Goal: Task Accomplishment & Management: Complete application form

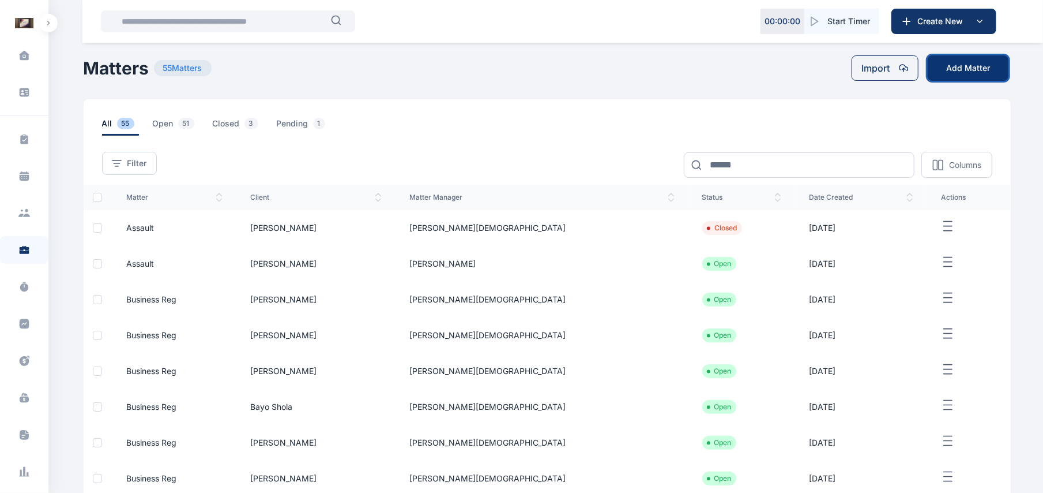
click at [954, 69] on button "Add Matter" at bounding box center [968, 67] width 81 height 25
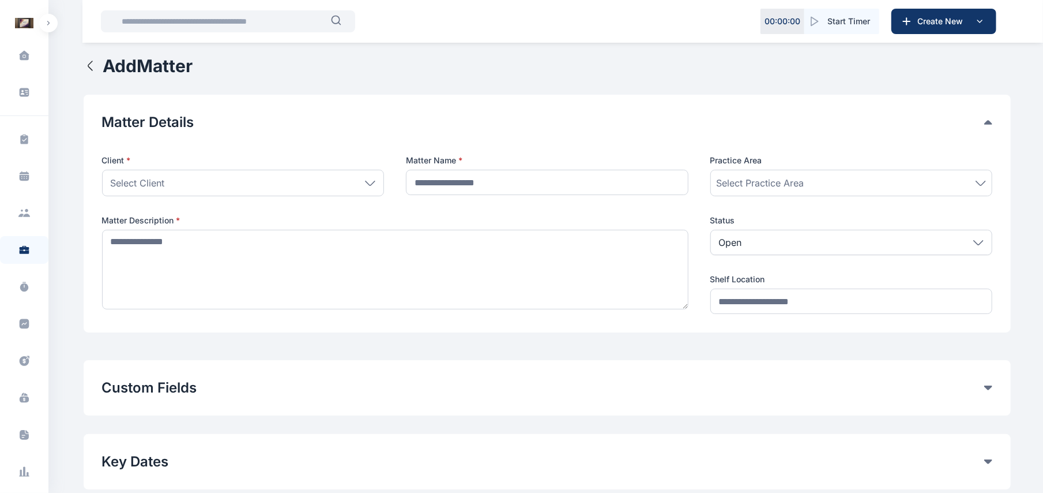
click at [330, 198] on div "Client * Select Client Individual Ogundipe Folawe Grundy Solomon Oshin Mide Ogo…" at bounding box center [547, 234] width 891 height 159
click at [361, 178] on div "Select Client" at bounding box center [243, 183] width 282 height 27
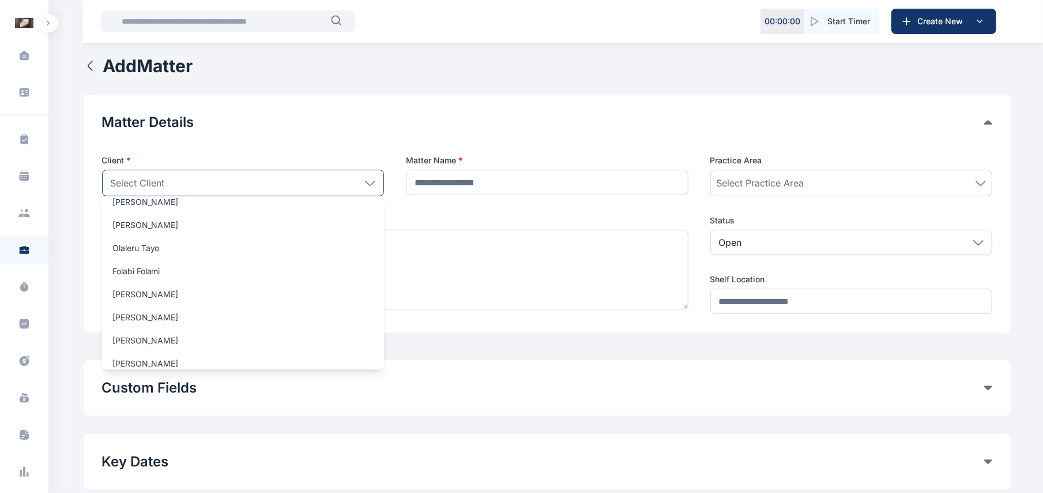
scroll to position [1338, 0]
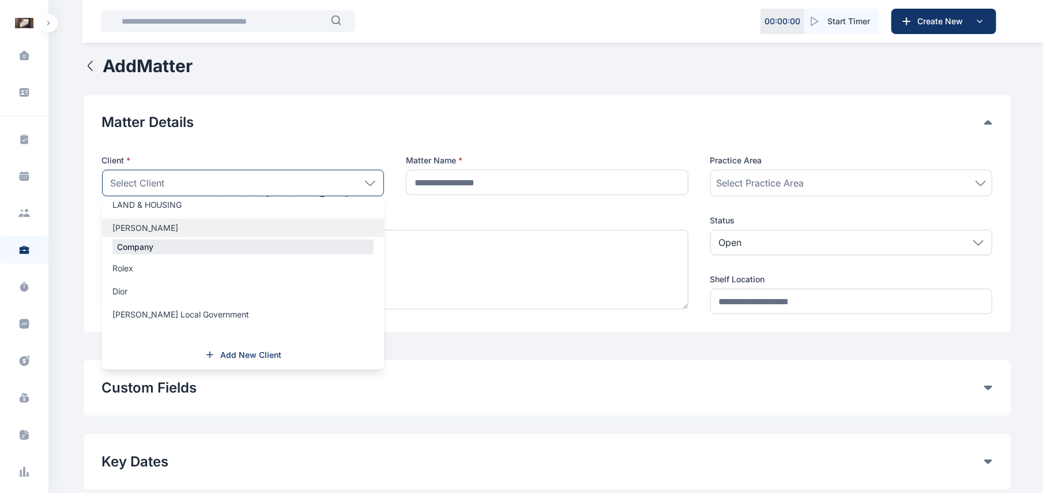
click at [188, 228] on label "[PERSON_NAME]" at bounding box center [243, 228] width 282 height 12
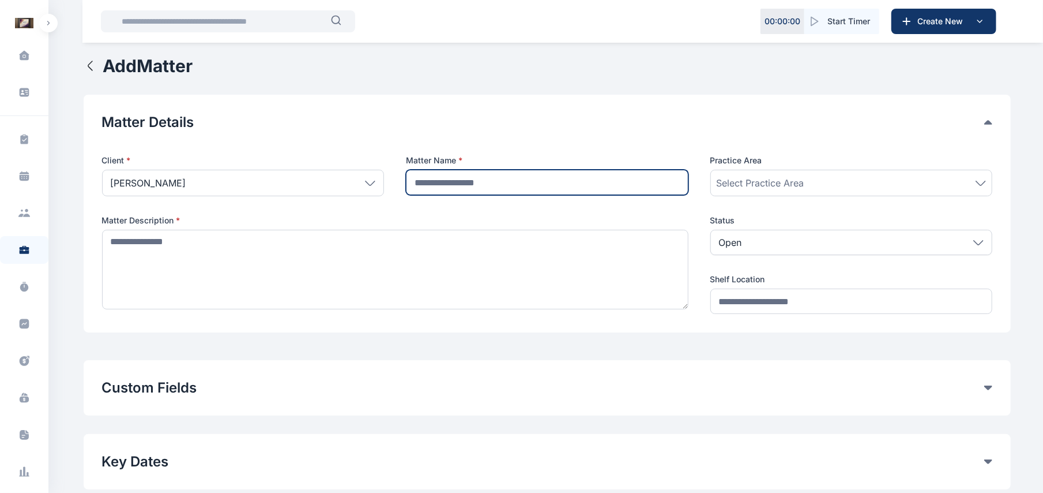
click at [472, 180] on input "text" at bounding box center [547, 182] width 283 height 25
click at [658, 187] on input "**********" at bounding box center [547, 182] width 283 height 25
type input "**********"
click at [742, 172] on div "Select Practice Area" at bounding box center [852, 183] width 282 height 27
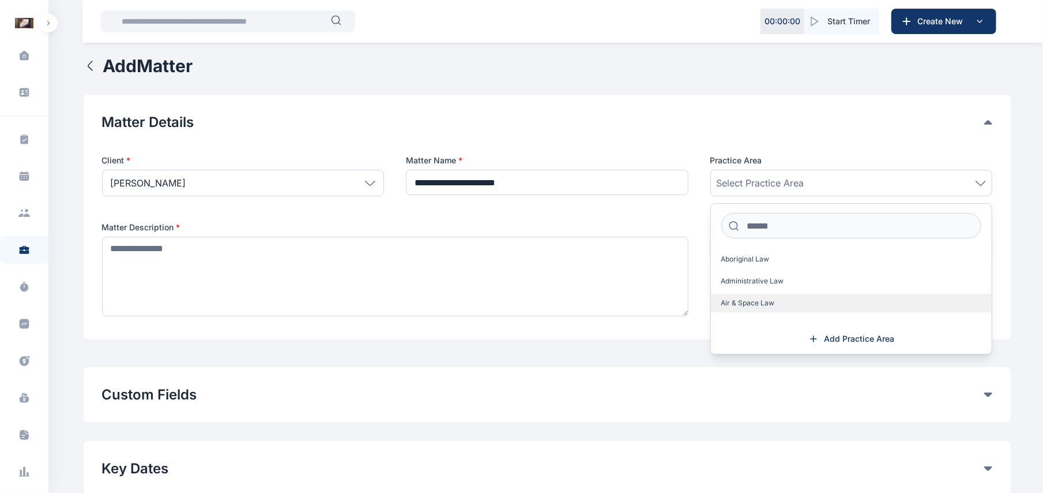
click at [754, 305] on span "Air & Space Law" at bounding box center [749, 302] width 54 height 9
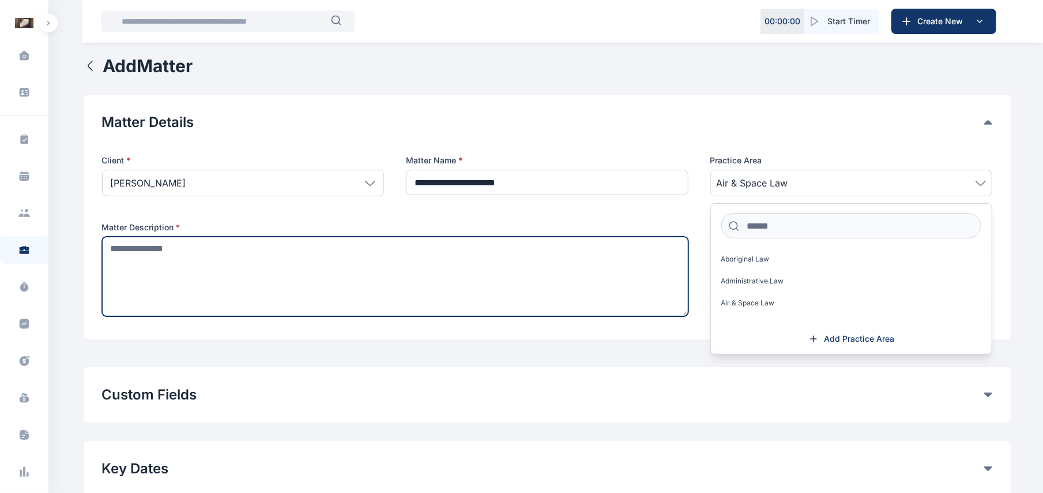
click at [369, 273] on textarea at bounding box center [395, 276] width 587 height 80
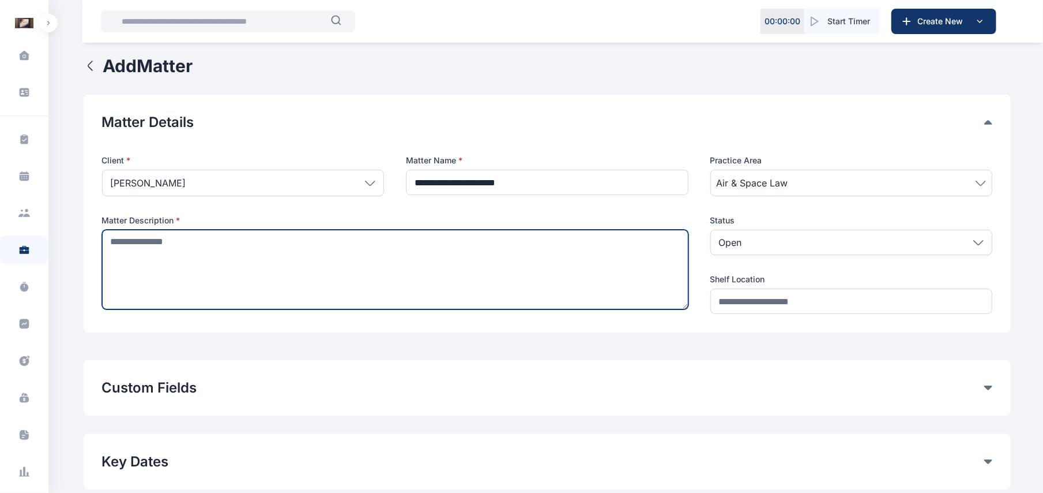
type textarea "*"
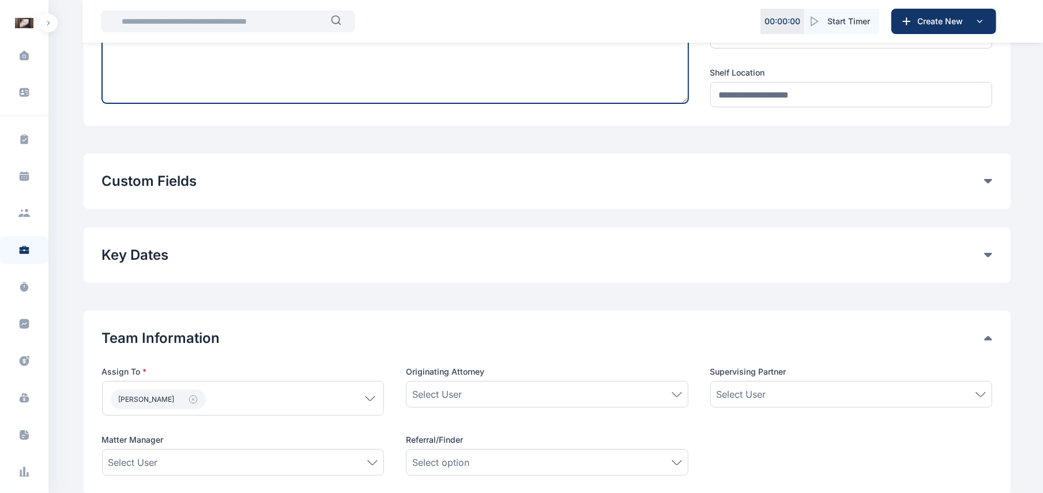
scroll to position [256, 0]
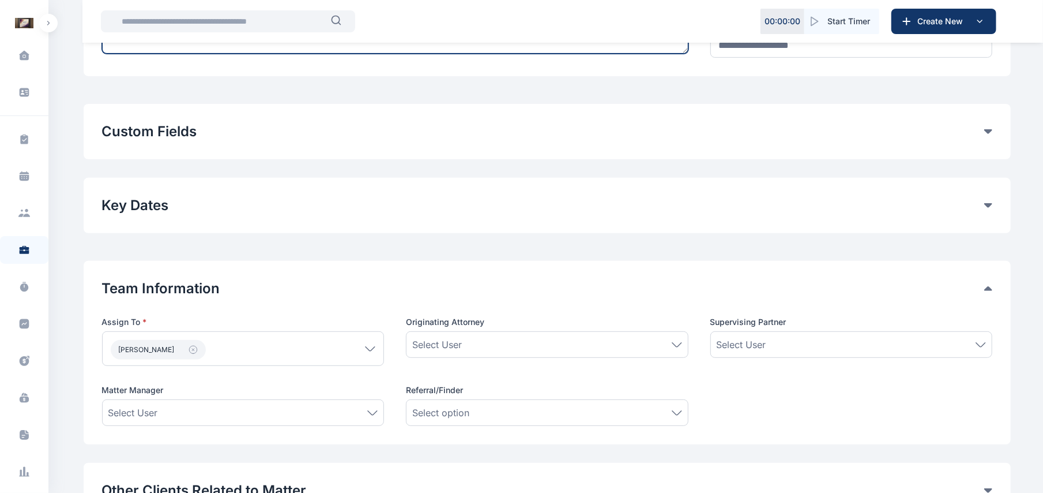
type textarea "****"
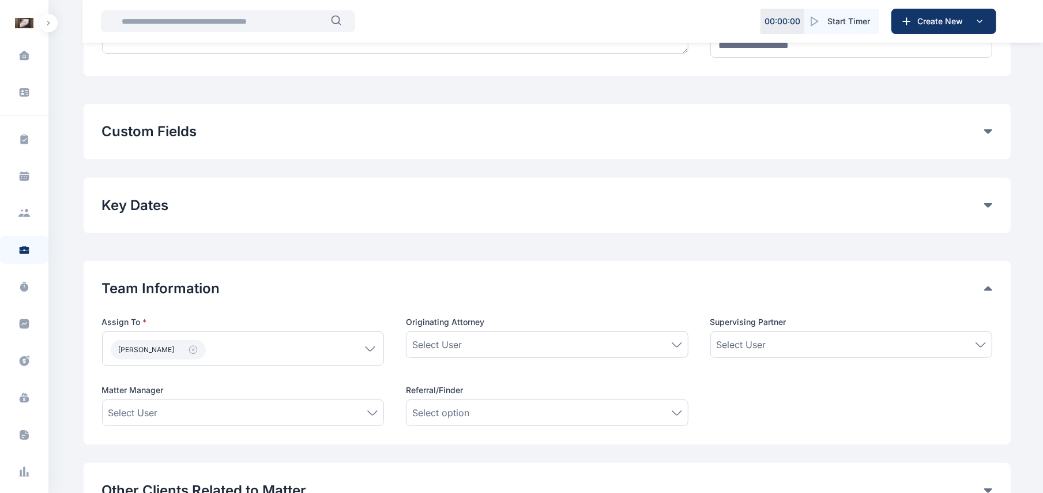
click at [988, 134] on icon at bounding box center [989, 131] width 8 height 5
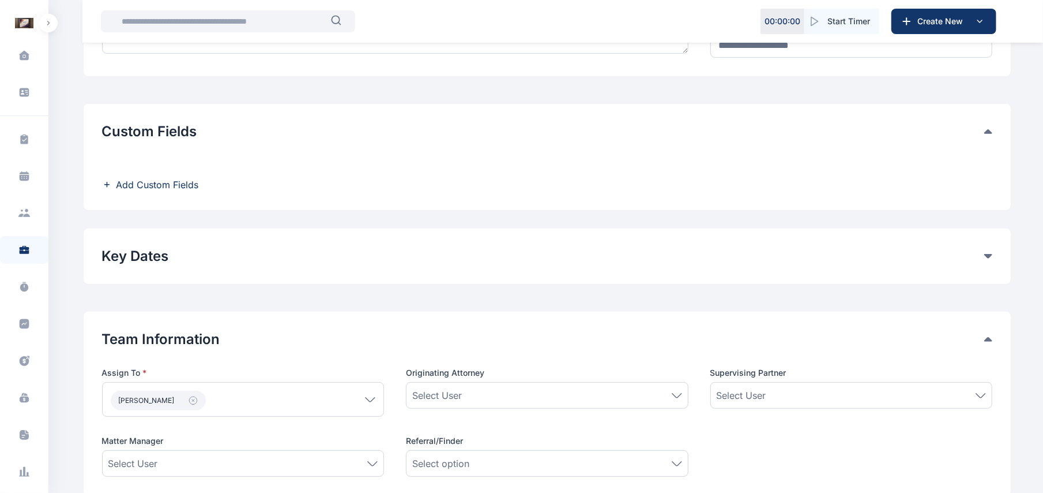
click at [163, 183] on span "Add Custom Fields" at bounding box center [158, 185] width 82 height 14
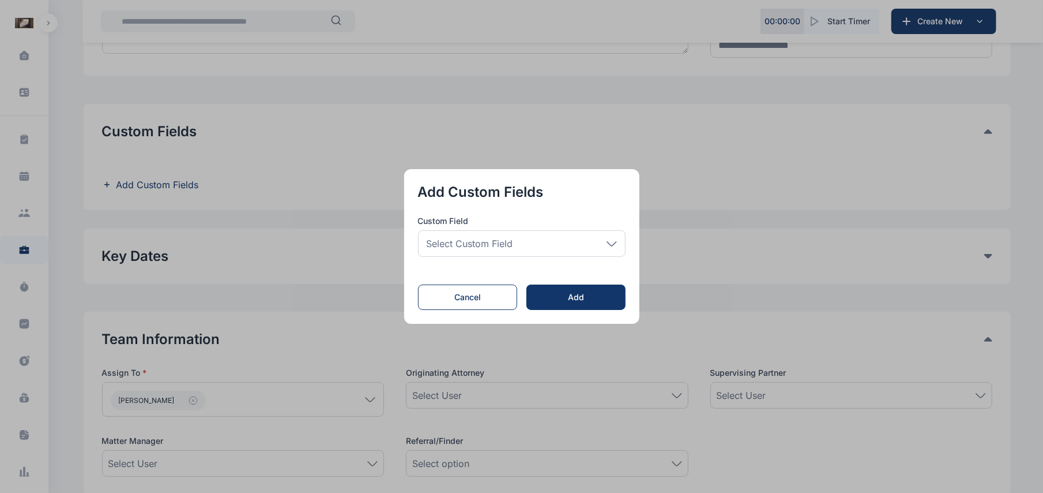
click at [459, 238] on span "Select Custom Field" at bounding box center [470, 243] width 87 height 14
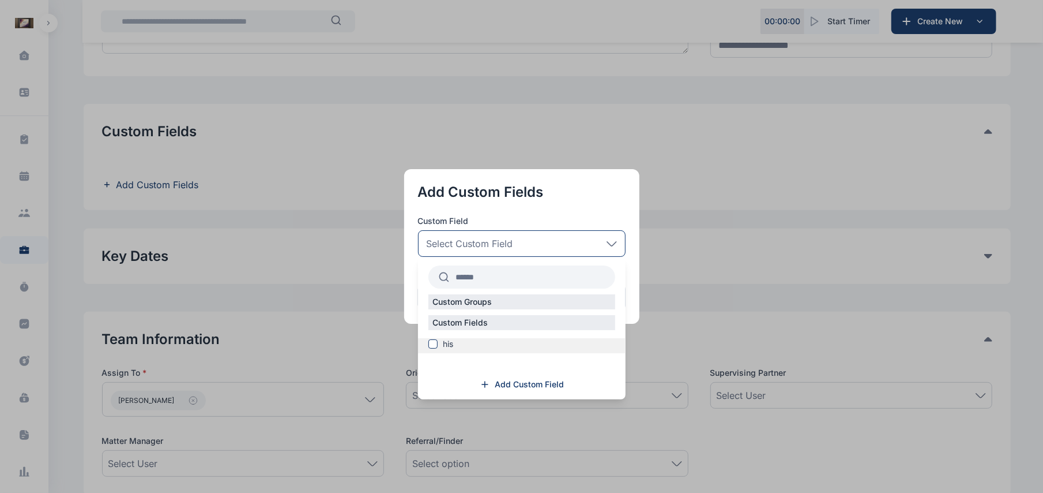
click at [446, 353] on div "his" at bounding box center [522, 345] width 208 height 15
click at [517, 381] on span "Add Custom Field" at bounding box center [529, 384] width 69 height 12
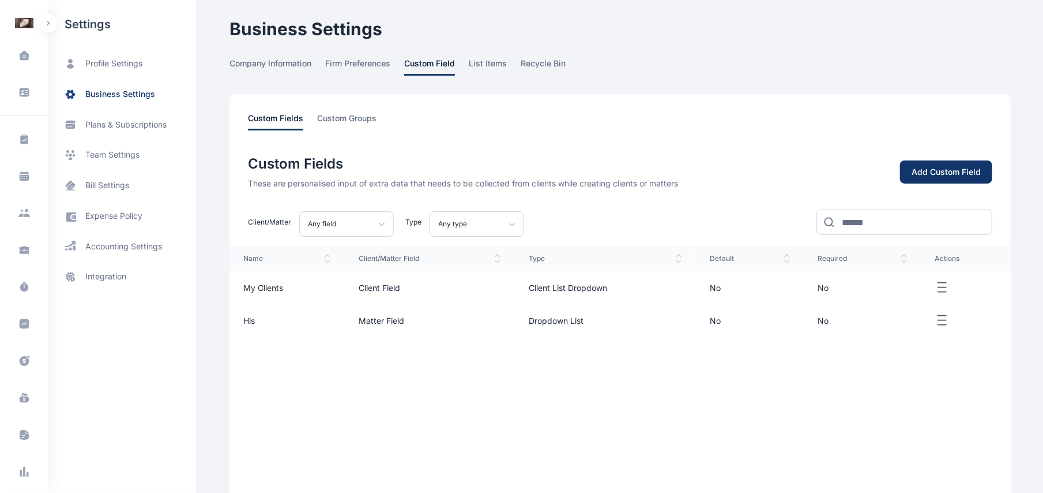
click at [395, 290] on span "Client Field" at bounding box center [380, 288] width 42 height 10
click at [913, 289] on td "No" at bounding box center [863, 287] width 117 height 33
click at [940, 288] on icon "button" at bounding box center [943, 287] width 14 height 14
click at [877, 280] on td "No" at bounding box center [863, 287] width 117 height 33
click at [720, 295] on td "No" at bounding box center [750, 287] width 108 height 33
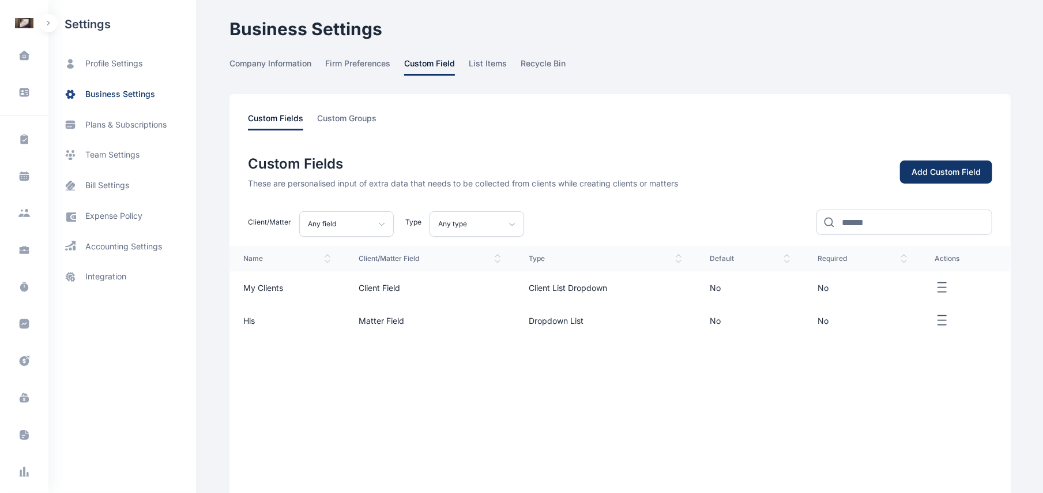
click at [720, 295] on td "No" at bounding box center [750, 287] width 108 height 33
click at [970, 174] on div "Add Custom Field" at bounding box center [946, 172] width 69 height 12
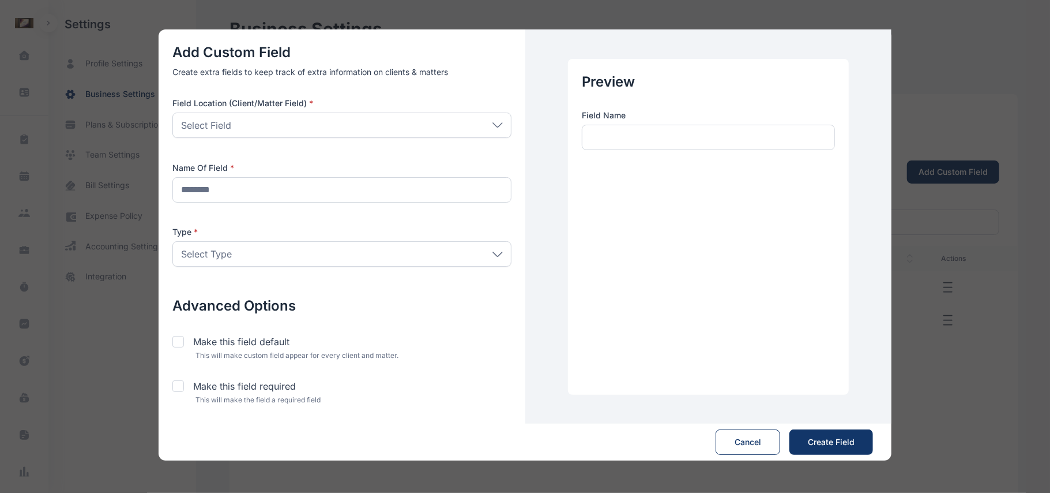
click at [333, 127] on div "Select Field" at bounding box center [341, 124] width 339 height 25
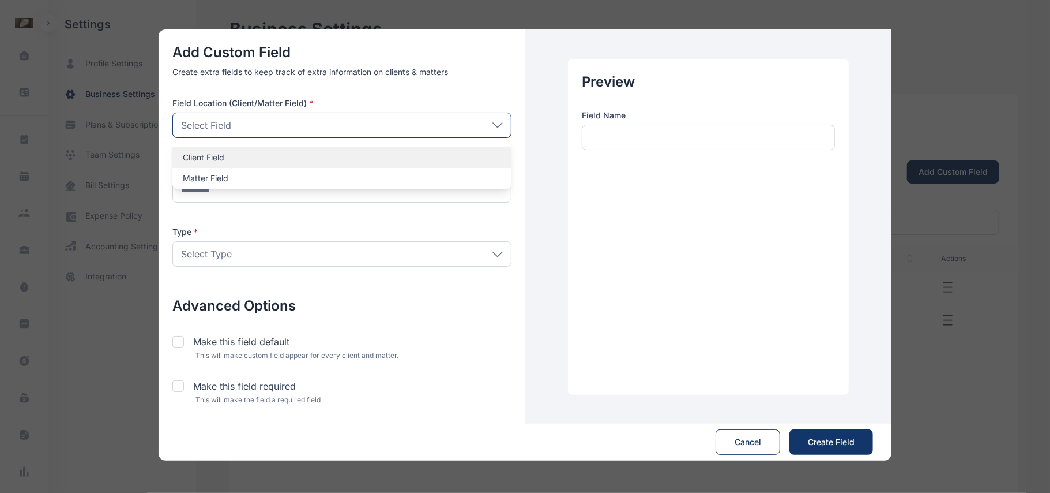
click at [295, 156] on p "Client Field" at bounding box center [342, 158] width 318 height 12
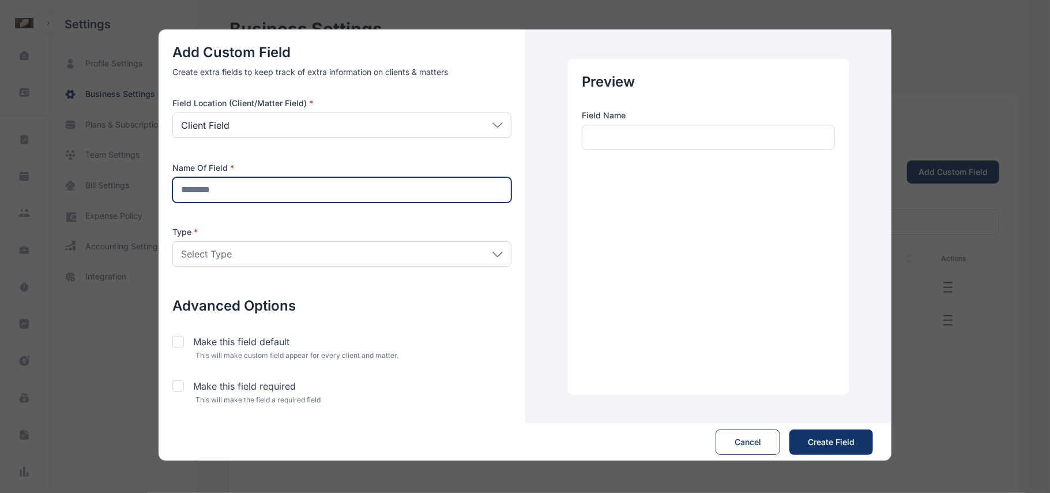
click at [277, 197] on input "text" at bounding box center [341, 189] width 339 height 25
type input "*******"
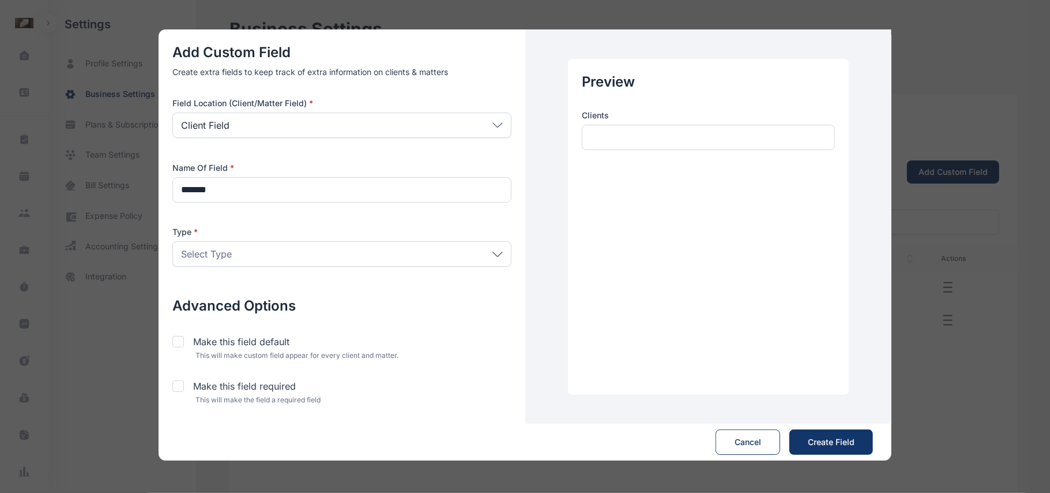
click at [273, 265] on div "Select Type" at bounding box center [341, 253] width 339 height 25
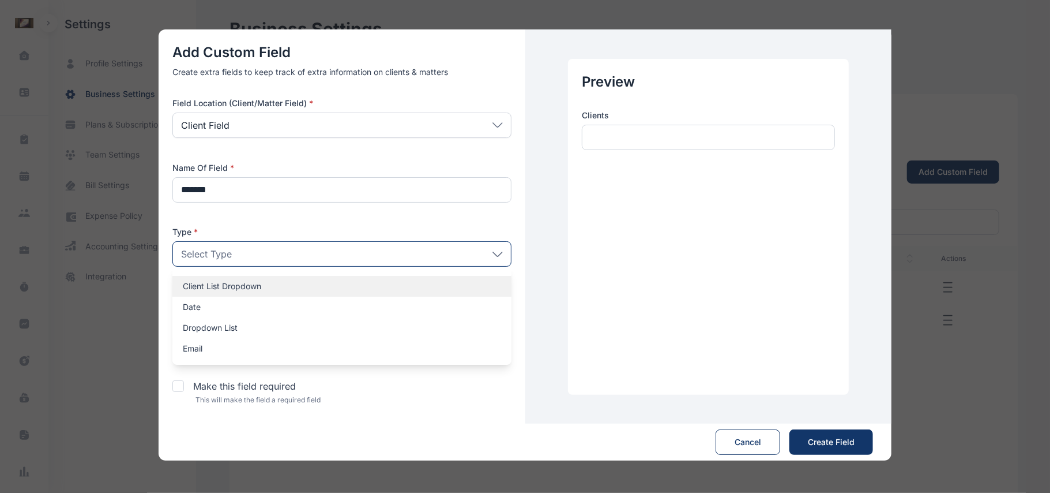
click at [259, 293] on div "Client List Dropdown" at bounding box center [341, 286] width 339 height 21
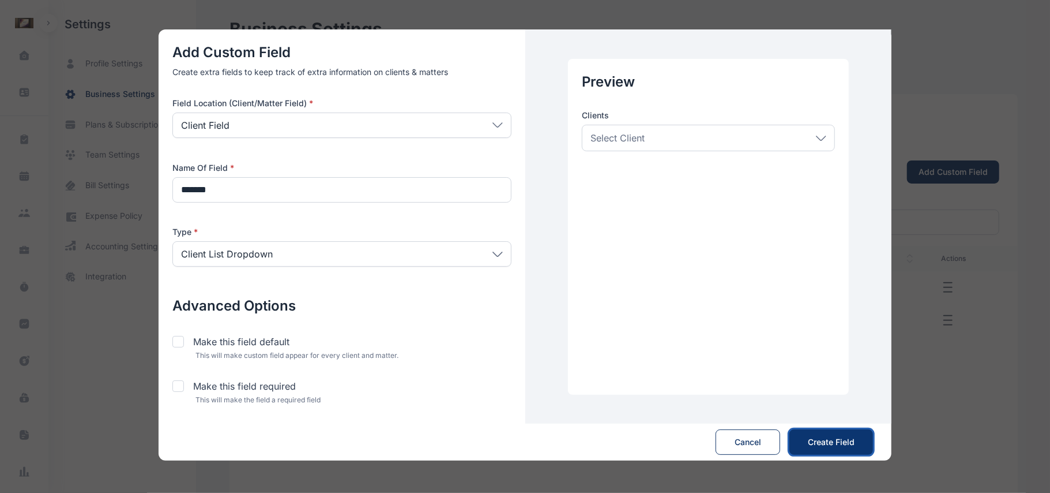
click at [817, 441] on span "Create Field" at bounding box center [831, 442] width 47 height 12
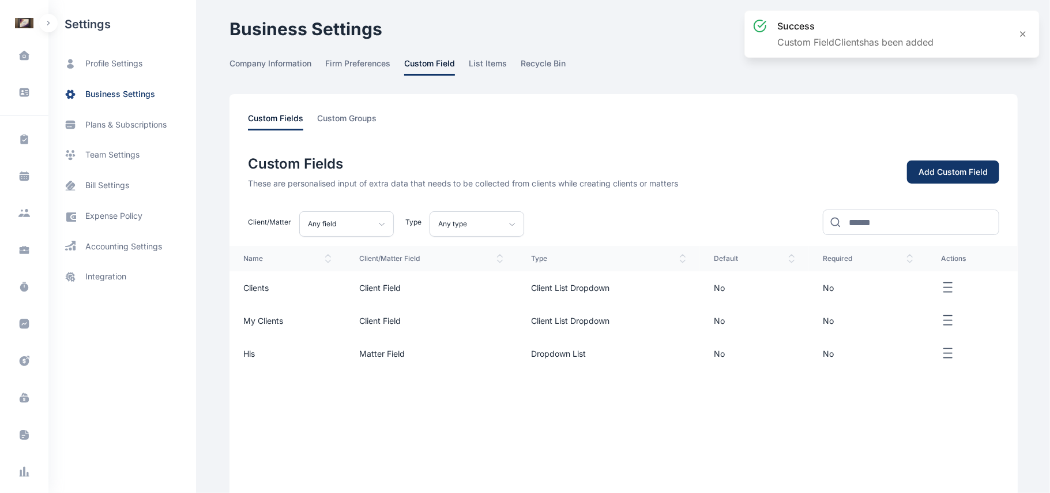
click at [817, 441] on div "name client/matter field type default required actions Clients Client Field Cli…" at bounding box center [624, 354] width 789 height 217
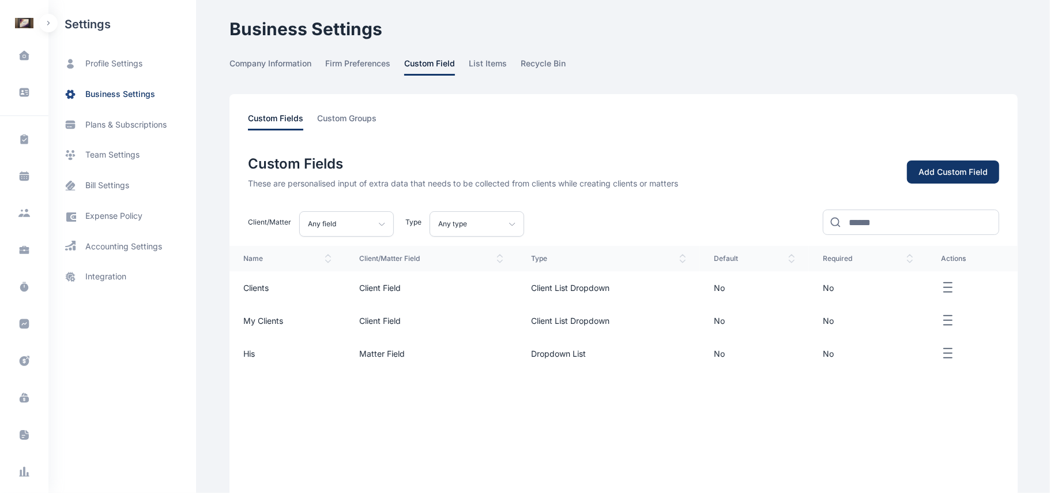
click at [335, 105] on div "custom fields custom groups Custom Fields These are personalised input of extra…" at bounding box center [624, 329] width 789 height 470
click at [346, 111] on div "custom fields custom groups Custom Fields These are personalised input of extra…" at bounding box center [624, 329] width 789 height 470
click at [351, 121] on span "custom groups" at bounding box center [346, 121] width 59 height 18
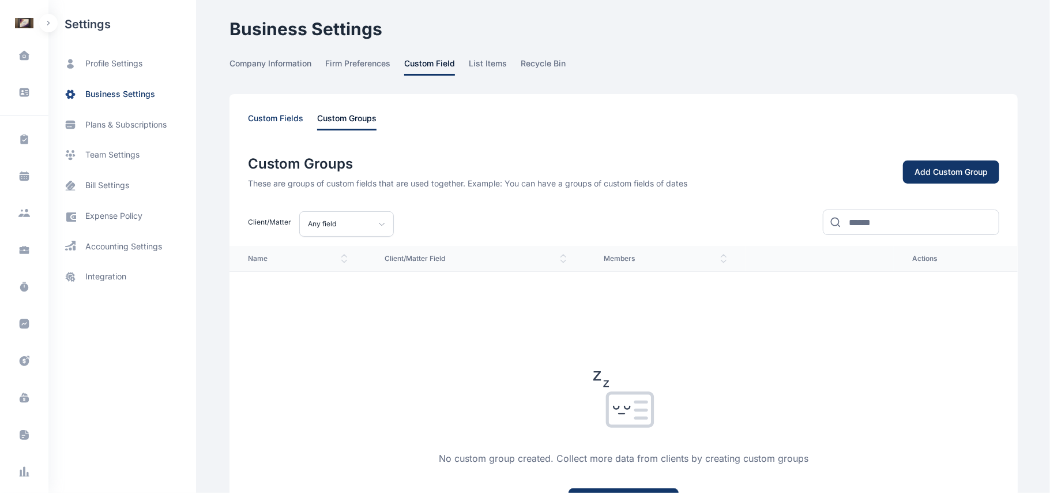
click at [292, 120] on span "custom fields" at bounding box center [275, 121] width 55 height 18
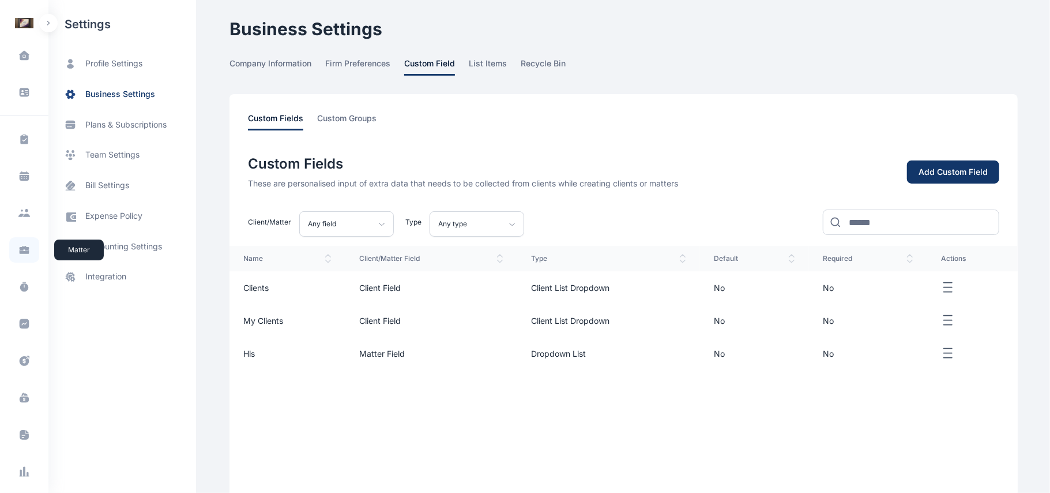
click at [23, 257] on span at bounding box center [24, 249] width 30 height 25
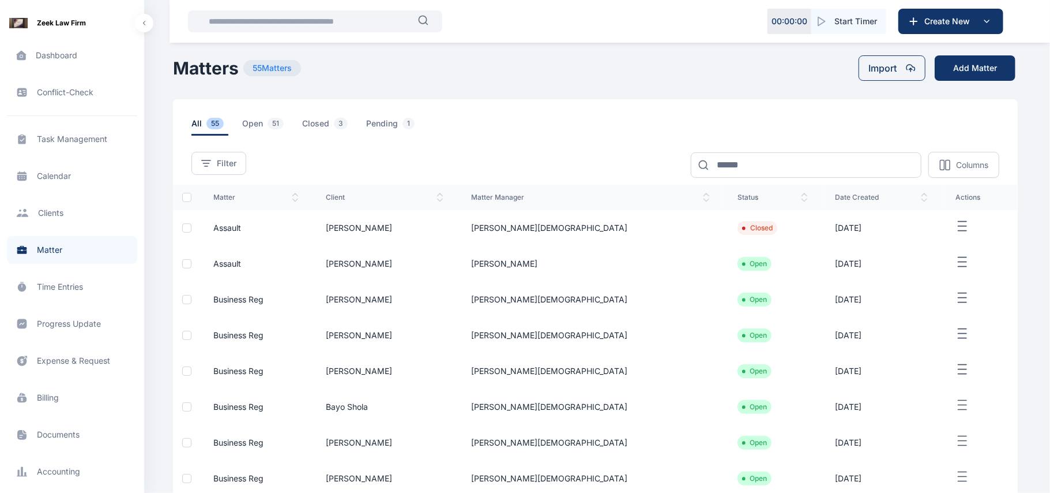
click at [956, 228] on icon "button" at bounding box center [963, 226] width 14 height 14
click at [948, 245] on span "Edit" at bounding box center [955, 240] width 14 height 12
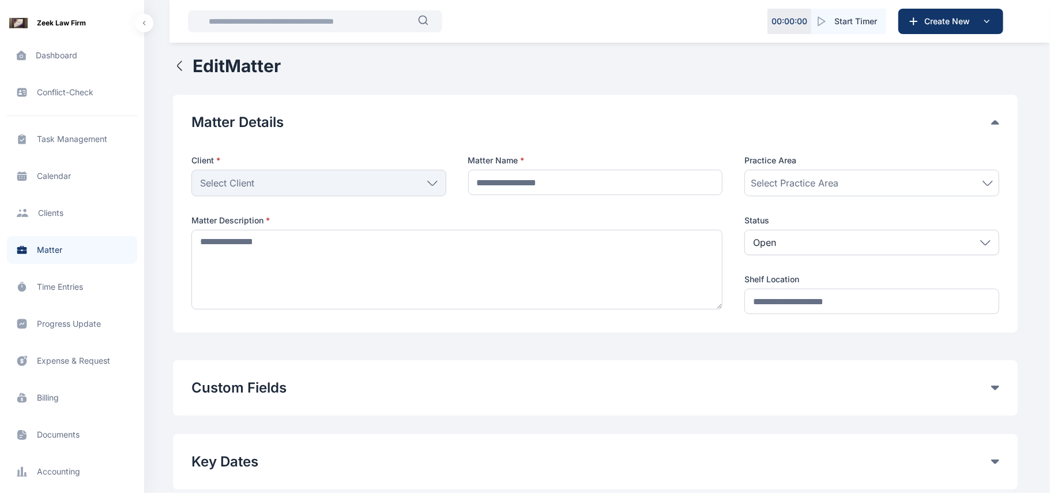
type input "*******"
type textarea "**********"
type input "*******"
click at [973, 383] on button "Custom Fields" at bounding box center [592, 387] width 800 height 18
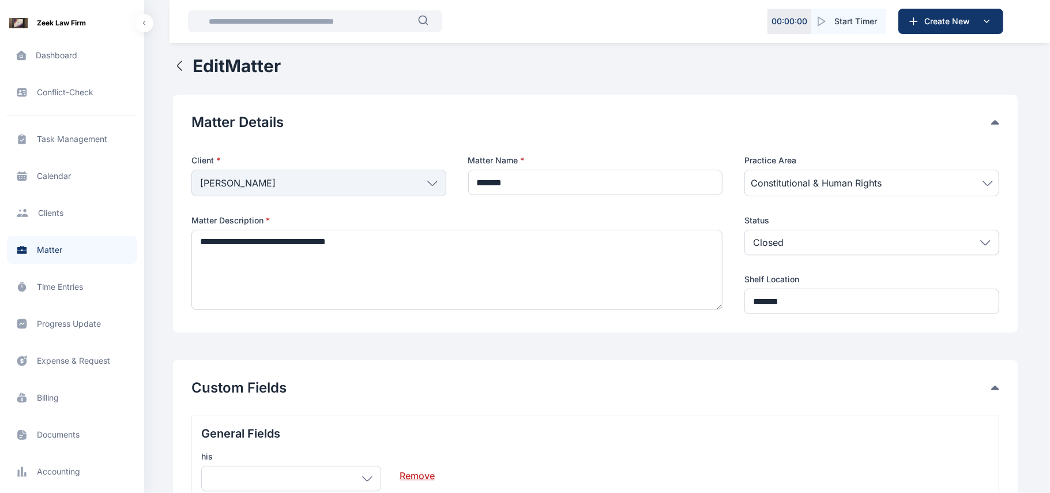
click at [711, 121] on button "Matter Details" at bounding box center [592, 122] width 800 height 18
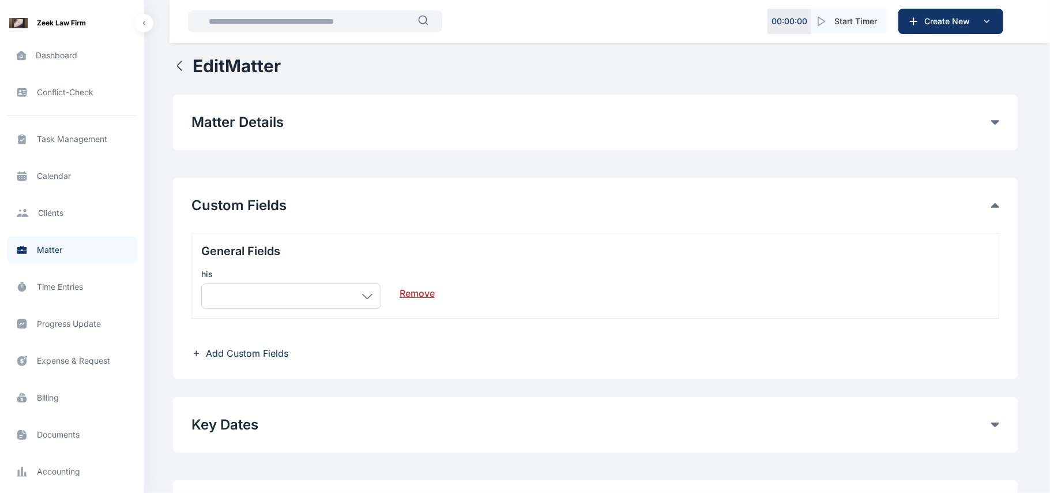
click at [278, 347] on span "Add Custom Fields" at bounding box center [247, 353] width 82 height 14
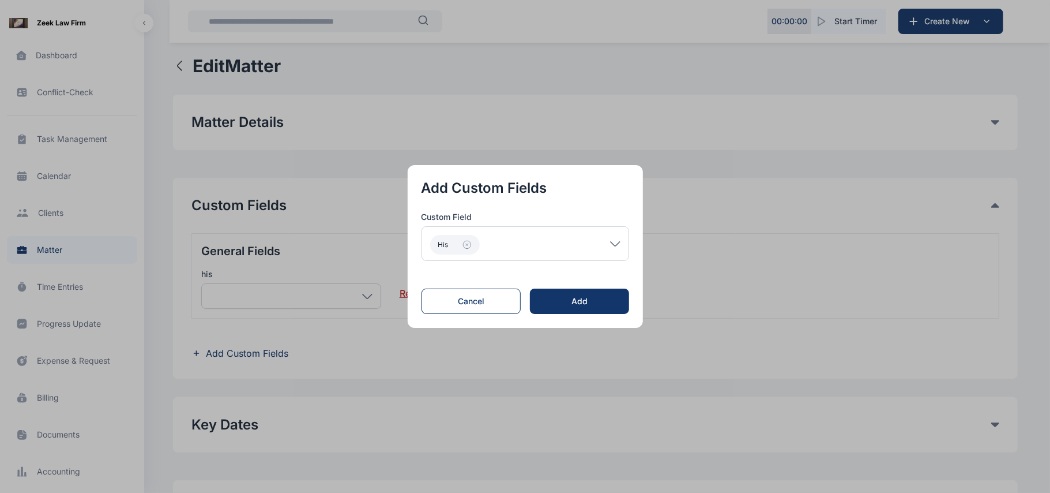
click at [625, 246] on div "his" at bounding box center [526, 243] width 208 height 35
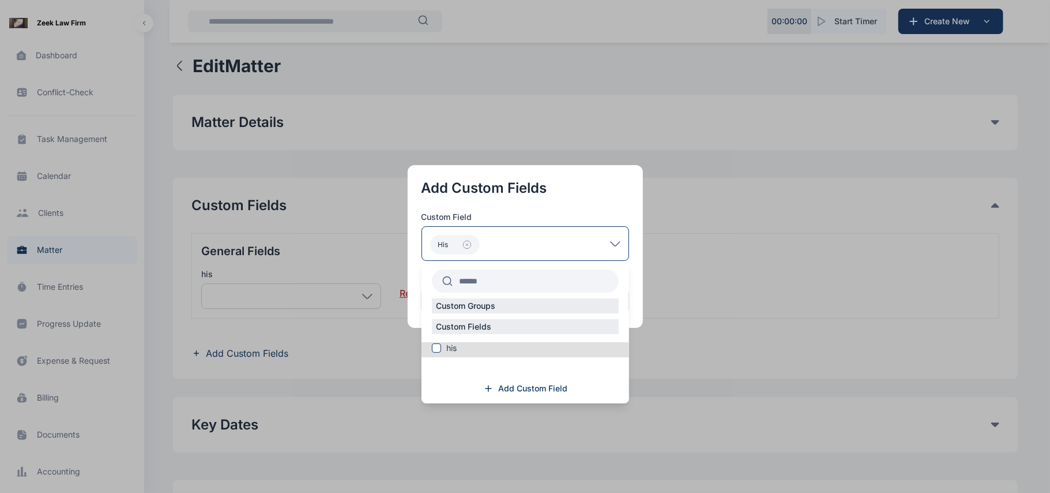
click at [505, 326] on div "Custom Fields" at bounding box center [525, 326] width 187 height 15
click at [479, 324] on p "Custom Fields" at bounding box center [464, 327] width 65 height 12
click at [509, 328] on div "Custom Fields" at bounding box center [525, 326] width 187 height 15
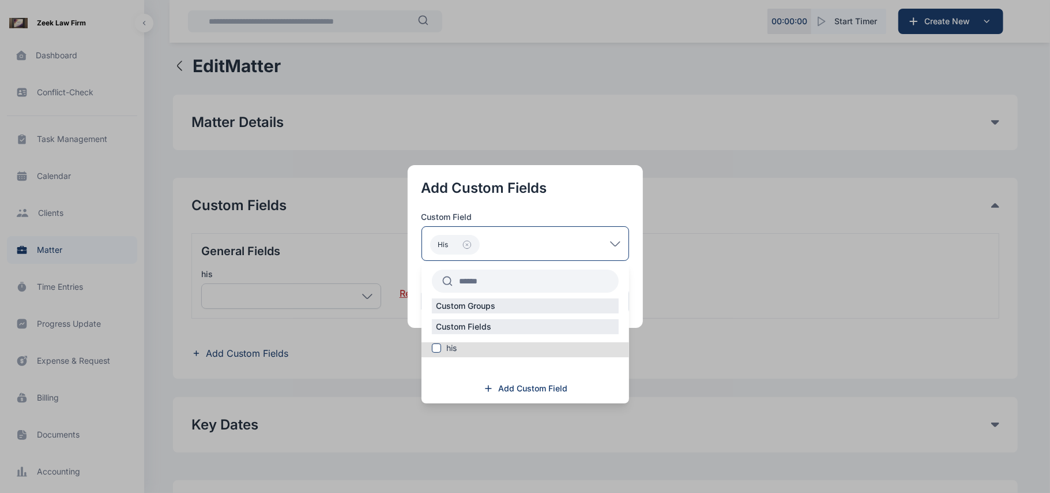
click at [509, 328] on div "Custom Fields" at bounding box center [525, 326] width 187 height 15
click at [494, 287] on input "text" at bounding box center [536, 281] width 166 height 21
click at [479, 350] on label "his" at bounding box center [526, 348] width 208 height 12
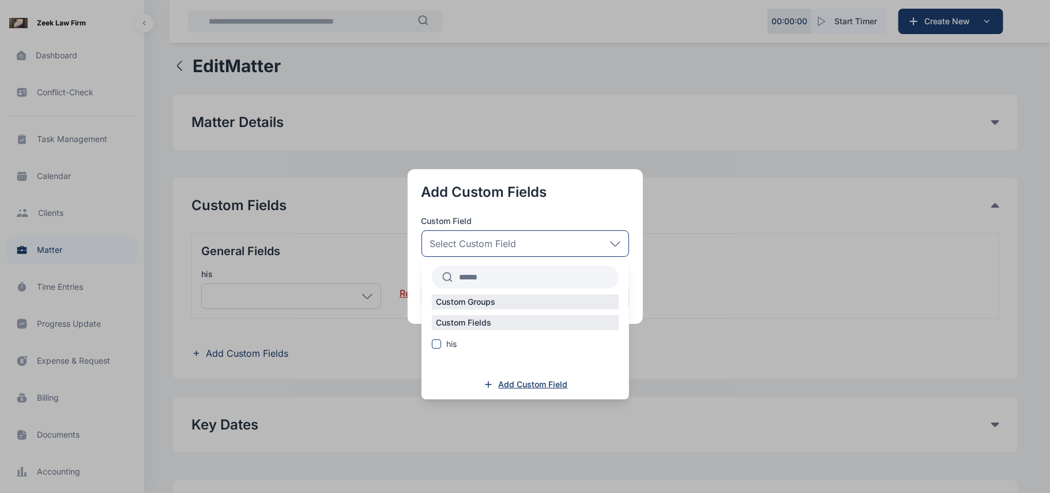
click at [509, 385] on span "Add Custom Field" at bounding box center [533, 384] width 69 height 12
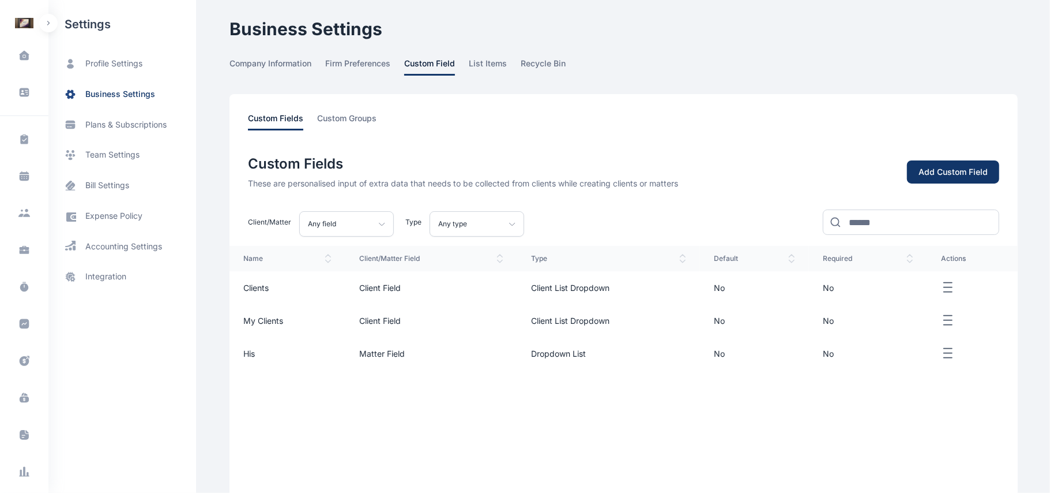
click at [480, 301] on td "Client Field" at bounding box center [432, 287] width 172 height 33
click at [263, 283] on span "Clients" at bounding box center [255, 288] width 25 height 10
click at [407, 294] on td "Client Field" at bounding box center [432, 287] width 172 height 33
click at [584, 292] on td "Client List Dropdown" at bounding box center [608, 287] width 183 height 33
click at [587, 294] on td "Client List Dropdown" at bounding box center [608, 287] width 183 height 33
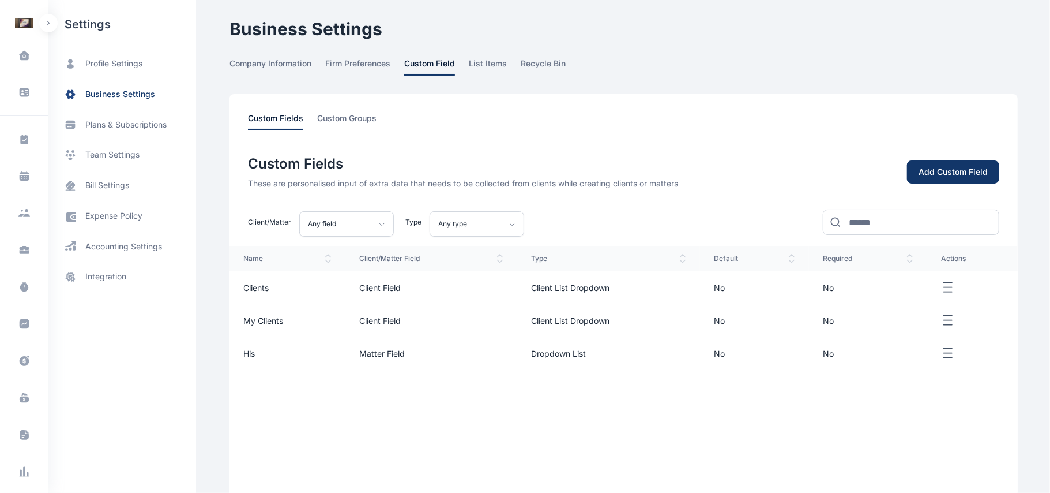
click at [587, 294] on td "Client List Dropdown" at bounding box center [608, 287] width 183 height 33
click at [24, 249] on icon at bounding box center [25, 248] width 10 height 4
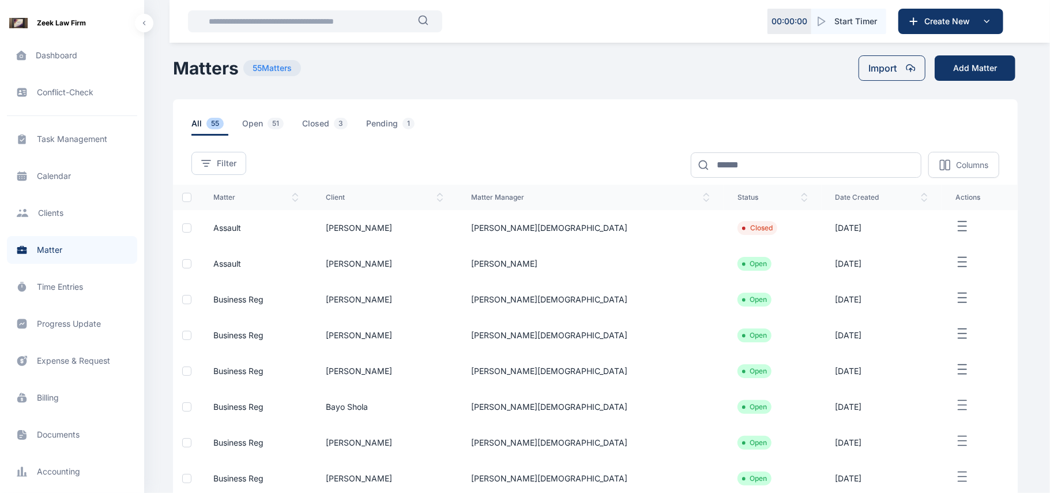
click at [947, 234] on td at bounding box center [980, 228] width 76 height 36
click at [973, 67] on button "Add Matter" at bounding box center [975, 67] width 81 height 25
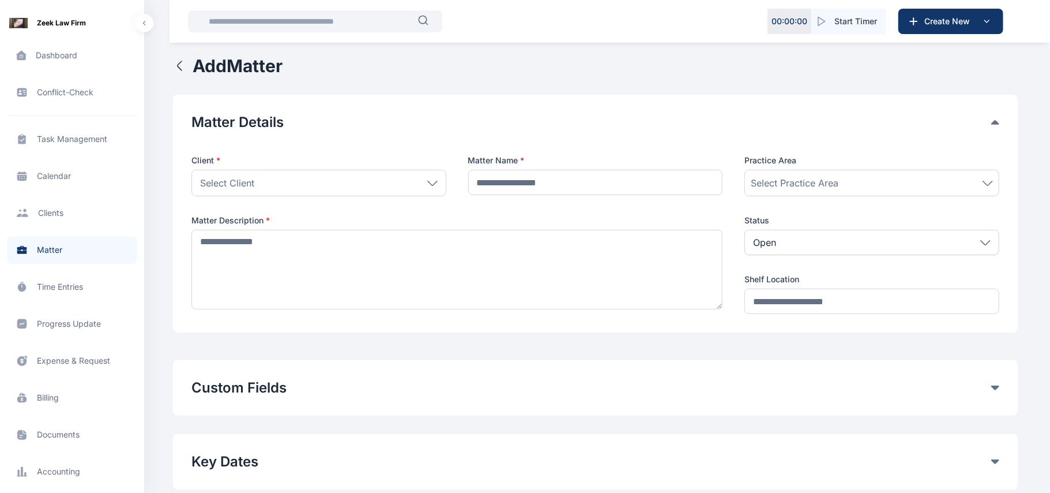
click at [428, 187] on div "Select Client" at bounding box center [319, 183] width 255 height 27
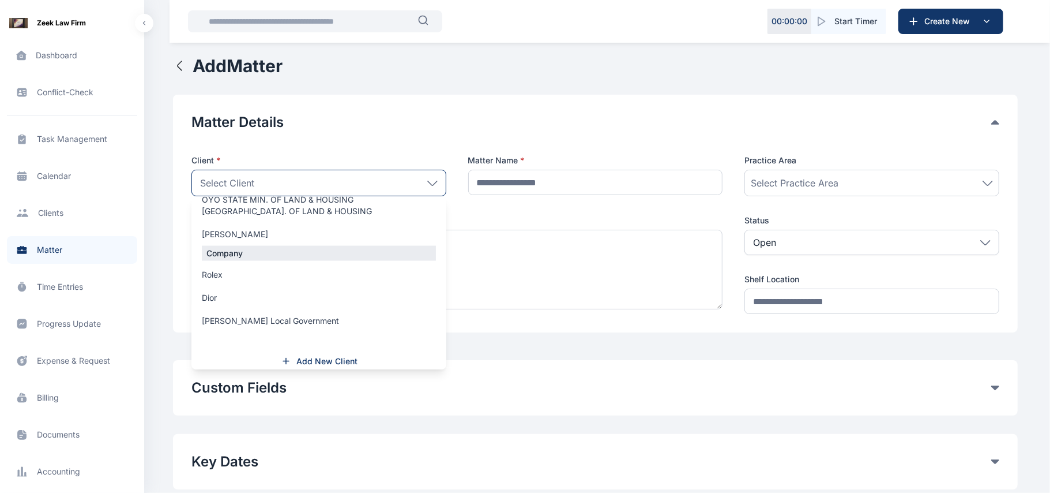
scroll to position [1338, 0]
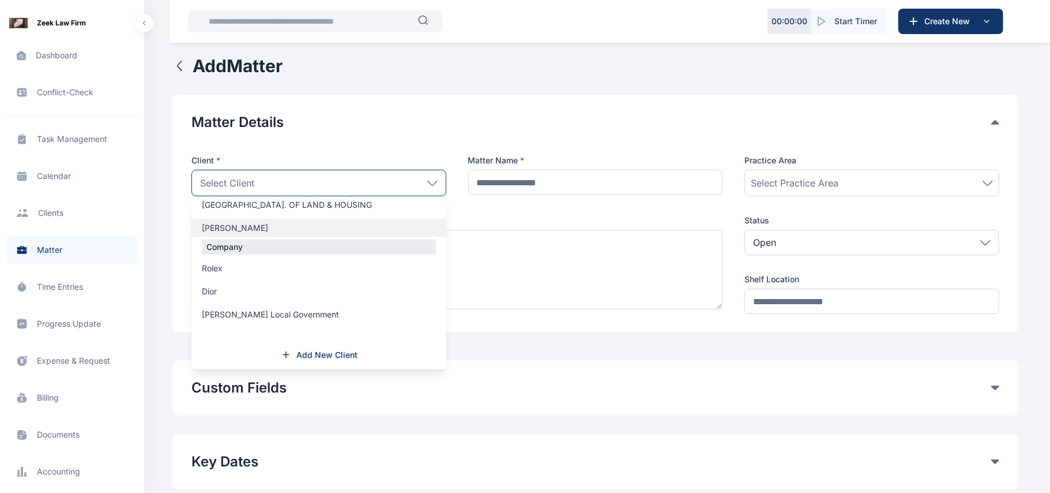
click at [302, 232] on label "[PERSON_NAME]" at bounding box center [319, 228] width 255 height 12
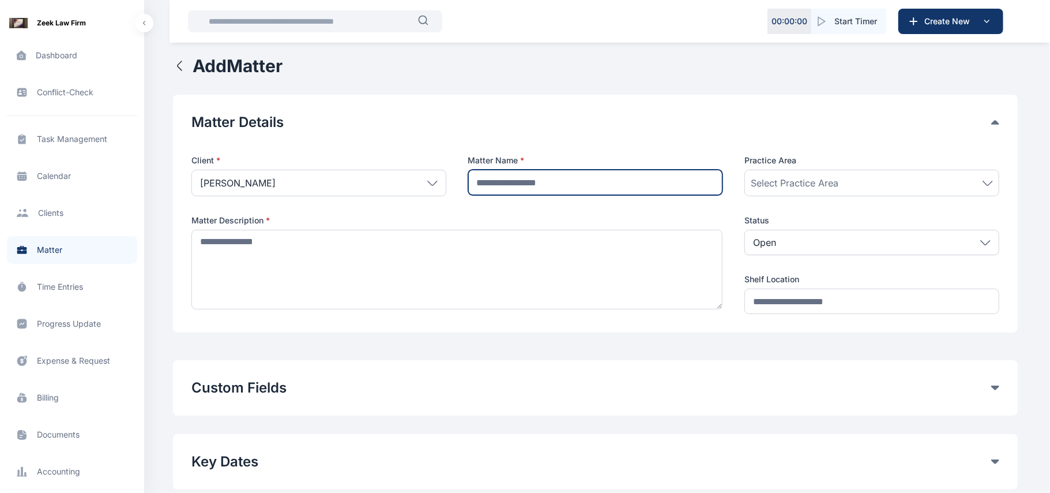
click at [536, 177] on input "text" at bounding box center [595, 182] width 255 height 25
type input "**********"
click at [863, 193] on div "Select Practice Area" at bounding box center [872, 183] width 255 height 27
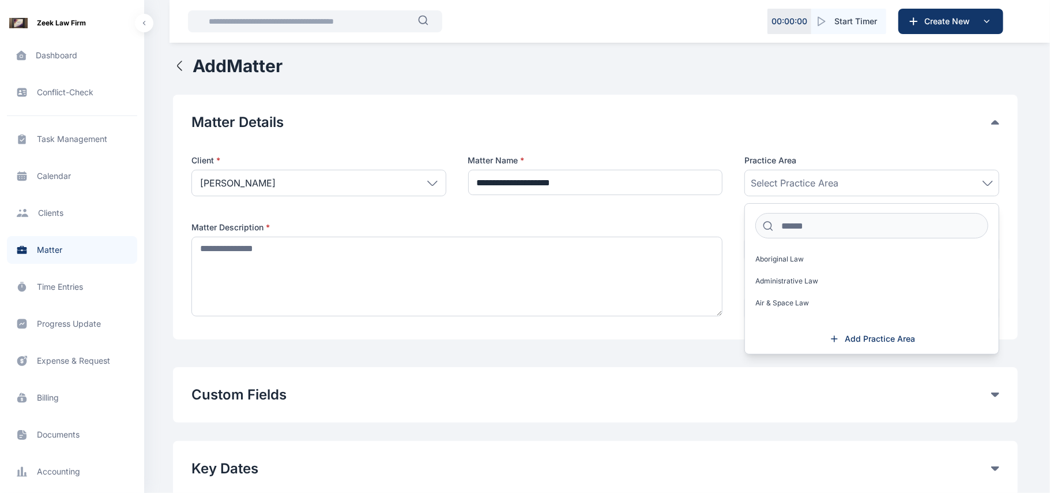
click at [796, 269] on div "Aboriginal Law Administrative Law Air & Space Law Alternative Dispute Resolutio…" at bounding box center [872, 284] width 254 height 69
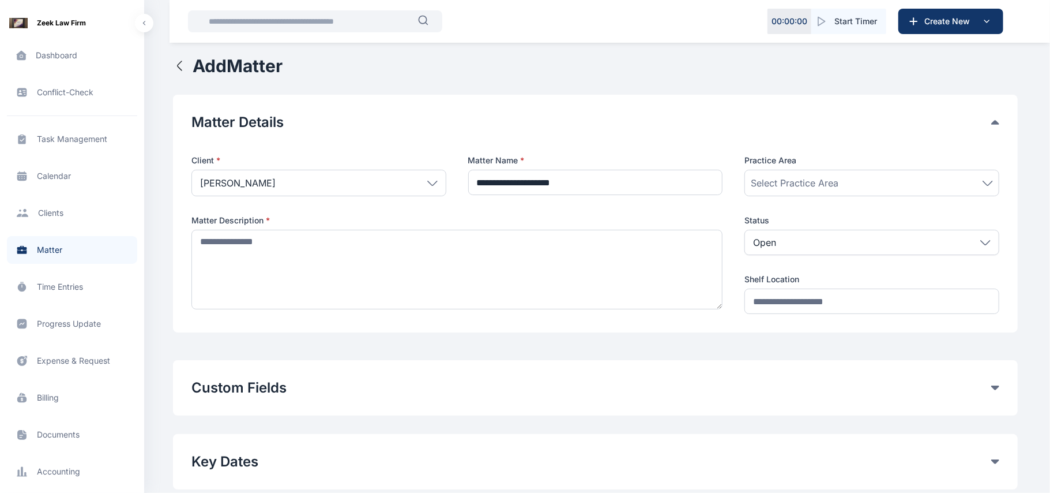
click at [994, 385] on span at bounding box center [996, 387] width 8 height 5
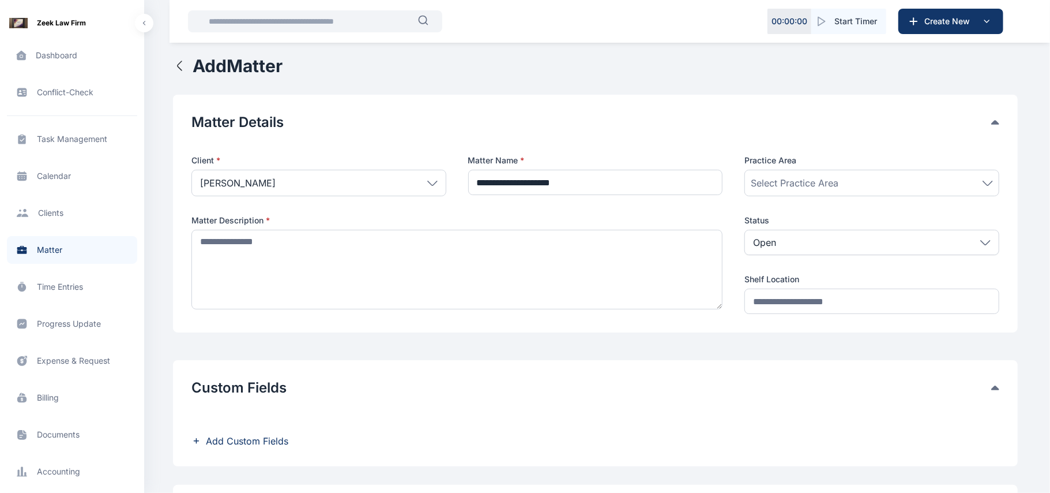
click at [373, 19] on input "text" at bounding box center [310, 21] width 216 height 23
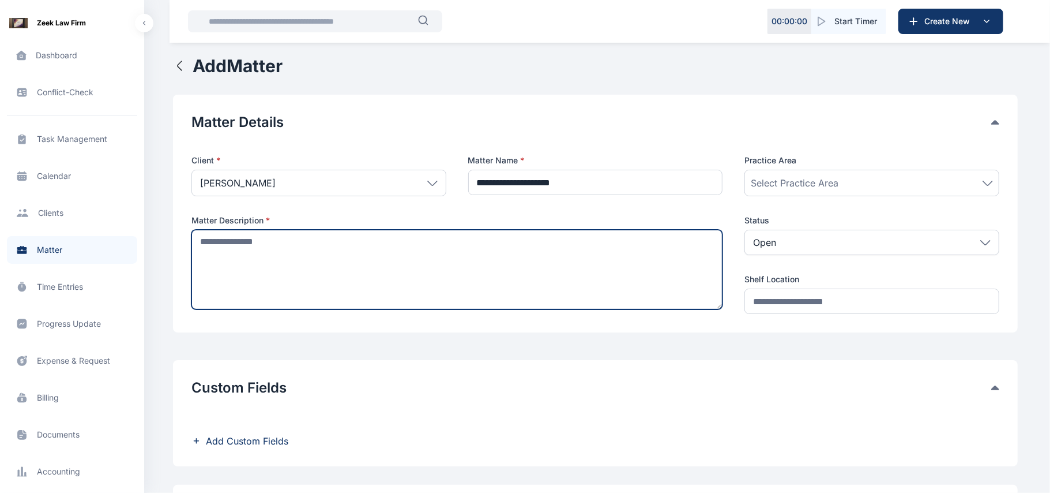
click at [325, 280] on textarea at bounding box center [457, 270] width 531 height 80
type textarea "*****"
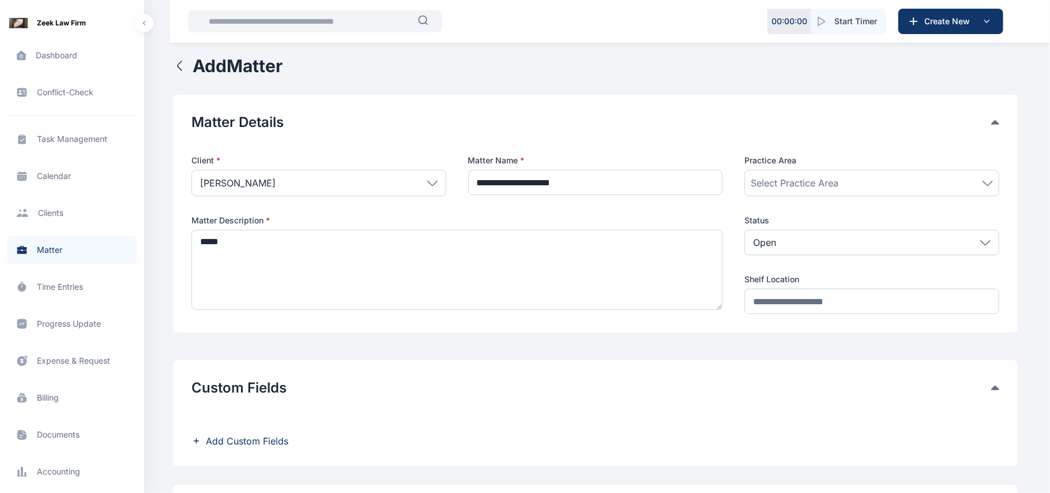
click at [402, 441] on span "Add Custom Fields" at bounding box center [596, 441] width 808 height 14
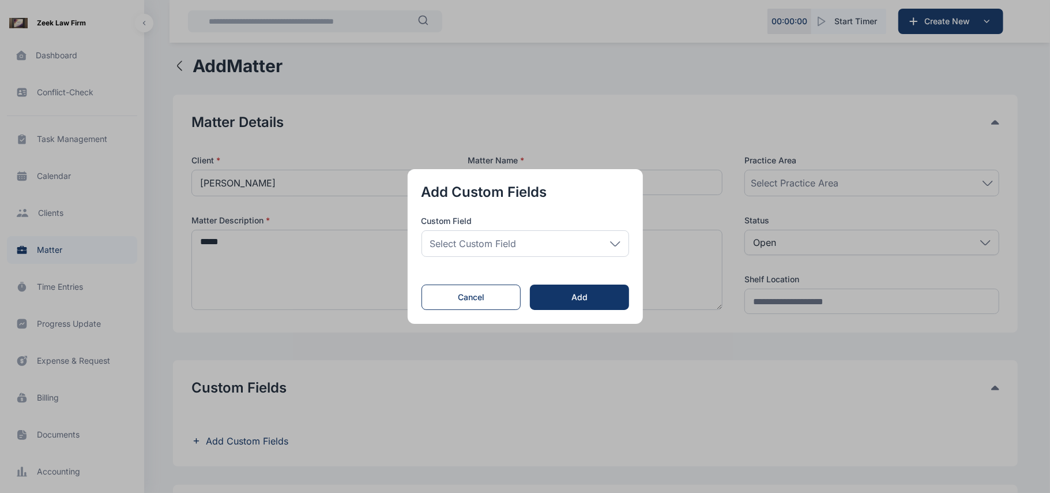
click at [607, 238] on div "Select Custom Field" at bounding box center [526, 243] width 208 height 27
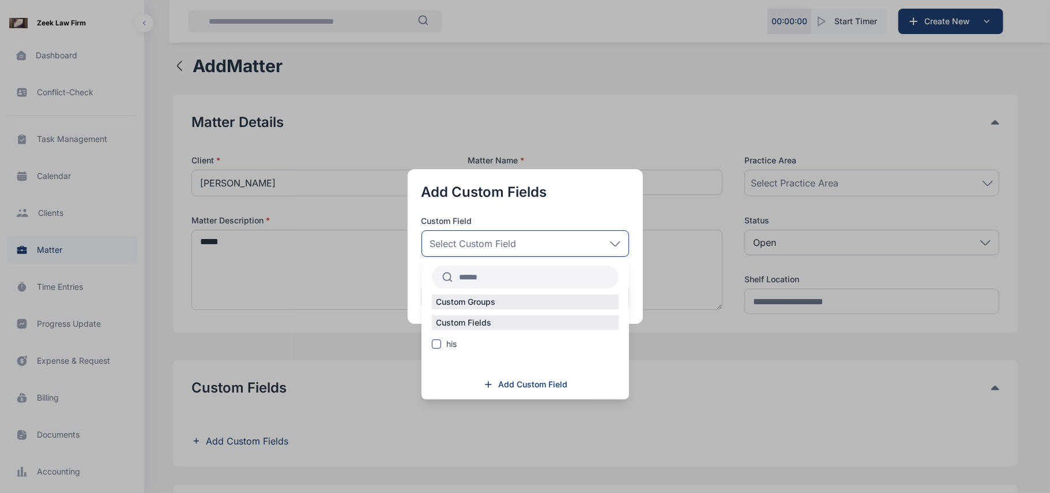
click at [607, 238] on div "Select Custom Field" at bounding box center [526, 243] width 208 height 27
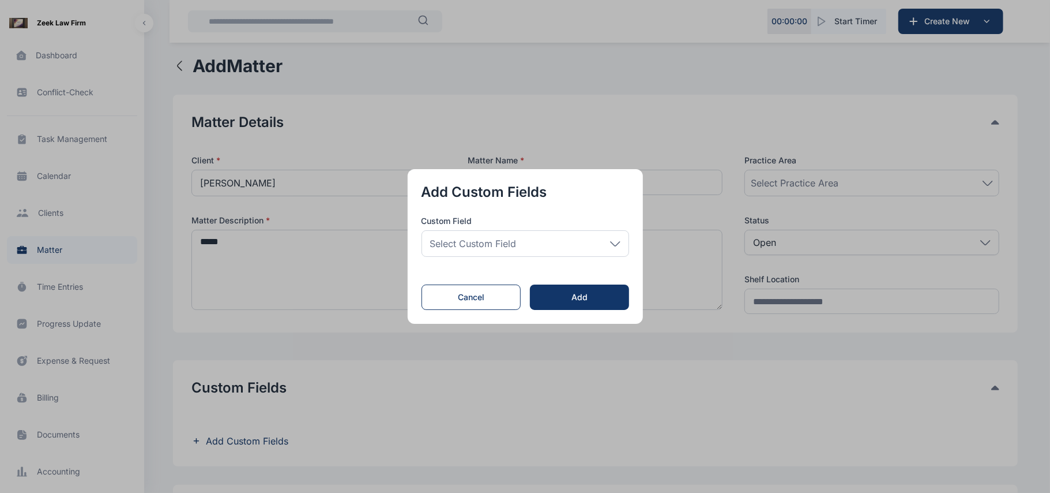
click at [607, 238] on div "Select Custom Field" at bounding box center [526, 243] width 208 height 27
click at [615, 250] on div "Select Custom Field" at bounding box center [526, 243] width 208 height 27
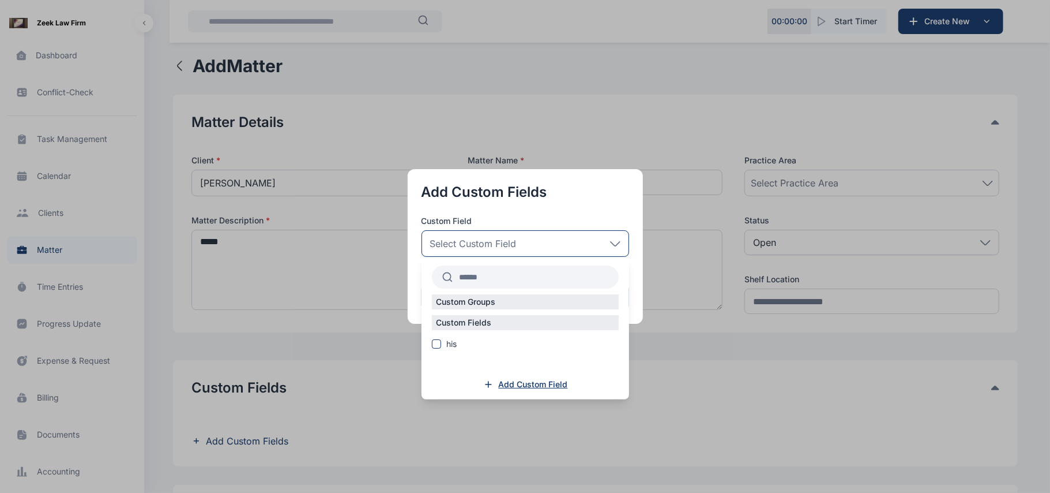
click at [550, 384] on span "Add Custom Field" at bounding box center [533, 384] width 69 height 12
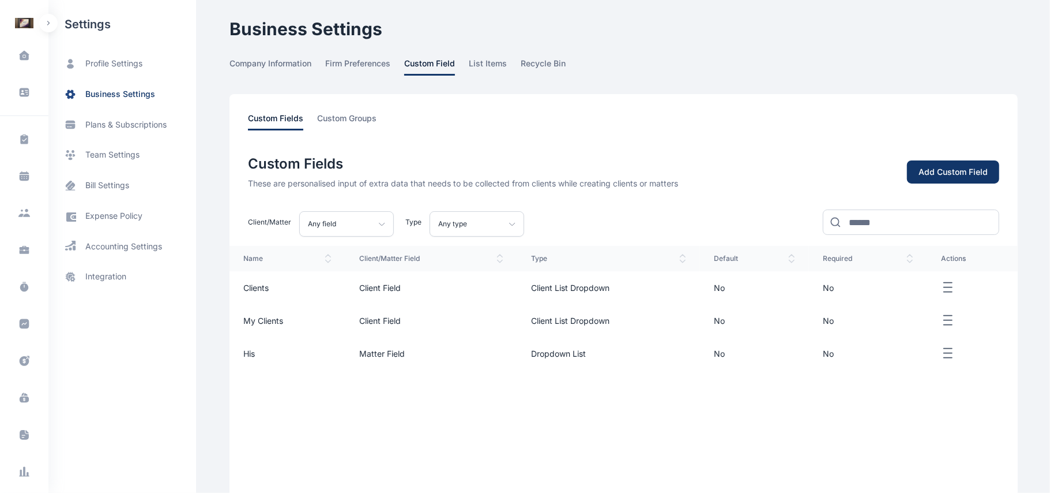
click at [940, 294] on td at bounding box center [973, 287] width 91 height 33
click at [945, 291] on icon "button" at bounding box center [948, 287] width 14 height 14
click at [921, 296] on span "Edit" at bounding box center [917, 301] width 14 height 12
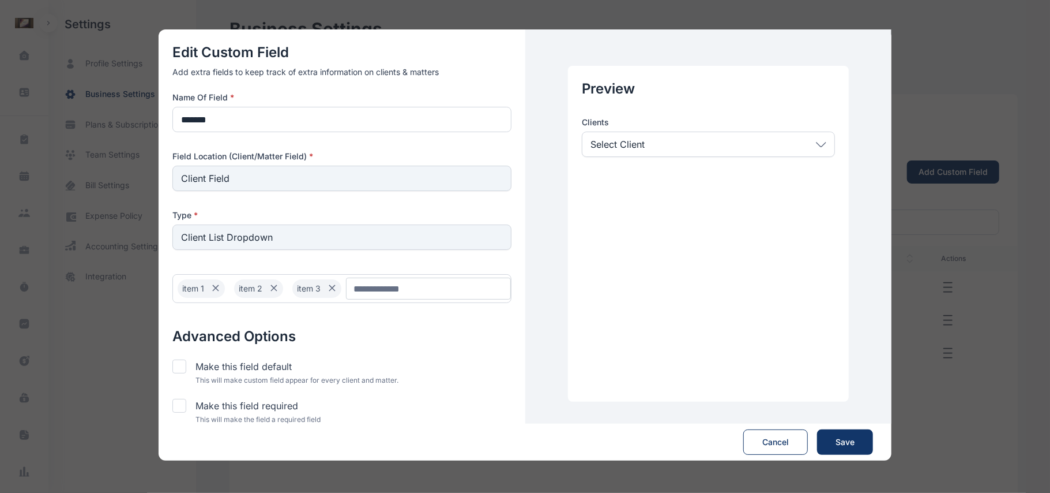
click at [183, 369] on div at bounding box center [179, 366] width 14 height 14
click at [858, 436] on button "Save" at bounding box center [845, 441] width 56 height 25
type input "**********"
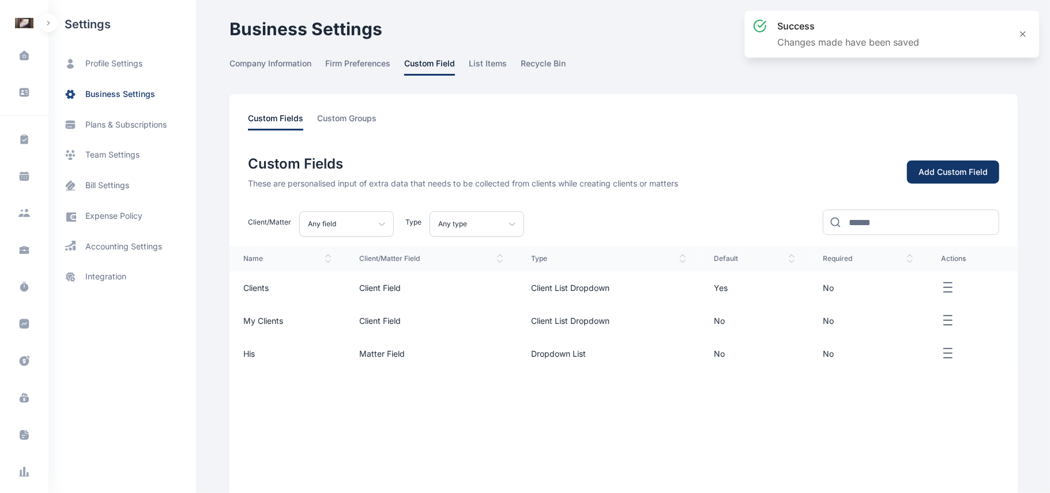
click at [916, 289] on td "No" at bounding box center [868, 287] width 118 height 33
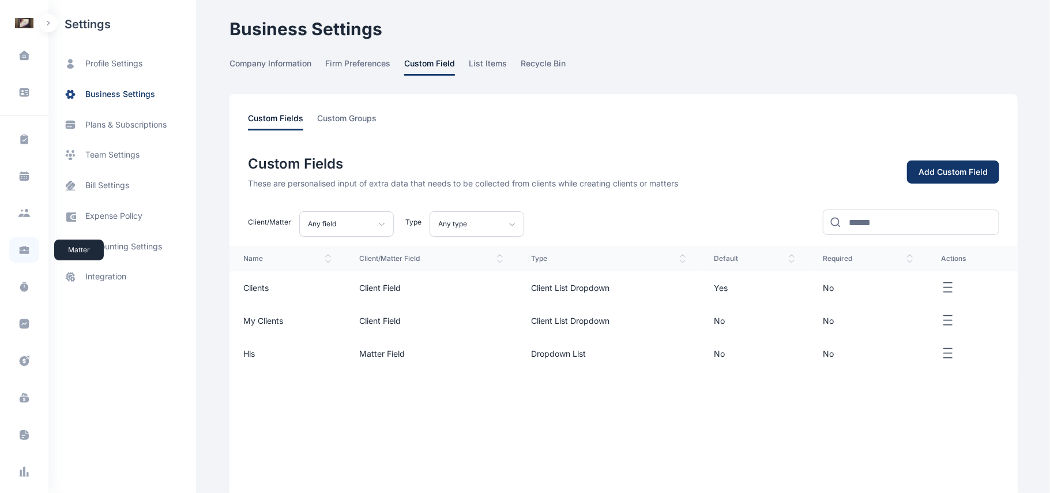
click at [27, 250] on icon at bounding box center [25, 252] width 10 height 4
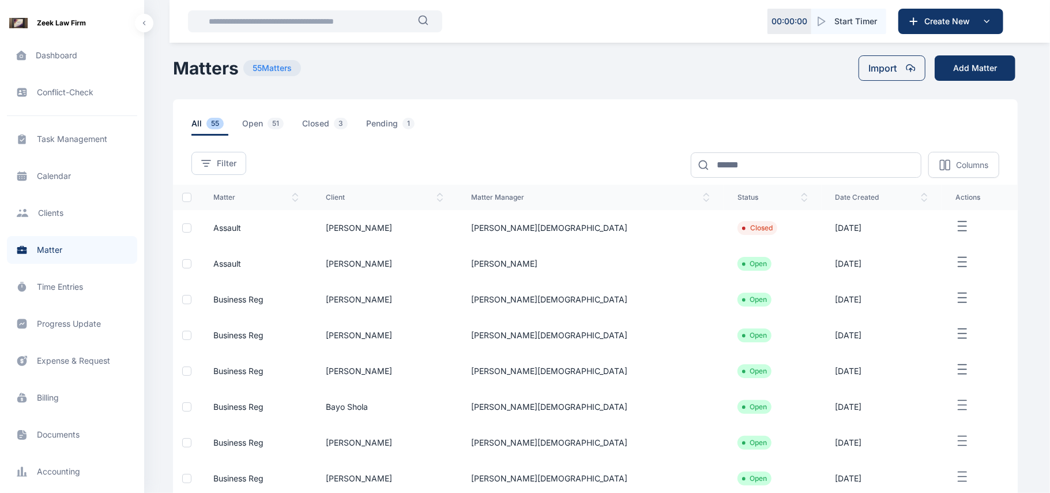
click at [636, 234] on td "[PERSON_NAME][DEMOGRAPHIC_DATA]" at bounding box center [590, 228] width 266 height 36
click at [654, 257] on td "[PERSON_NAME]" at bounding box center [590, 264] width 266 height 36
click at [956, 265] on icon "button" at bounding box center [963, 262] width 14 height 14
click at [954, 280] on span "Edit" at bounding box center [955, 275] width 14 height 12
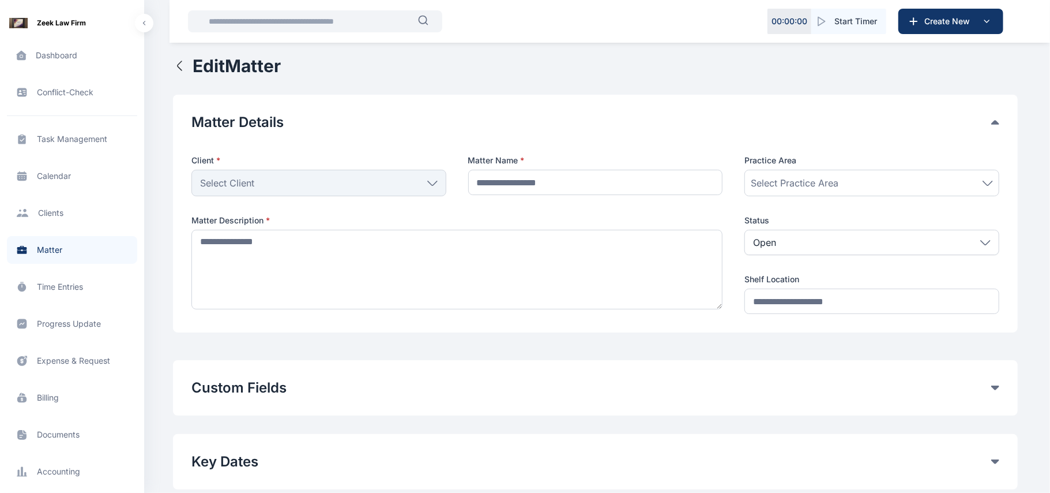
type input "*******"
type textarea "**********"
click at [1002, 382] on div "Custom Fields Add Custom Fields" at bounding box center [595, 387] width 845 height 55
click at [997, 386] on icon at bounding box center [996, 387] width 8 height 5
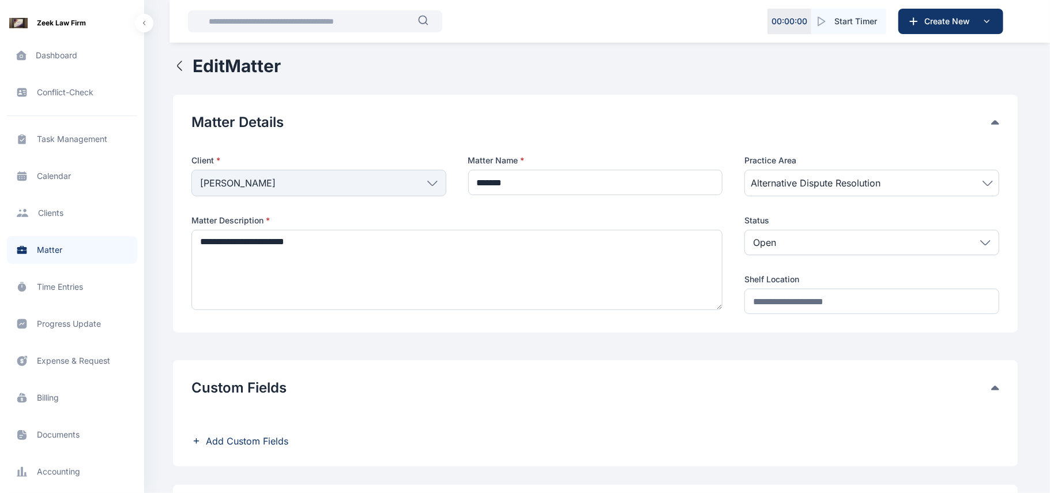
click at [283, 444] on span "Add Custom Fields" at bounding box center [247, 441] width 82 height 14
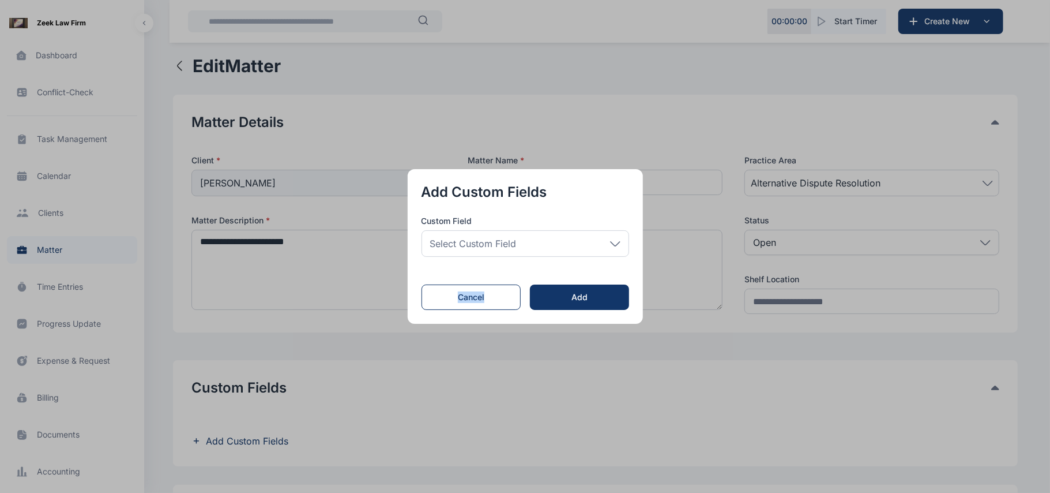
drag, startPoint x: 510, startPoint y: 257, endPoint x: 543, endPoint y: 236, distance: 38.4
click at [543, 236] on form "Custom Field Select Custom Field Custom Groups Custom Fields his Add Custom Fie…" at bounding box center [526, 262] width 208 height 95
click at [543, 236] on div "Select Custom Field" at bounding box center [526, 243] width 208 height 27
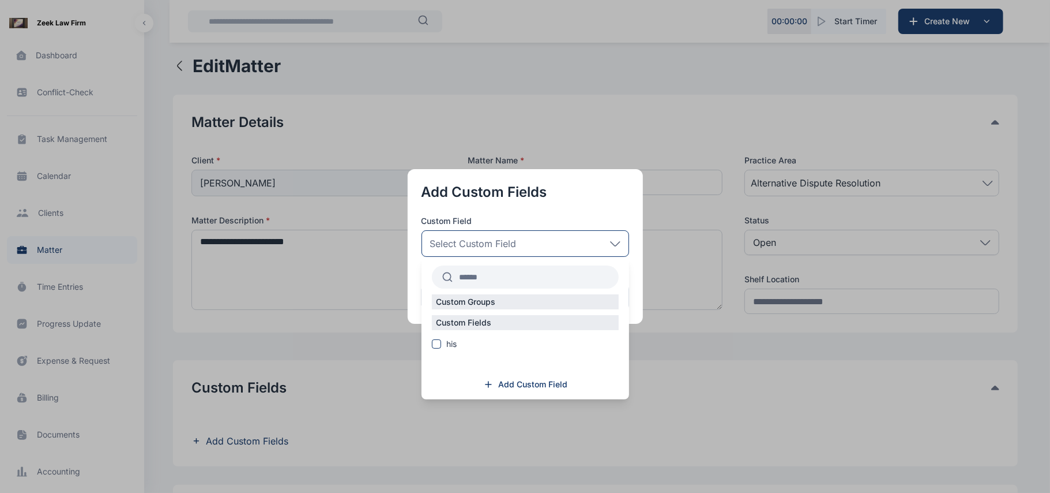
click at [659, 443] on button "button" at bounding box center [525, 246] width 1050 height 493
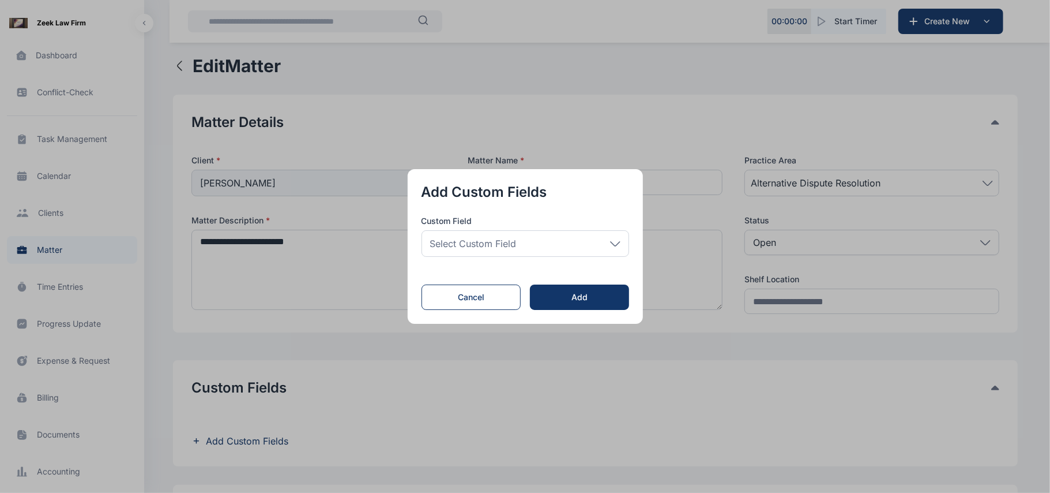
click at [606, 328] on button "button" at bounding box center [525, 246] width 1050 height 493
click at [612, 247] on div "Select Custom Field" at bounding box center [526, 243] width 208 height 27
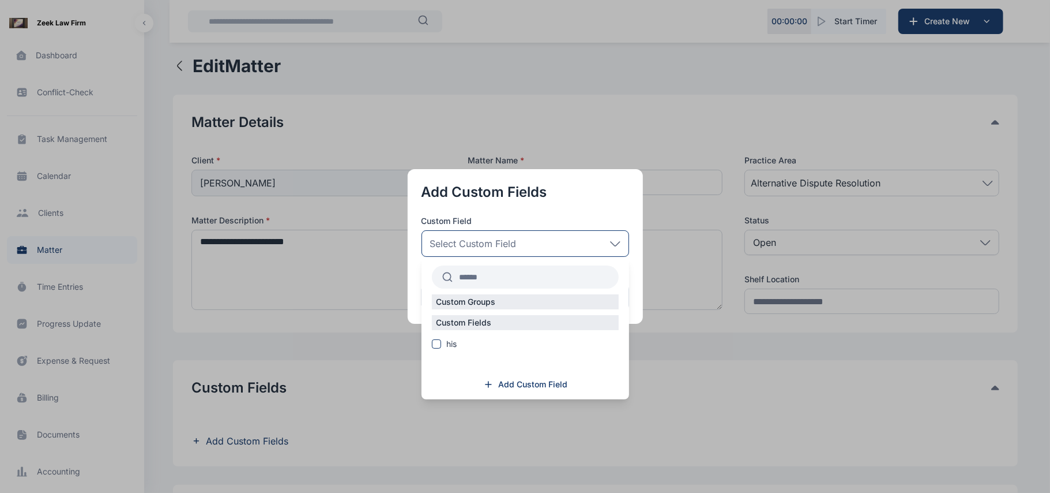
click at [434, 354] on div "Custom Fields his" at bounding box center [526, 335] width 208 height 40
click at [436, 347] on span at bounding box center [436, 343] width 9 height 9
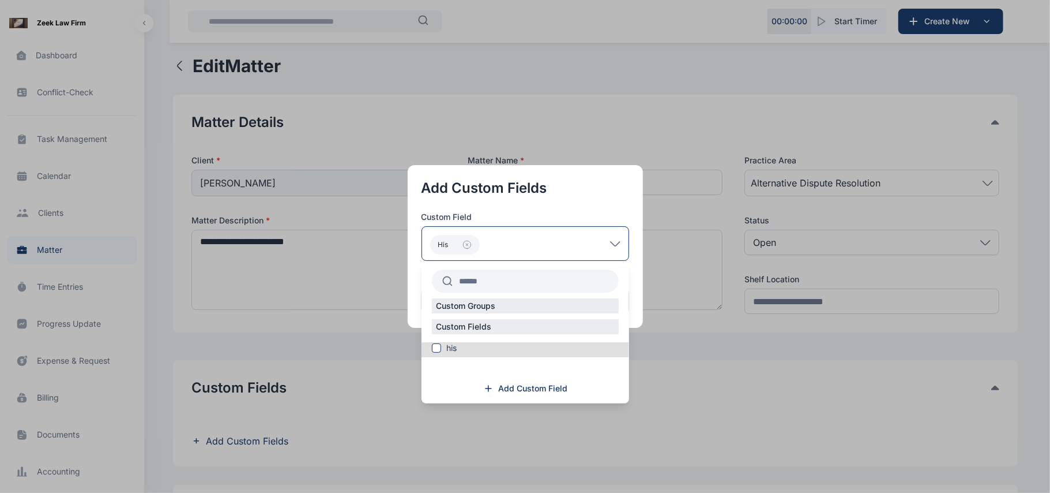
click at [645, 355] on button "button" at bounding box center [525, 246] width 1050 height 493
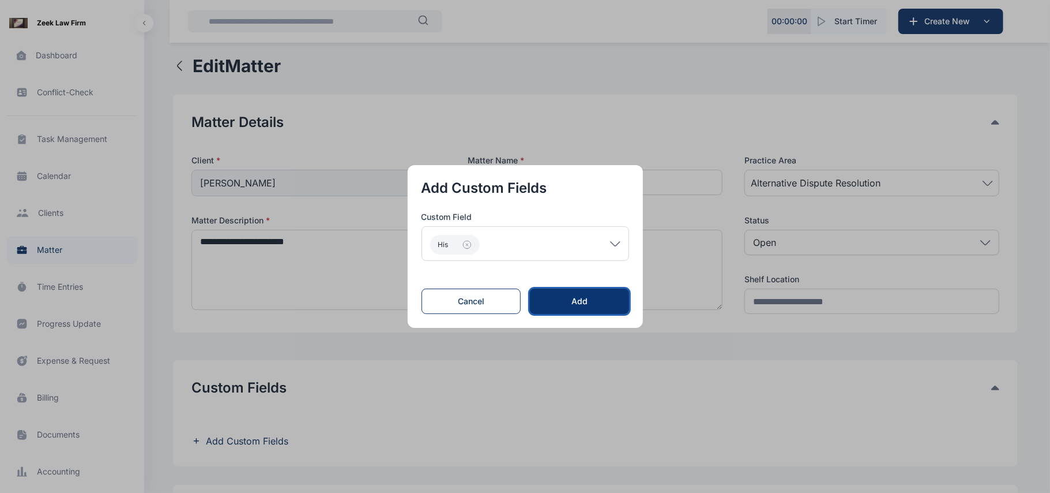
click at [598, 301] on div "Add" at bounding box center [580, 301] width 62 height 12
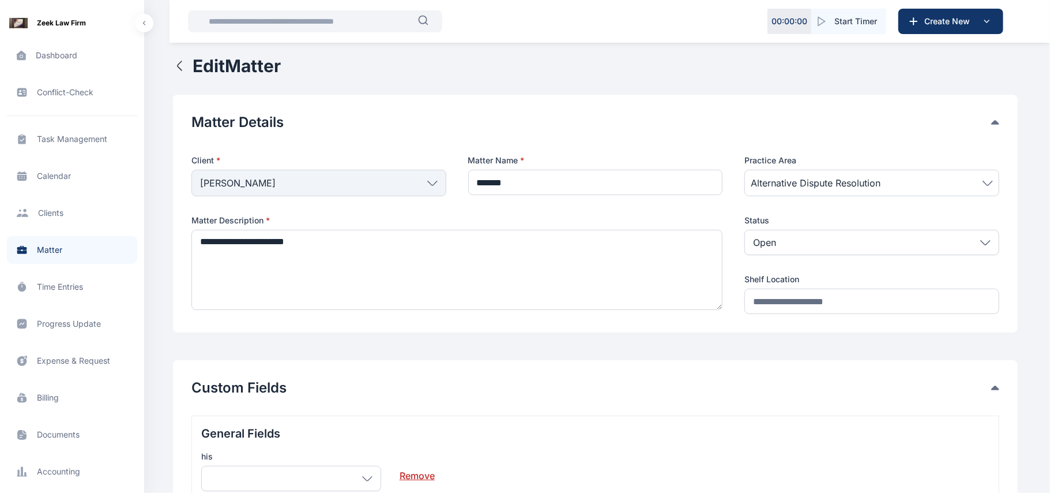
click at [190, 67] on button "Edit Matter" at bounding box center [227, 65] width 108 height 21
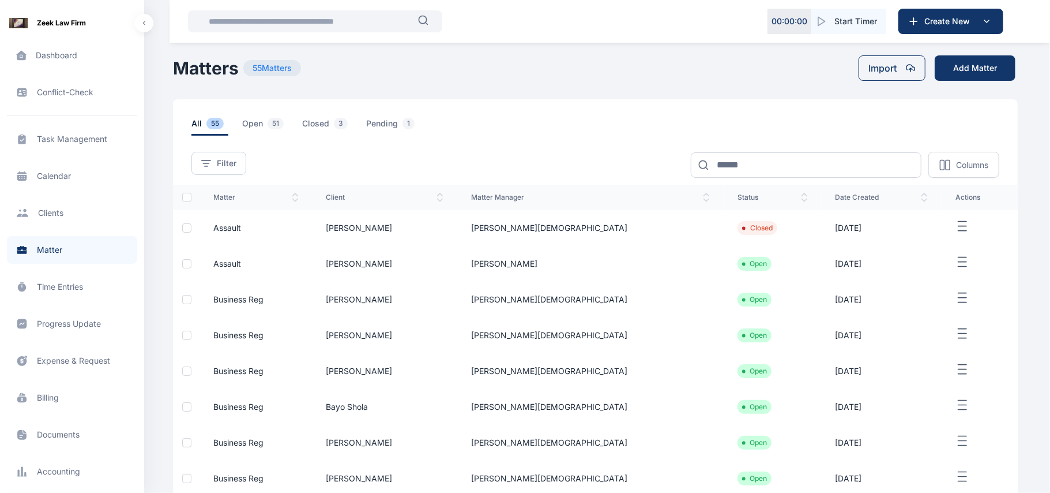
click at [670, 269] on td "[PERSON_NAME]" at bounding box center [590, 264] width 266 height 36
click at [614, 252] on td "[PERSON_NAME]" at bounding box center [590, 264] width 266 height 36
click at [579, 269] on td "[PERSON_NAME]" at bounding box center [590, 264] width 266 height 36
click at [616, 268] on td "[PERSON_NAME]" at bounding box center [590, 264] width 266 height 36
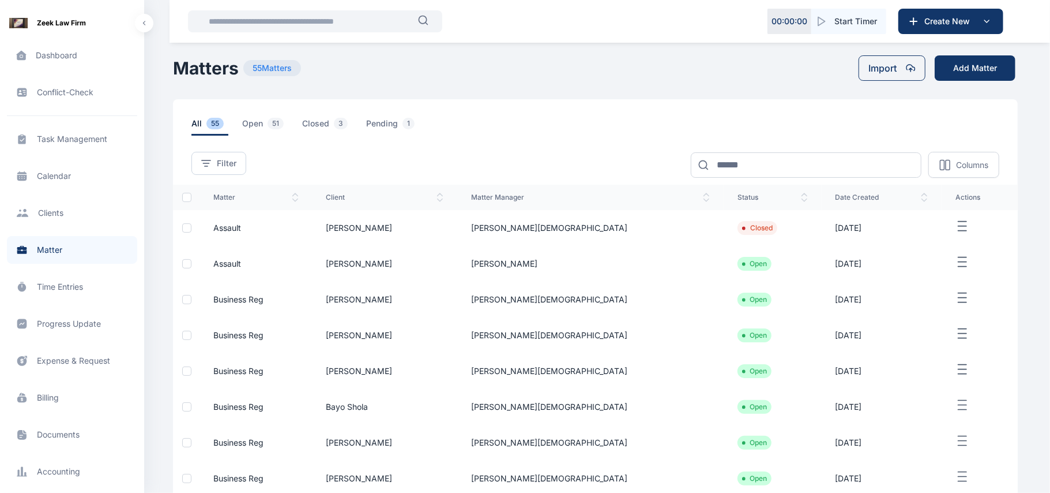
click at [616, 268] on td "[PERSON_NAME]" at bounding box center [590, 264] width 266 height 36
click at [956, 268] on icon "button" at bounding box center [963, 262] width 14 height 14
click at [944, 273] on div "Edit" at bounding box center [959, 275] width 76 height 26
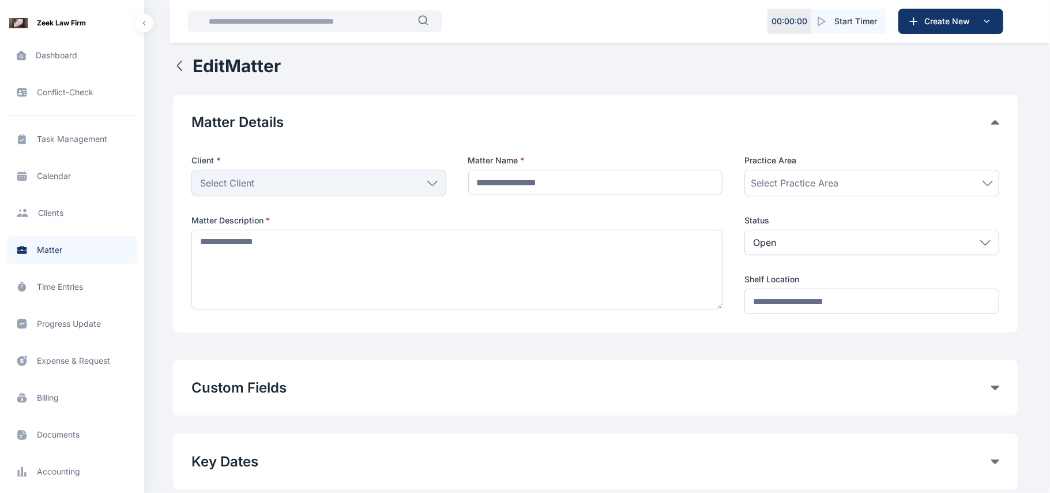
type input "*******"
type textarea "**********"
click at [993, 393] on div "Custom Fields" at bounding box center [596, 387] width 808 height 18
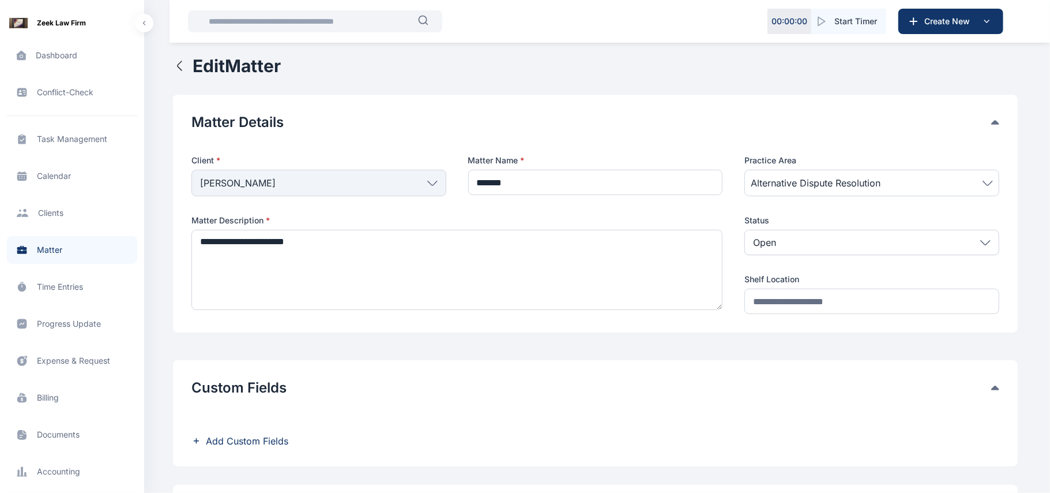
click at [277, 441] on span "Add Custom Fields" at bounding box center [247, 441] width 82 height 14
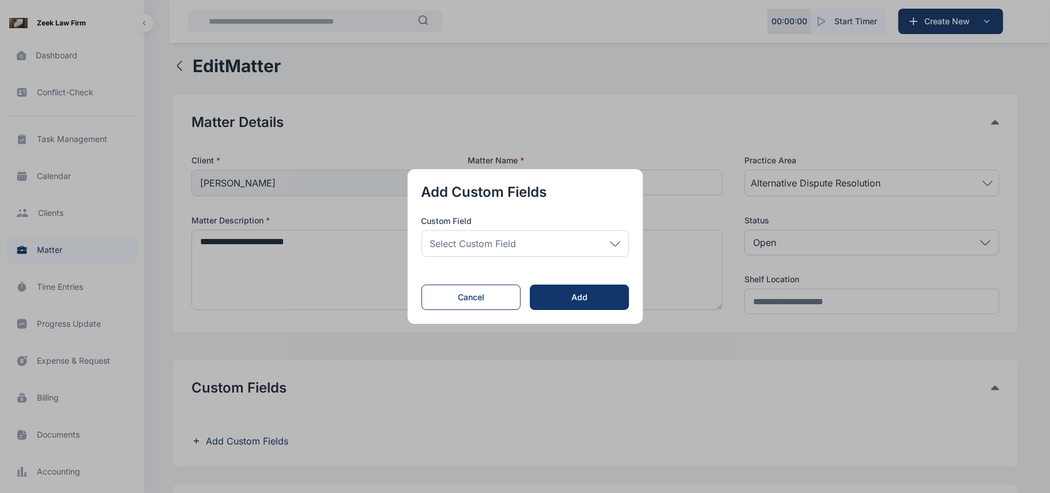
click at [593, 250] on div "Select Custom Field" at bounding box center [526, 243] width 208 height 27
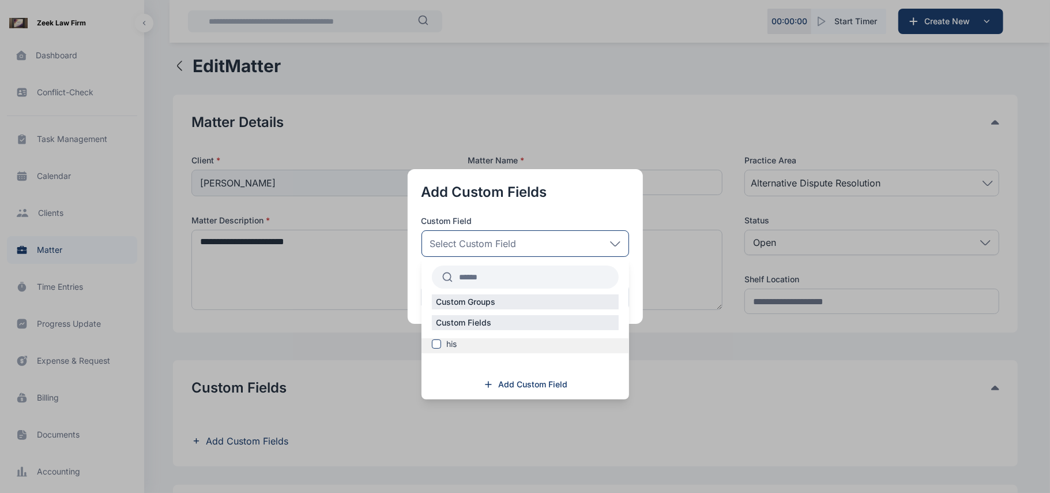
click at [430, 345] on label "his" at bounding box center [526, 344] width 208 height 12
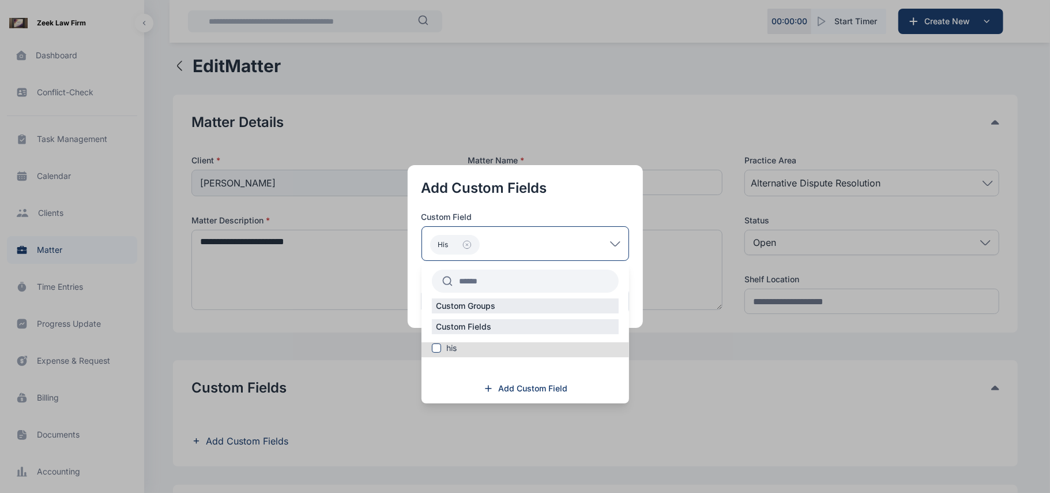
click at [637, 325] on div "Add Custom Fields Custom Field his Custom Groups Custom Fields his Add Custom F…" at bounding box center [525, 246] width 235 height 163
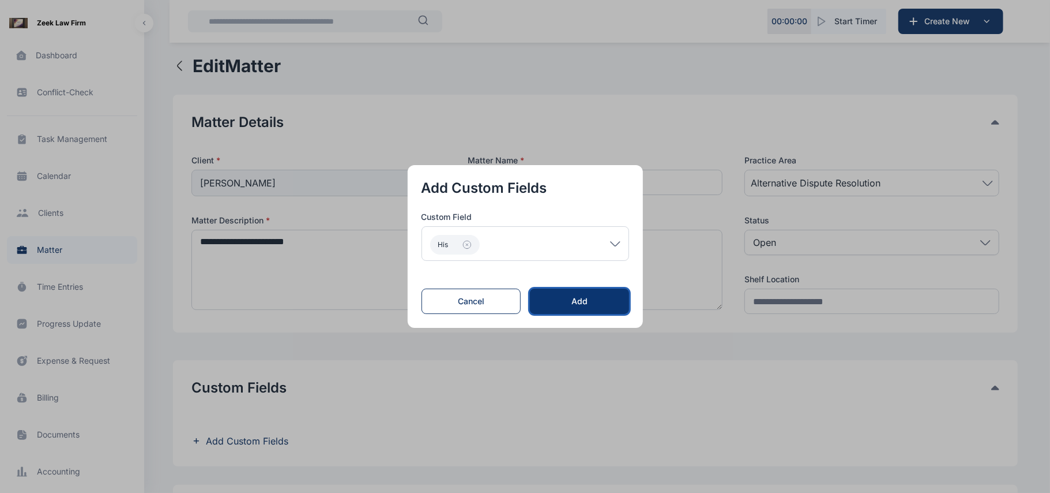
click at [592, 298] on div "Add" at bounding box center [580, 301] width 62 height 12
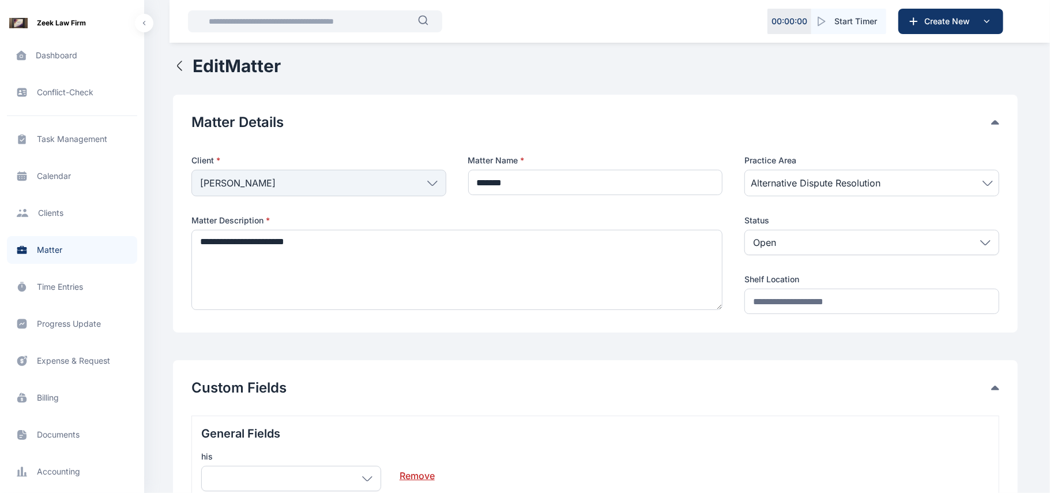
click at [827, 127] on button "Matter Details" at bounding box center [592, 122] width 800 height 18
click at [457, 211] on div "Client * Abdul Abdul Individual Ogundipe Folawe Grundy Solomon Oshin Mide Ogoch…" at bounding box center [596, 234] width 808 height 159
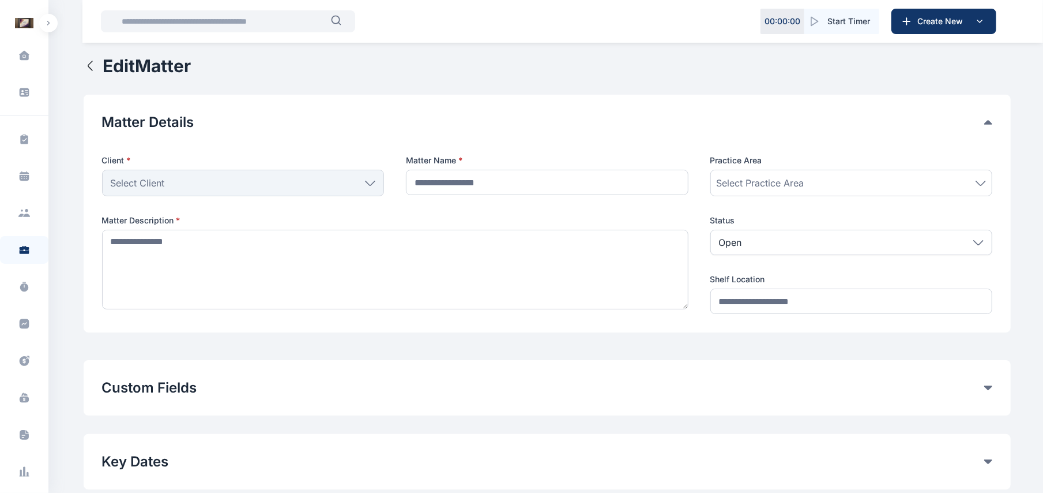
type input "*******"
type textarea "**********"
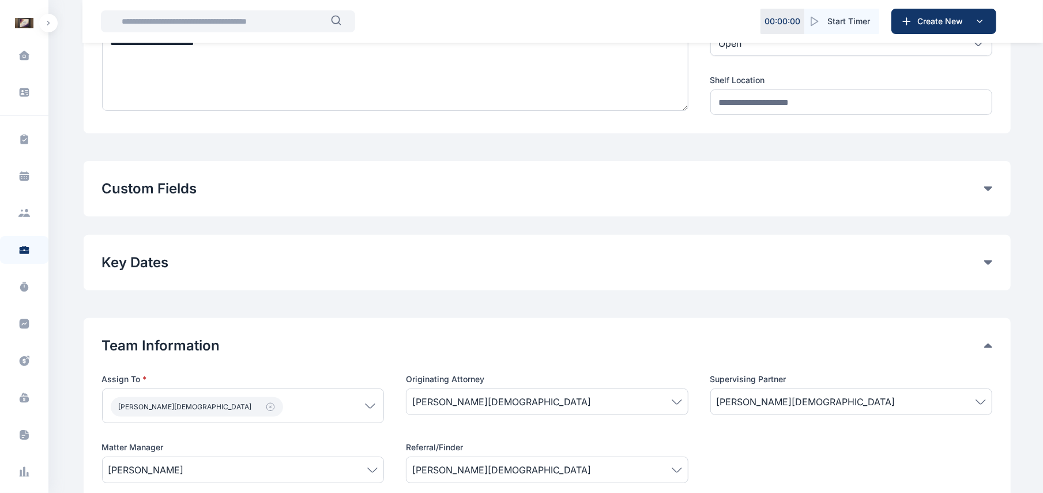
scroll to position [240, 0]
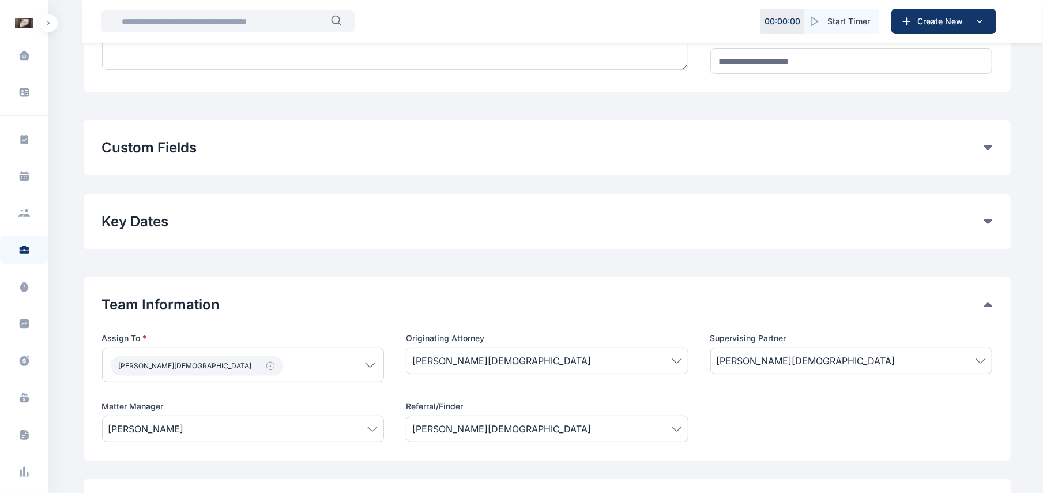
click at [994, 156] on div "Custom Fields Add Custom Fields" at bounding box center [548, 147] width 928 height 55
click at [984, 148] on button "Custom Fields" at bounding box center [543, 147] width 883 height 18
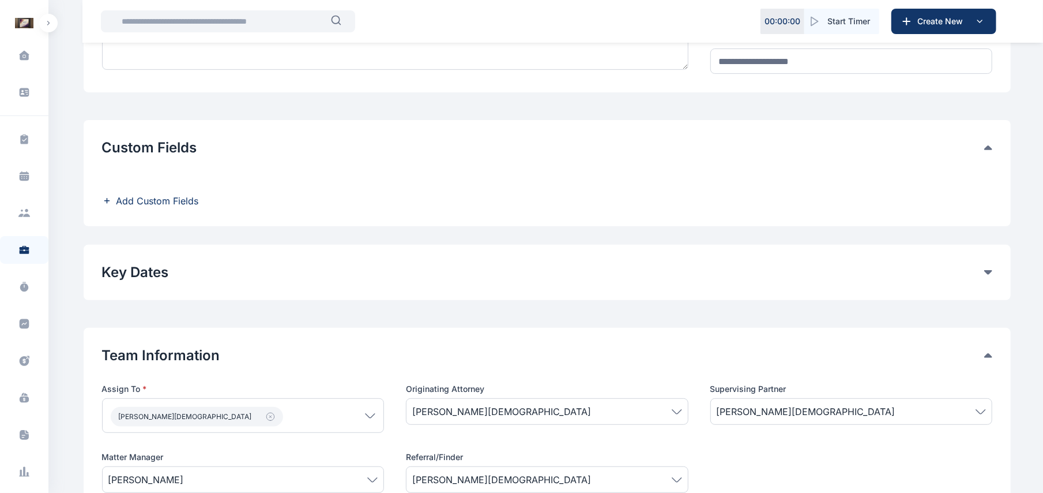
click at [180, 204] on span "Add Custom Fields" at bounding box center [158, 201] width 82 height 14
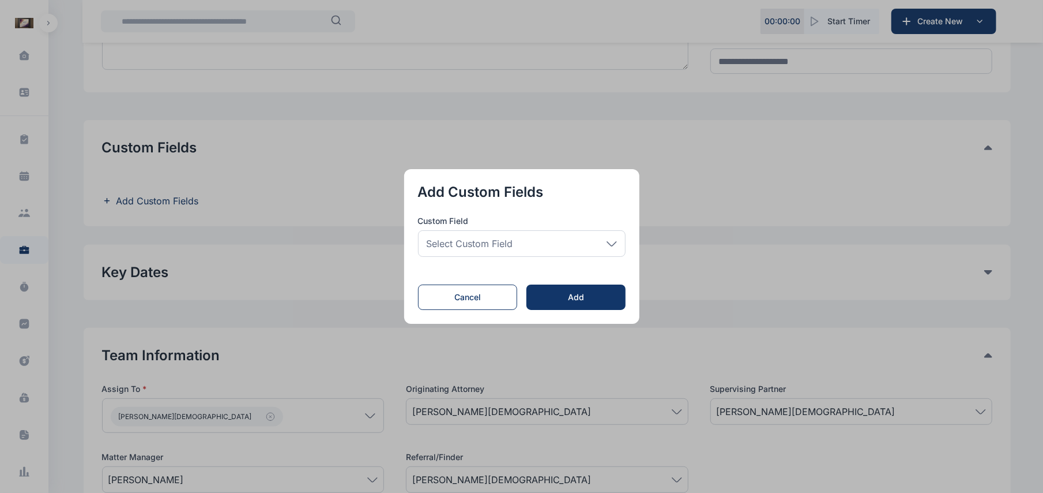
click at [441, 240] on span "Select Custom Field" at bounding box center [470, 243] width 87 height 14
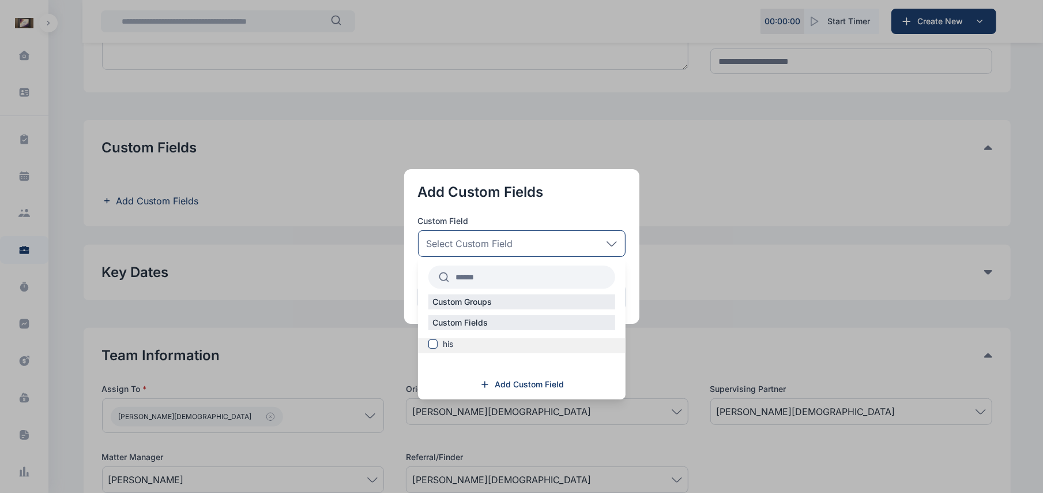
click at [430, 343] on label "his" at bounding box center [522, 344] width 208 height 12
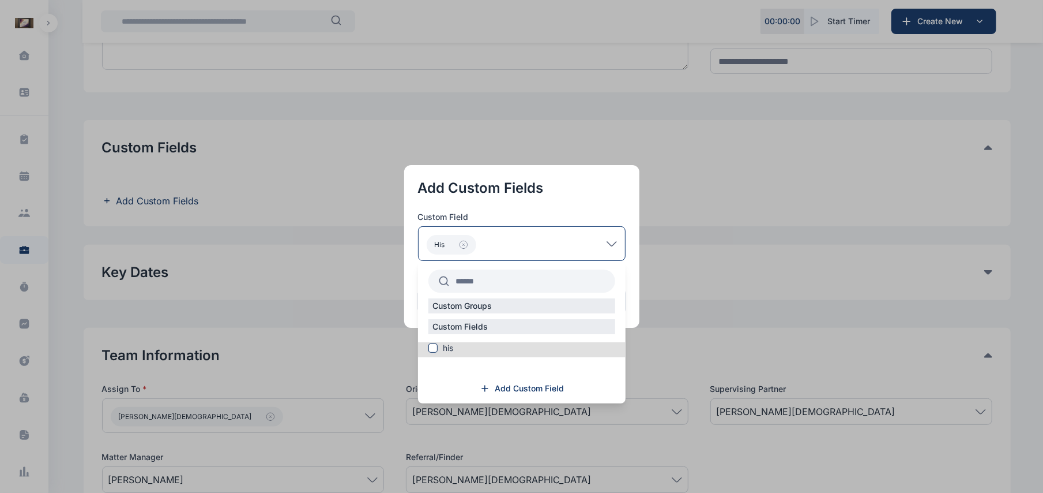
click at [639, 329] on button "button" at bounding box center [521, 246] width 1043 height 493
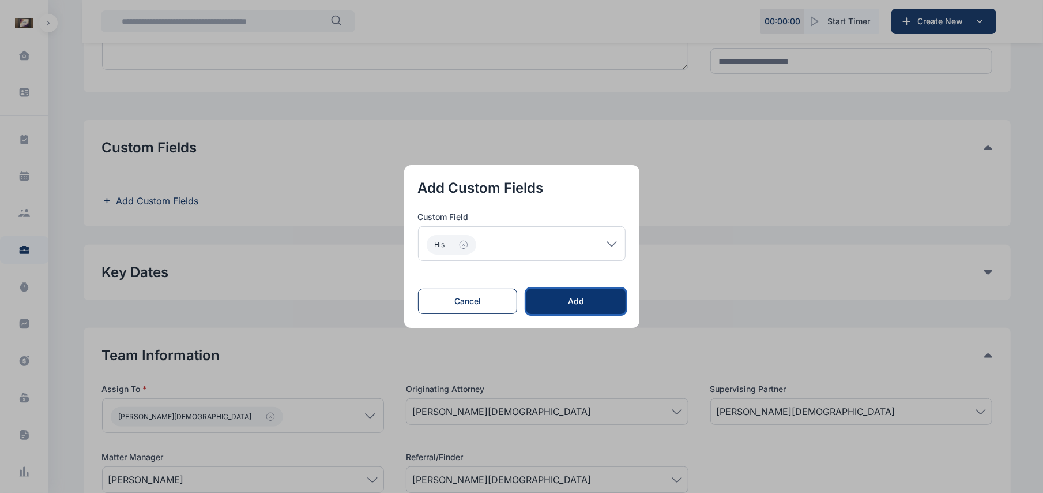
click at [577, 310] on button "Add" at bounding box center [576, 300] width 99 height 25
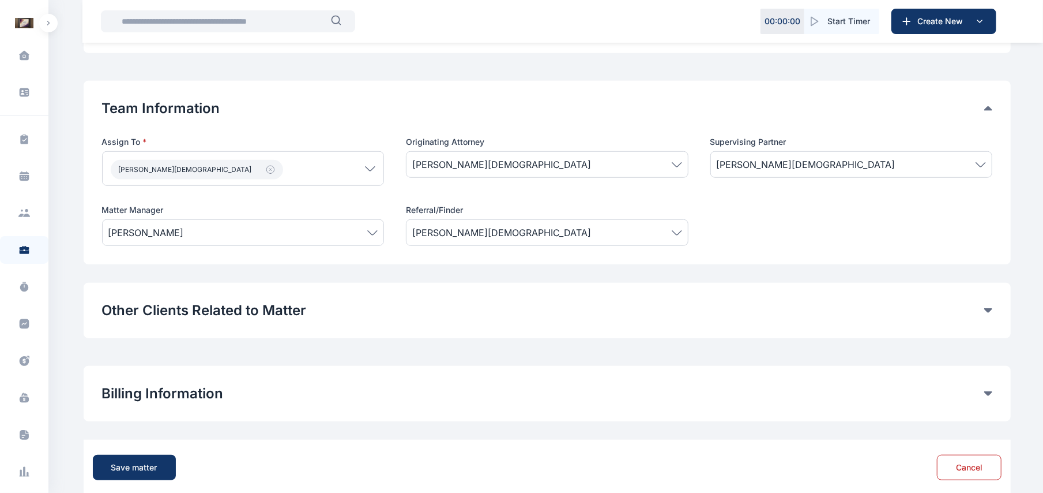
scroll to position [603, 0]
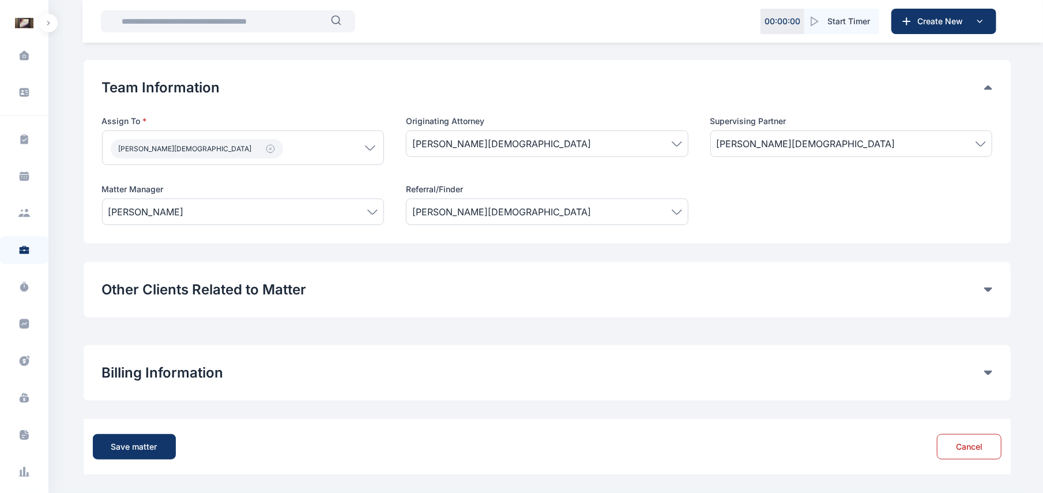
click at [144, 460] on div "Save matter Cancel" at bounding box center [547, 446] width 909 height 37
drag, startPoint x: 144, startPoint y: 460, endPoint x: 141, endPoint y: 446, distance: 14.6
click at [141, 446] on div "Save matter Cancel" at bounding box center [547, 446] width 909 height 37
click at [141, 446] on div "Save matter" at bounding box center [134, 447] width 46 height 12
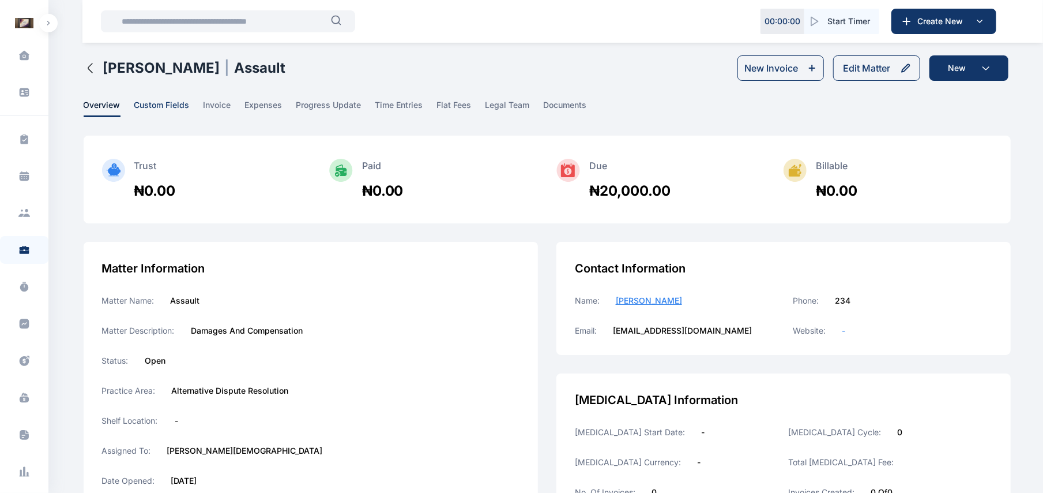
click at [168, 108] on span "custom fields" at bounding box center [161, 108] width 55 height 18
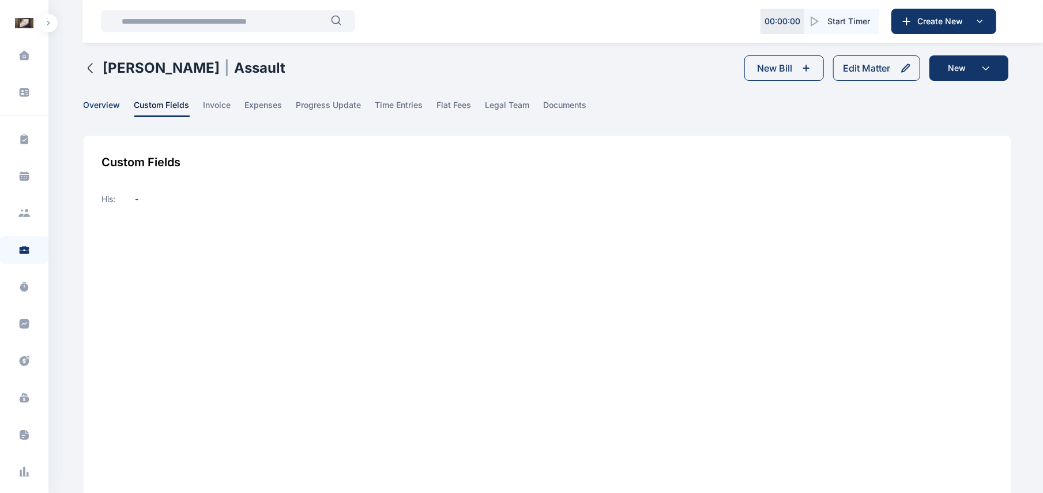
click at [100, 105] on span "overview" at bounding box center [102, 108] width 37 height 18
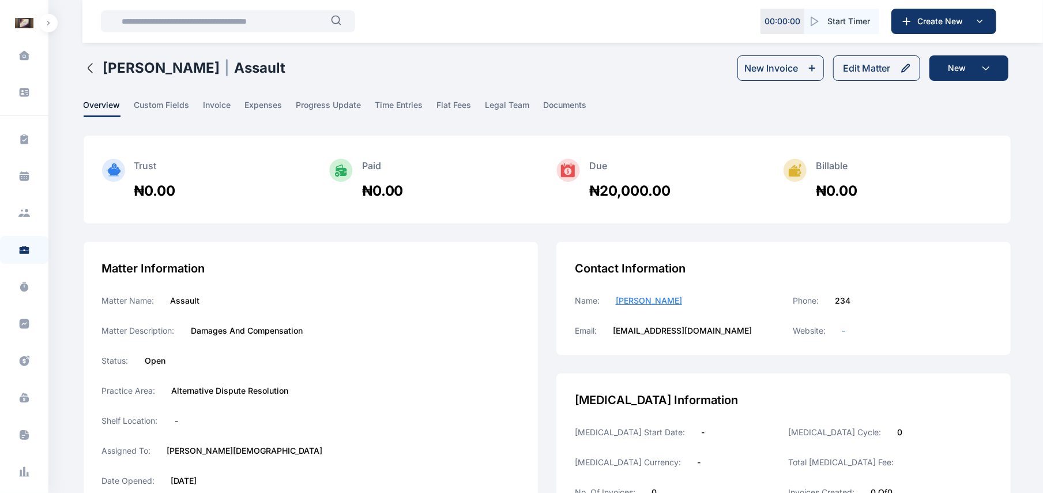
click at [95, 74] on icon "button" at bounding box center [91, 68] width 14 height 14
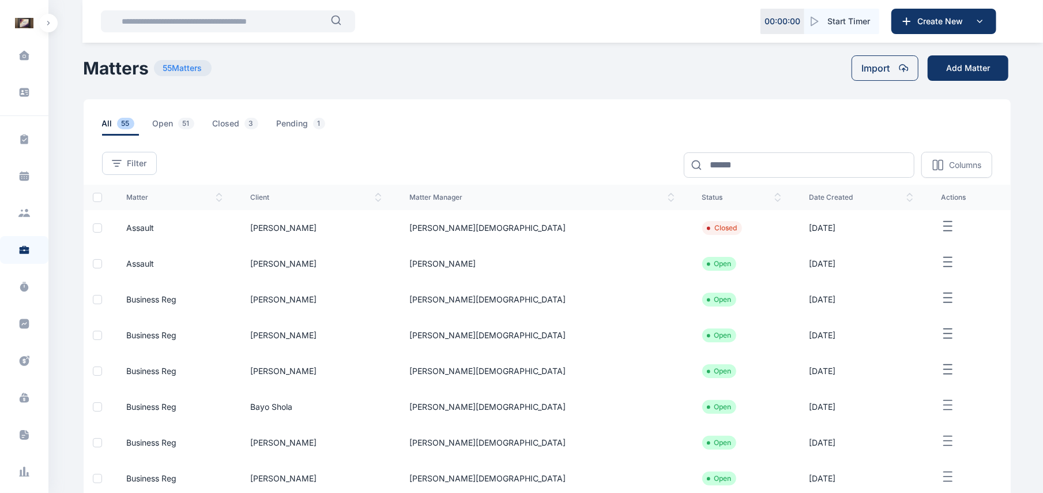
click at [505, 116] on div "all 55 open 51 closed 3 pending 1" at bounding box center [548, 117] width 928 height 36
click at [531, 269] on td "[PERSON_NAME]" at bounding box center [542, 264] width 292 height 36
click at [575, 261] on td "[PERSON_NAME]" at bounding box center [542, 264] width 292 height 36
click at [601, 269] on td "[PERSON_NAME]" at bounding box center [542, 264] width 292 height 36
click at [943, 268] on button "button" at bounding box center [969, 262] width 56 height 14
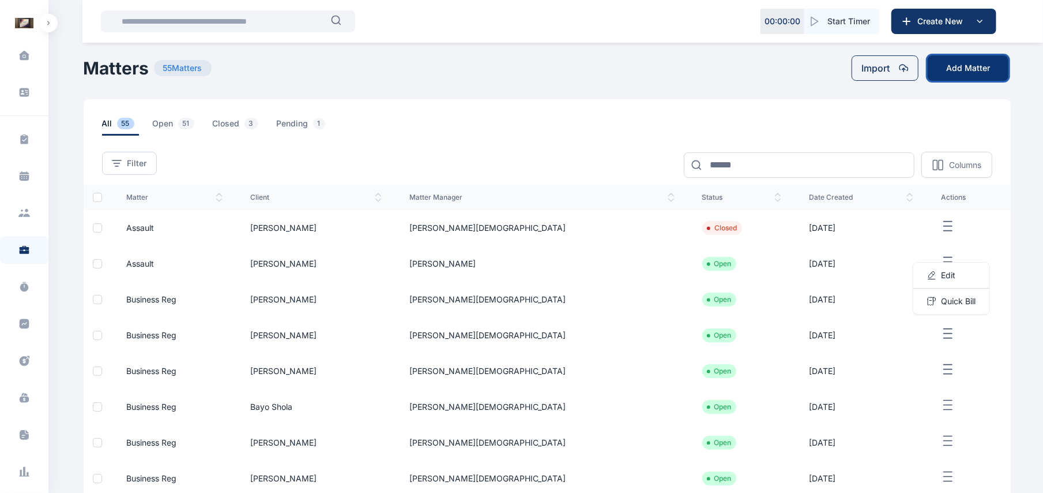
click at [969, 75] on button "Add Matter" at bounding box center [968, 67] width 81 height 25
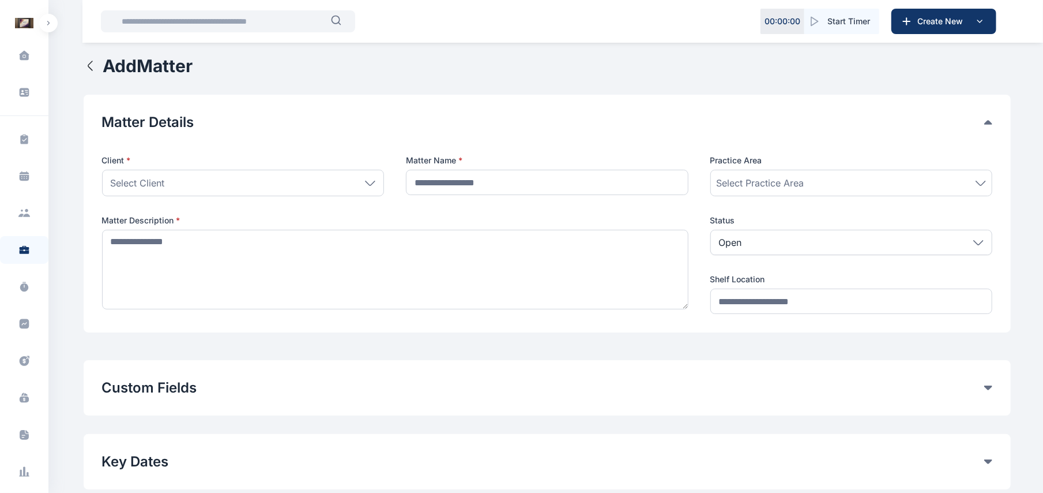
click at [96, 61] on icon "button" at bounding box center [91, 66] width 14 height 14
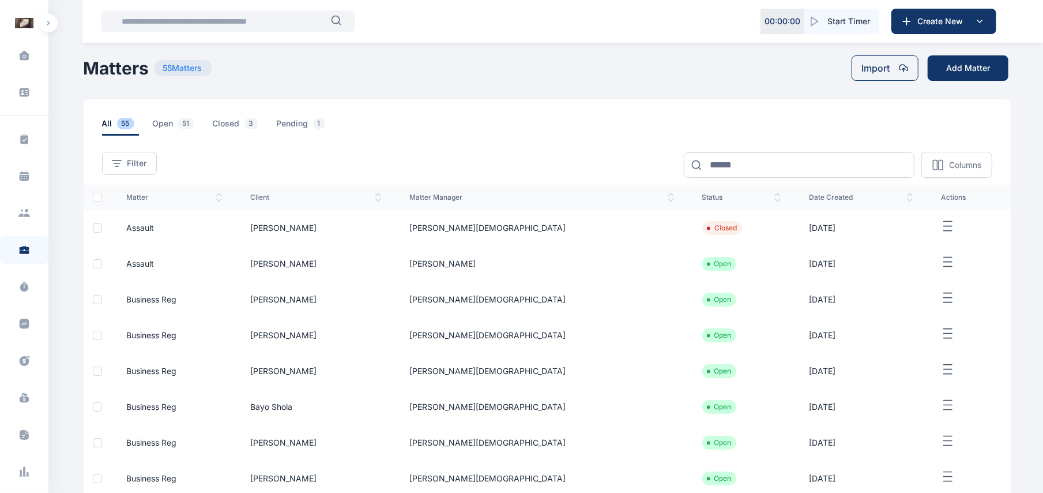
click at [941, 265] on icon "button" at bounding box center [948, 262] width 14 height 14
click at [941, 271] on span "Edit" at bounding box center [948, 275] width 14 height 12
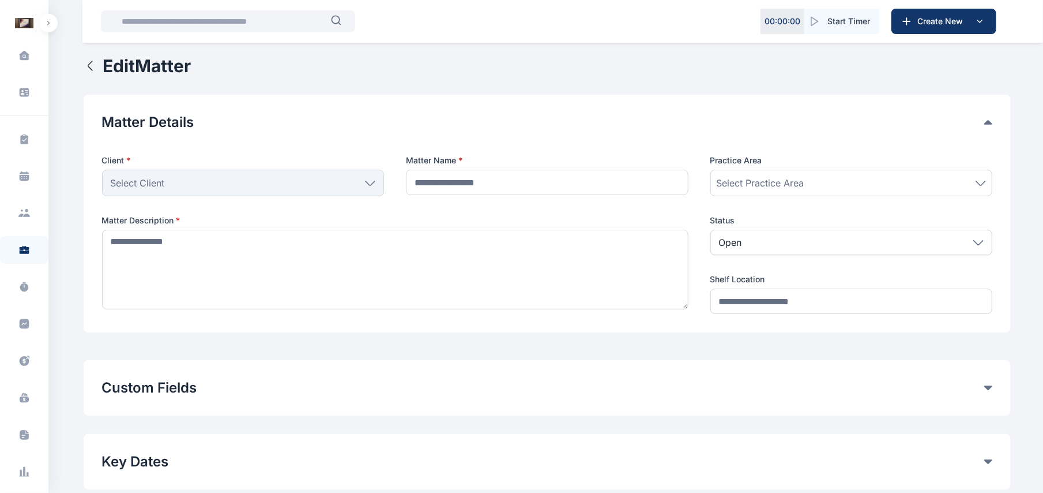
type input "*******"
type textarea "**********"
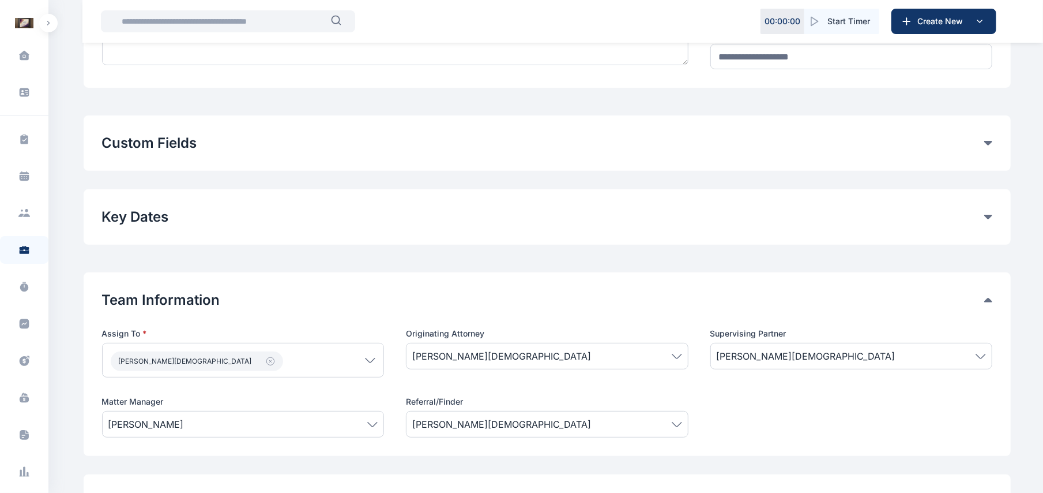
scroll to position [256, 0]
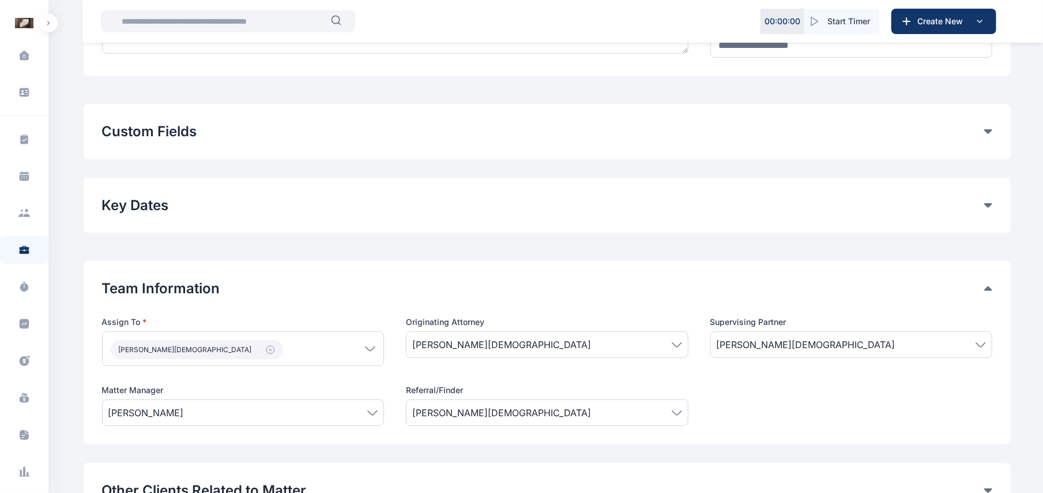
click at [993, 137] on div "Custom Fields General Fields his Remove Add Custom Fields" at bounding box center [548, 131] width 928 height 55
click at [986, 128] on div "Custom Fields" at bounding box center [547, 131] width 891 height 18
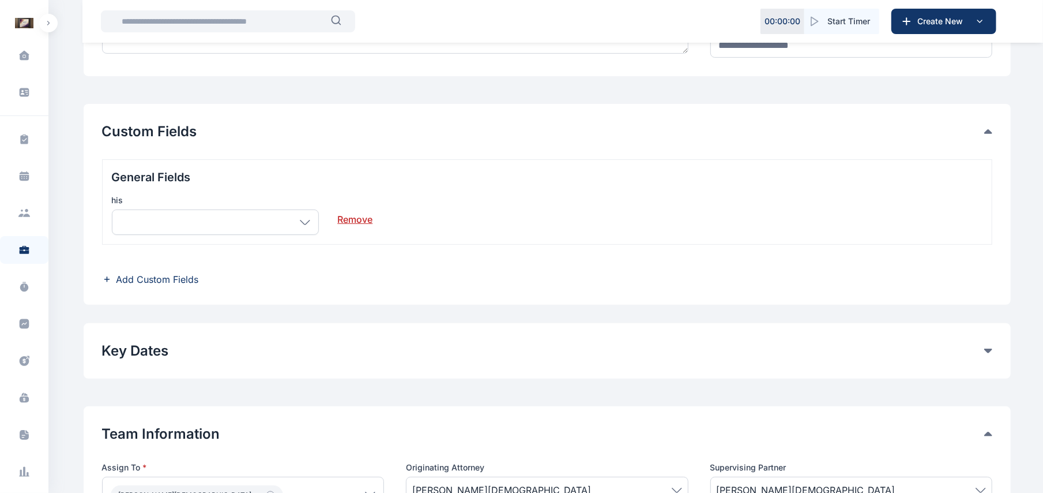
click at [306, 220] on icon at bounding box center [305, 222] width 10 height 5
click at [361, 221] on link "Remove" at bounding box center [354, 214] width 35 height 23
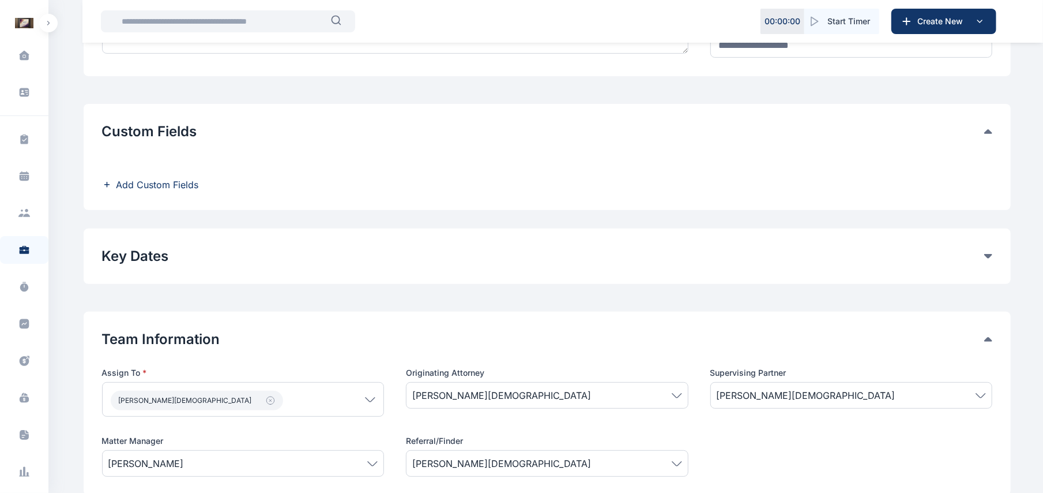
click at [166, 194] on div "Custom Fields Add Custom Fields" at bounding box center [548, 157] width 928 height 106
click at [177, 183] on span "Add Custom Fields" at bounding box center [158, 185] width 82 height 14
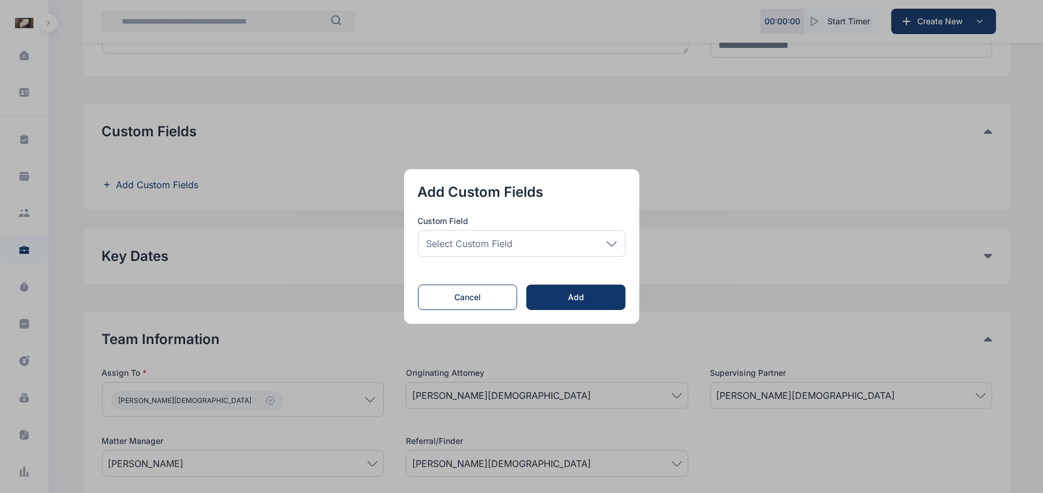
click at [547, 249] on div "Select Custom Field" at bounding box center [522, 243] width 208 height 27
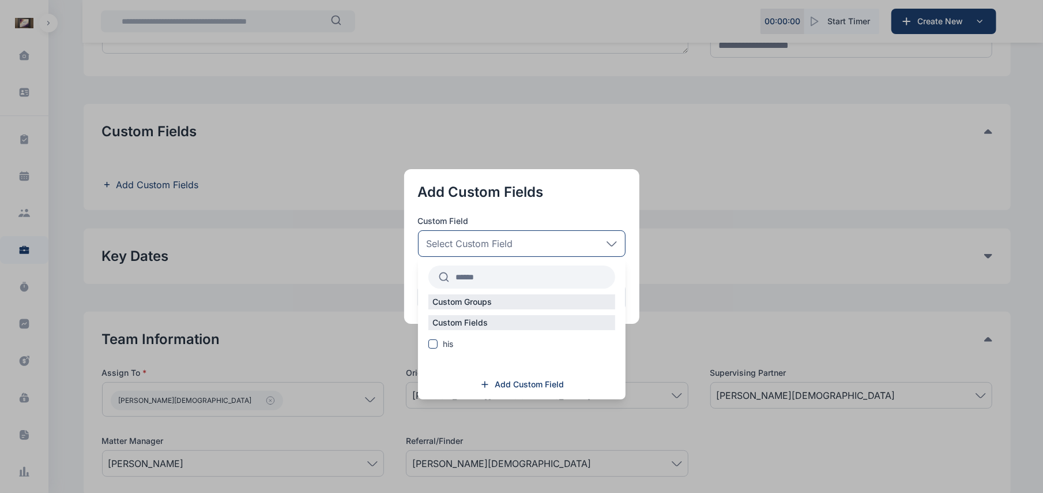
click at [497, 323] on div "Custom Fields" at bounding box center [522, 322] width 187 height 15
click at [531, 377] on div "Custom Groups Custom Fields his Add Custom Field" at bounding box center [522, 328] width 208 height 142
click at [619, 250] on div "Select Custom Field" at bounding box center [522, 243] width 208 height 27
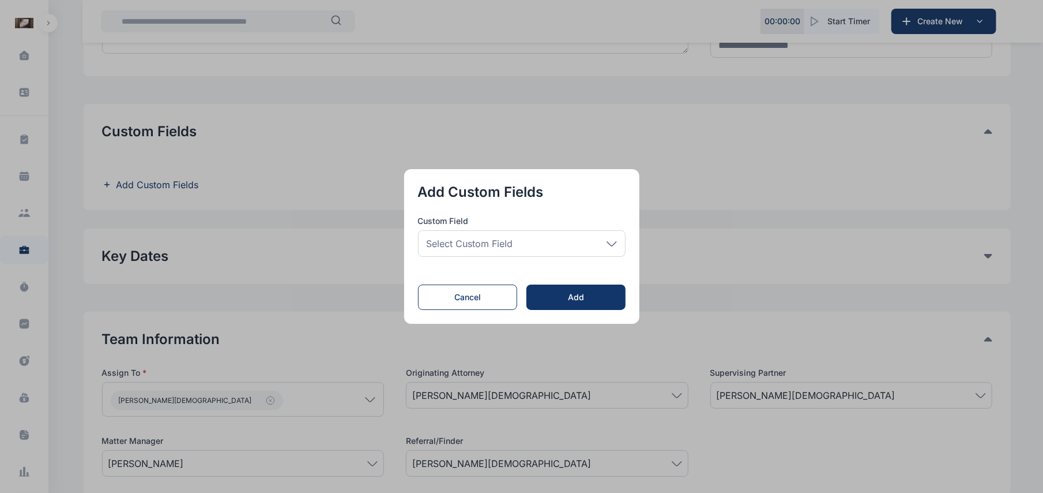
click at [619, 250] on div "Select Custom Field" at bounding box center [522, 243] width 208 height 27
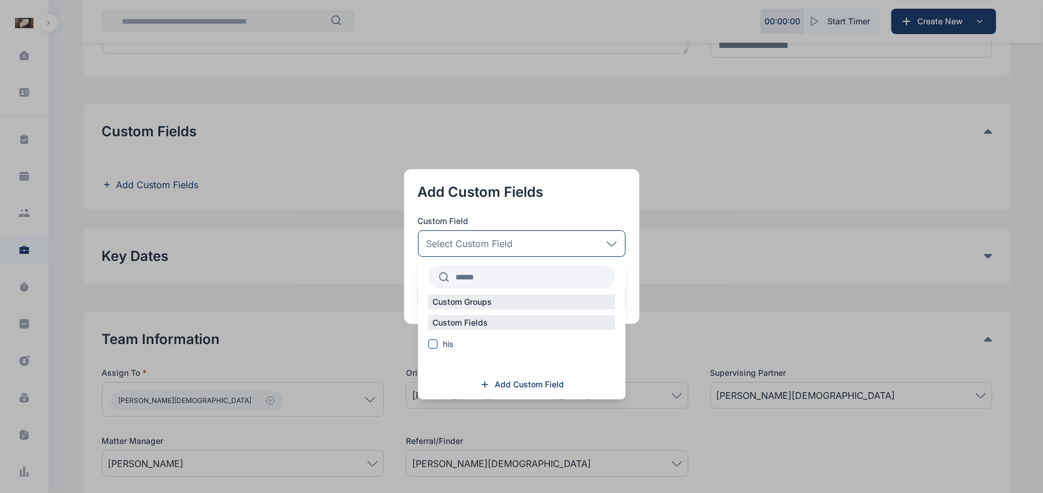
click at [615, 238] on div "Select Custom Field" at bounding box center [522, 243] width 208 height 27
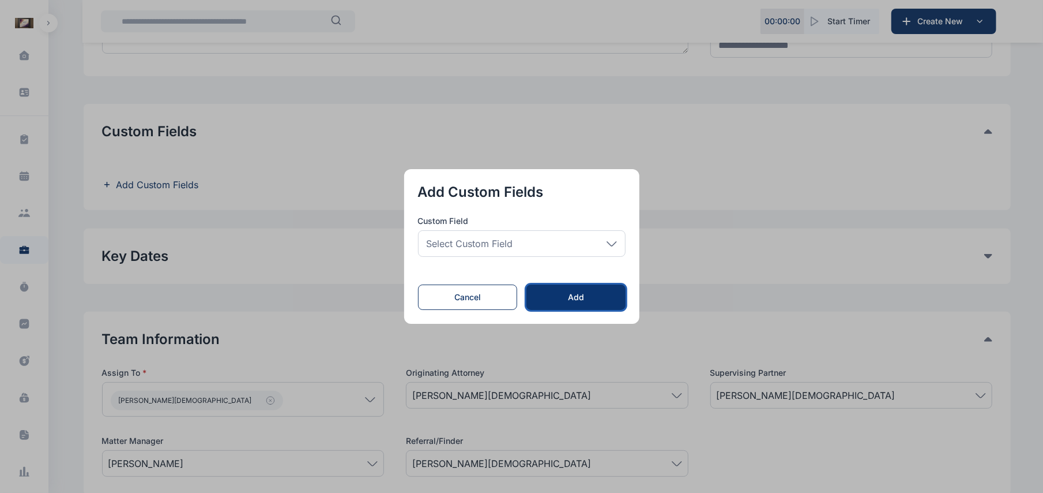
click at [599, 286] on button "Add" at bounding box center [576, 296] width 99 height 25
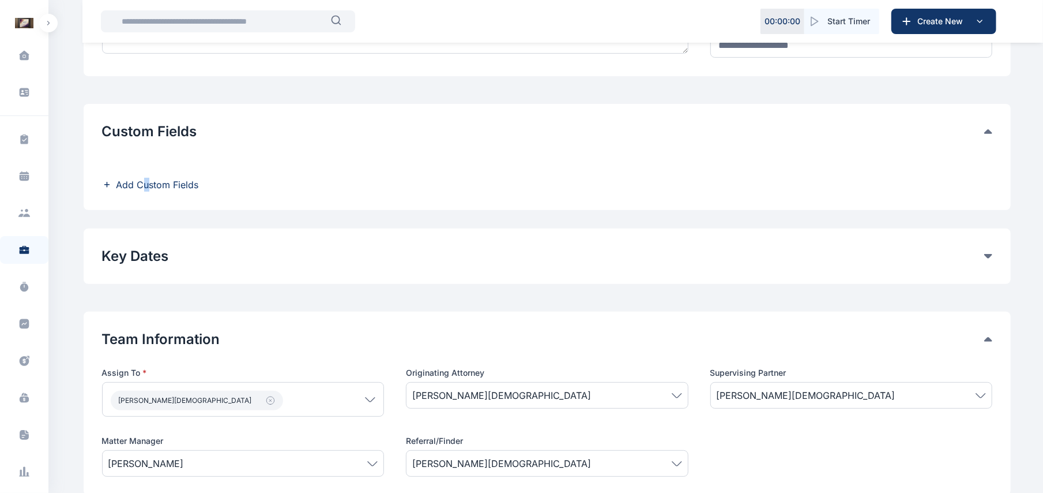
drag, startPoint x: 142, startPoint y: 196, endPoint x: 149, endPoint y: 187, distance: 11.1
click at [149, 187] on div "Custom Fields Add Custom Fields" at bounding box center [548, 157] width 928 height 106
click at [149, 187] on span "Add Custom Fields" at bounding box center [158, 185] width 82 height 14
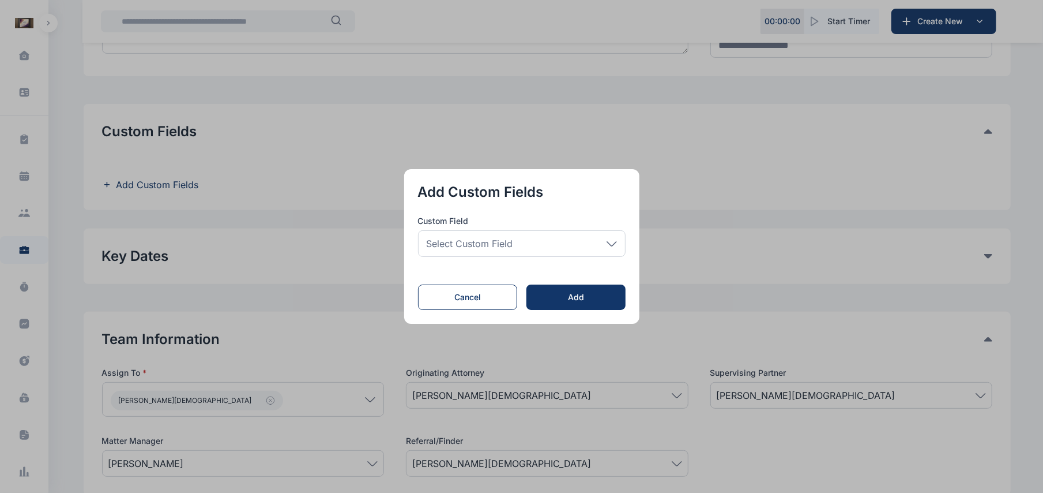
click at [611, 245] on icon at bounding box center [612, 243] width 10 height 5
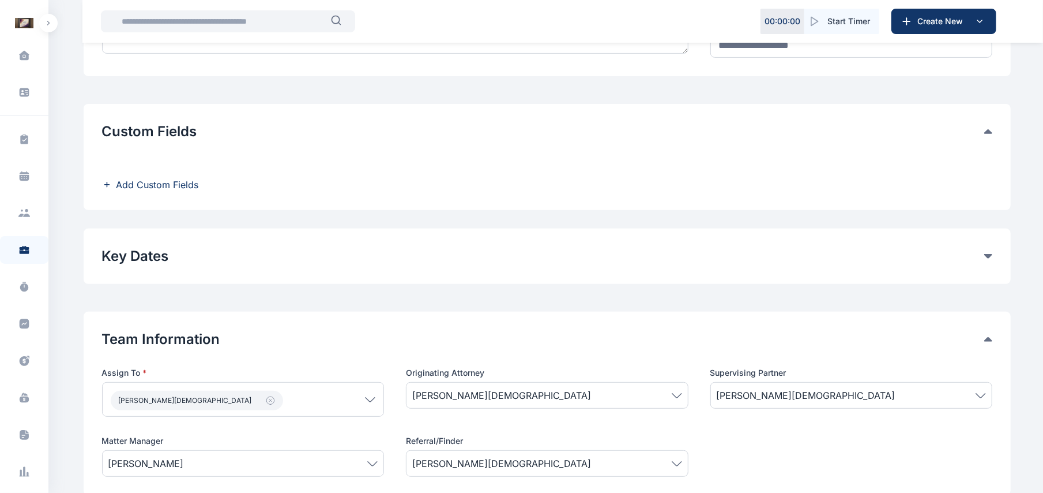
click at [170, 179] on span "Add Custom Fields" at bounding box center [158, 185] width 82 height 14
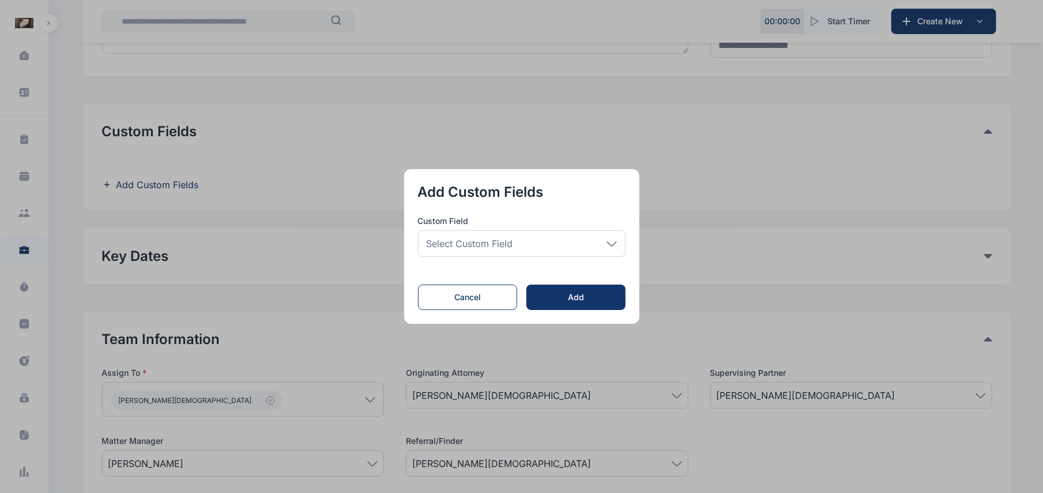
click at [617, 247] on div "Select Custom Field" at bounding box center [522, 243] width 208 height 27
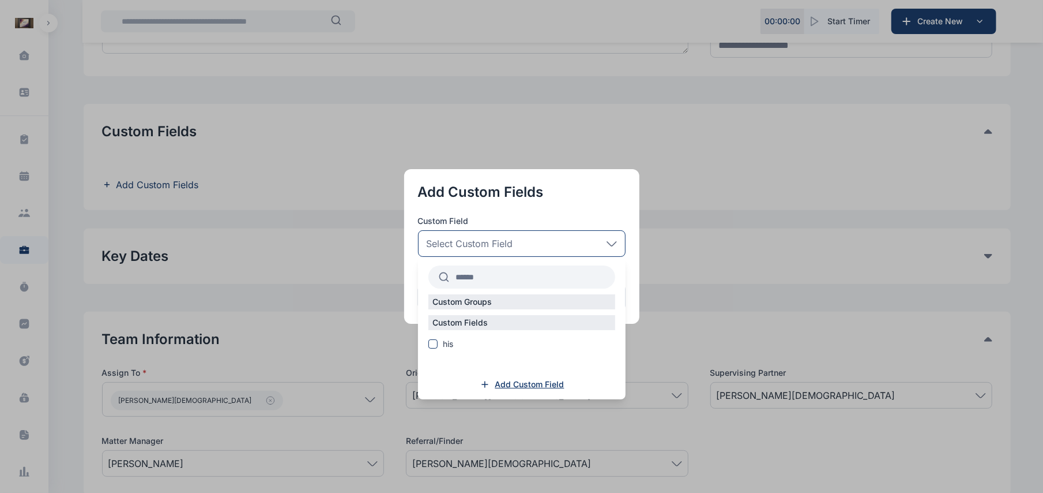
click at [521, 388] on span "Add Custom Field" at bounding box center [529, 384] width 69 height 12
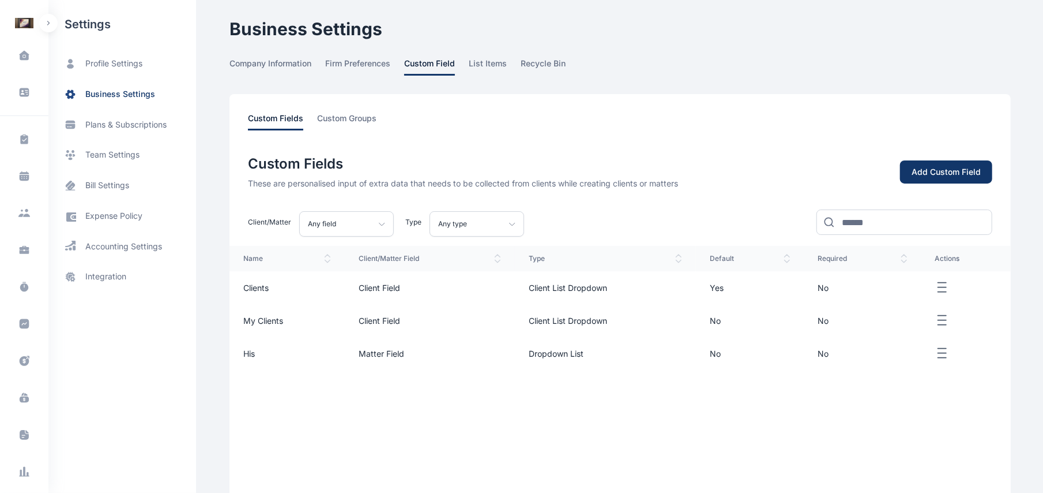
click at [981, 173] on div "Add Custom Field" at bounding box center [946, 172] width 69 height 12
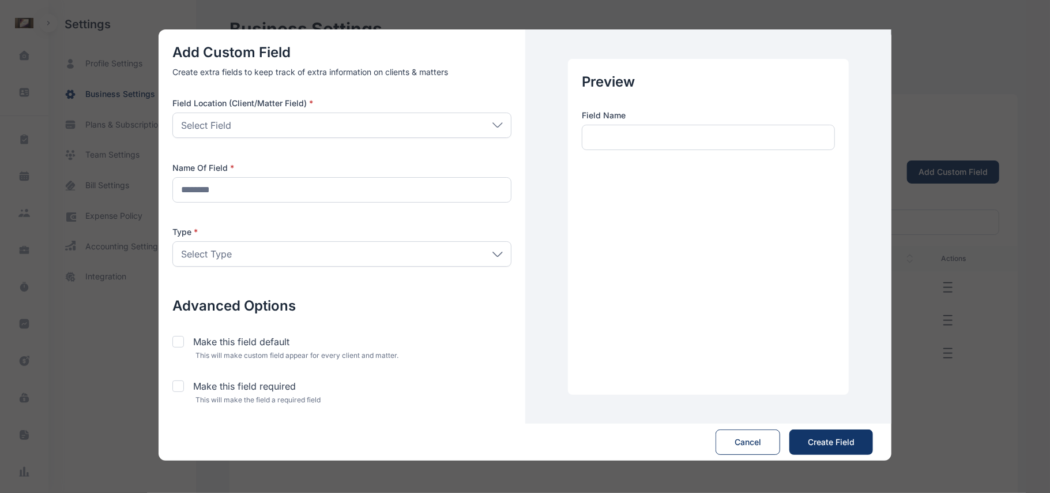
click at [476, 125] on div "Select Field" at bounding box center [341, 124] width 339 height 25
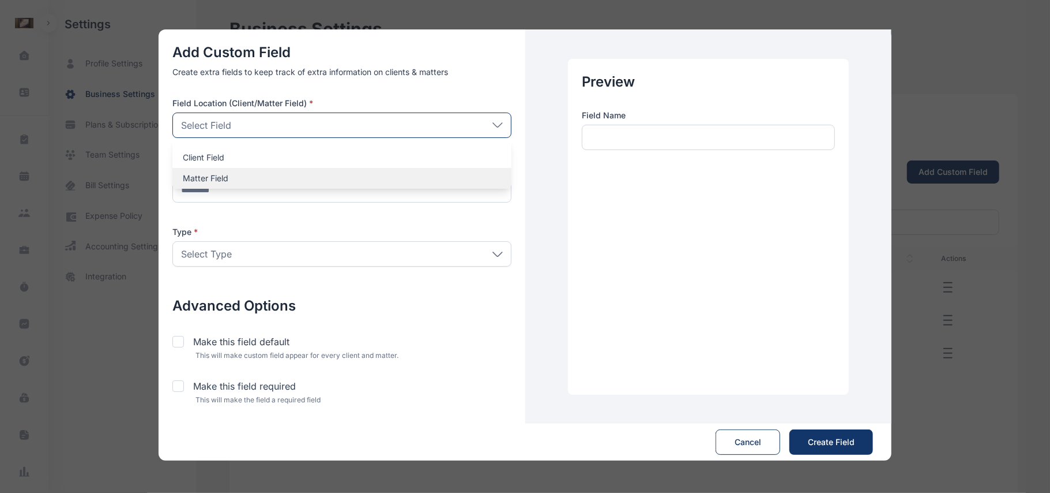
click at [429, 180] on p "Matter Field" at bounding box center [342, 178] width 318 height 12
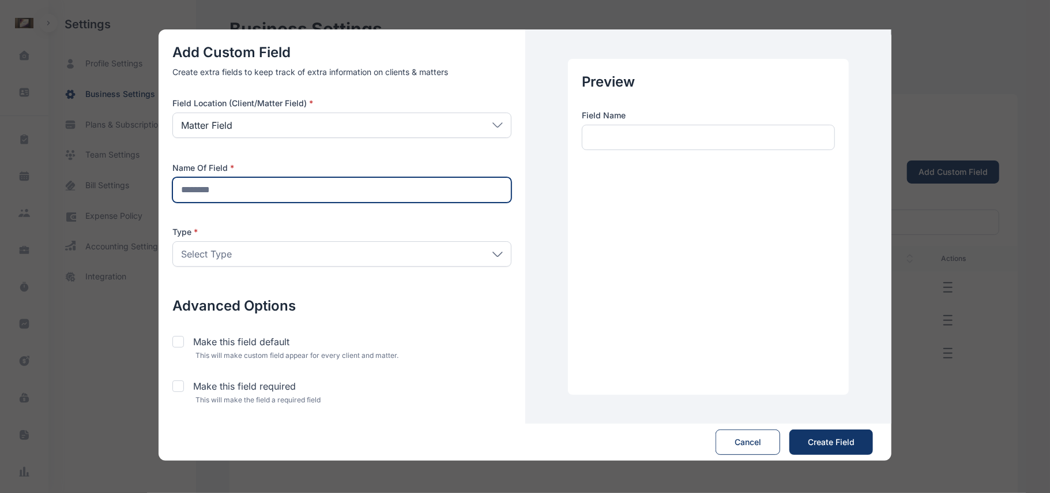
click at [420, 194] on input "text" at bounding box center [341, 189] width 339 height 25
type input "*"
type input "*****"
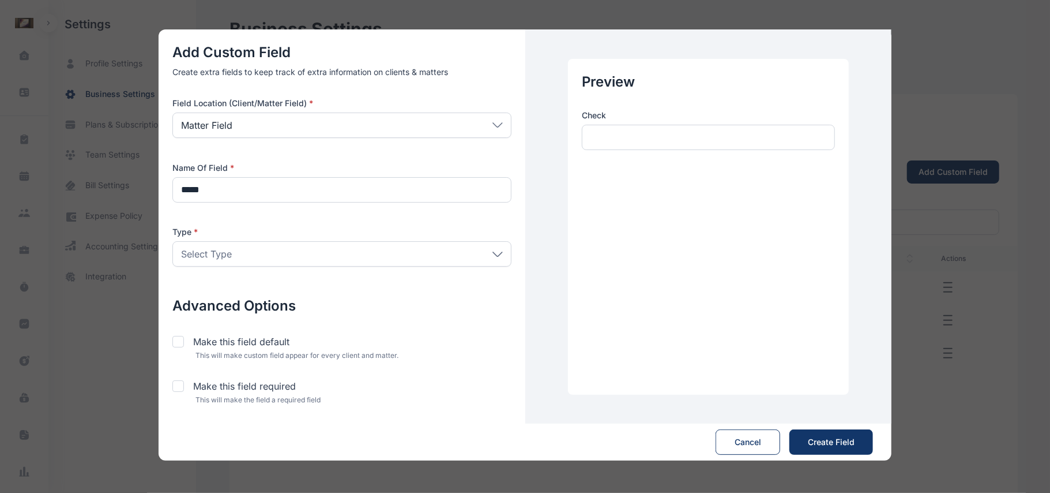
click at [499, 247] on div "Select Type" at bounding box center [341, 253] width 339 height 25
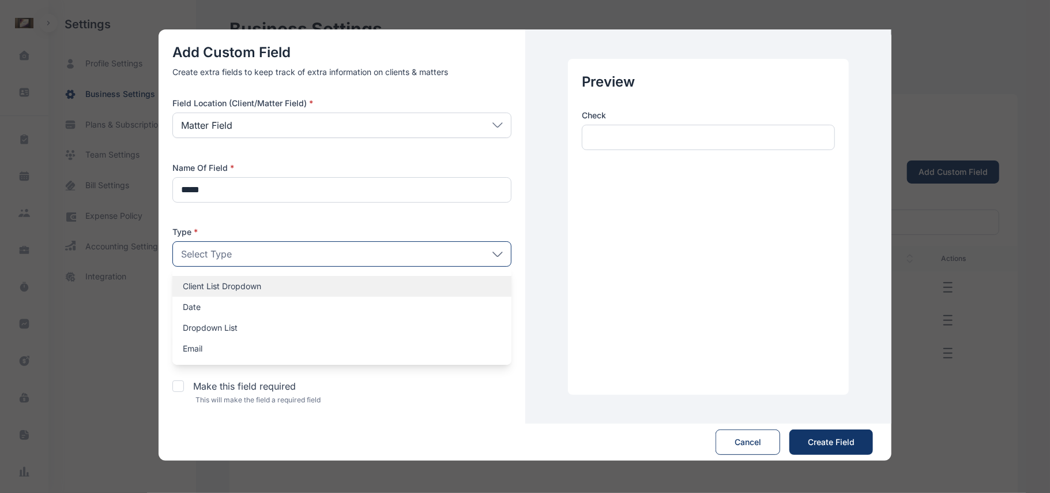
click at [406, 293] on div "Client List Dropdown" at bounding box center [341, 286] width 339 height 21
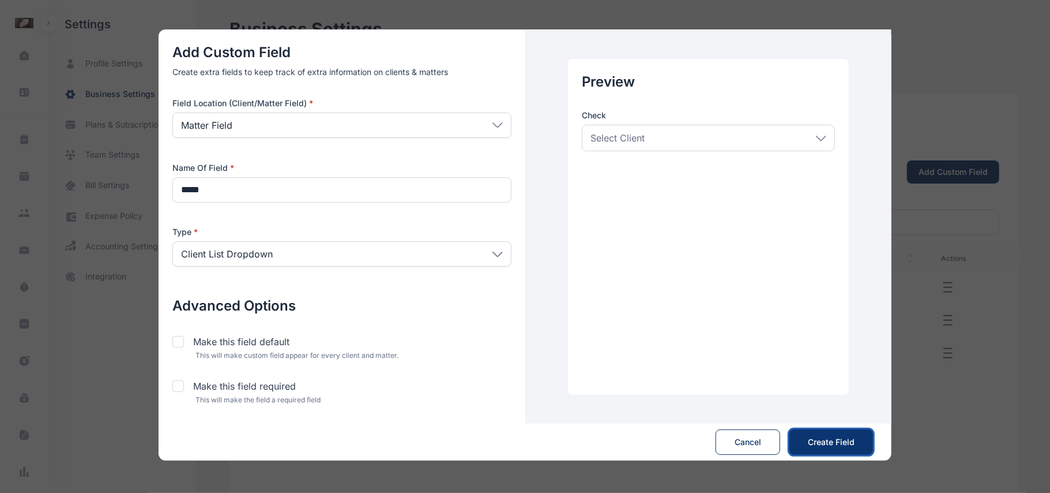
click at [847, 433] on button "Create Field Save" at bounding box center [832, 441] width 84 height 25
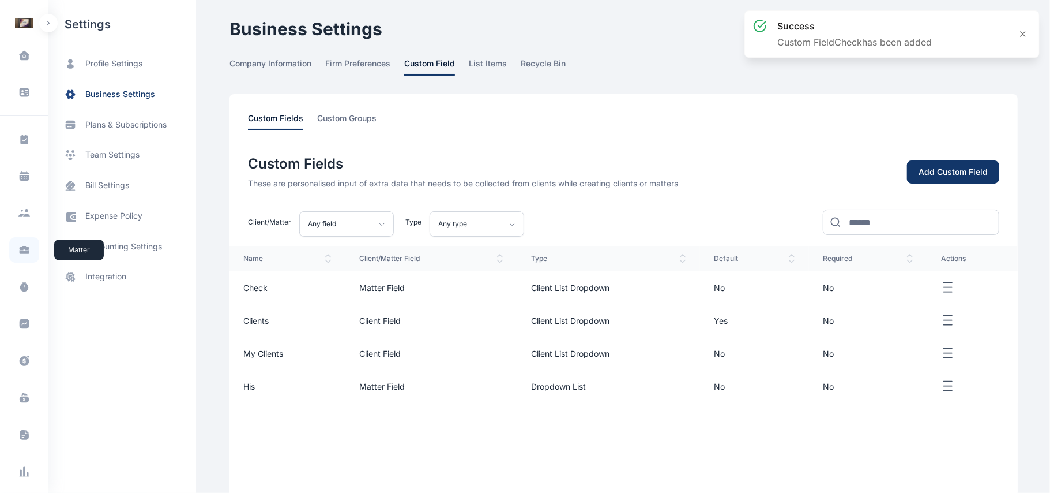
click at [32, 247] on span at bounding box center [24, 249] width 30 height 25
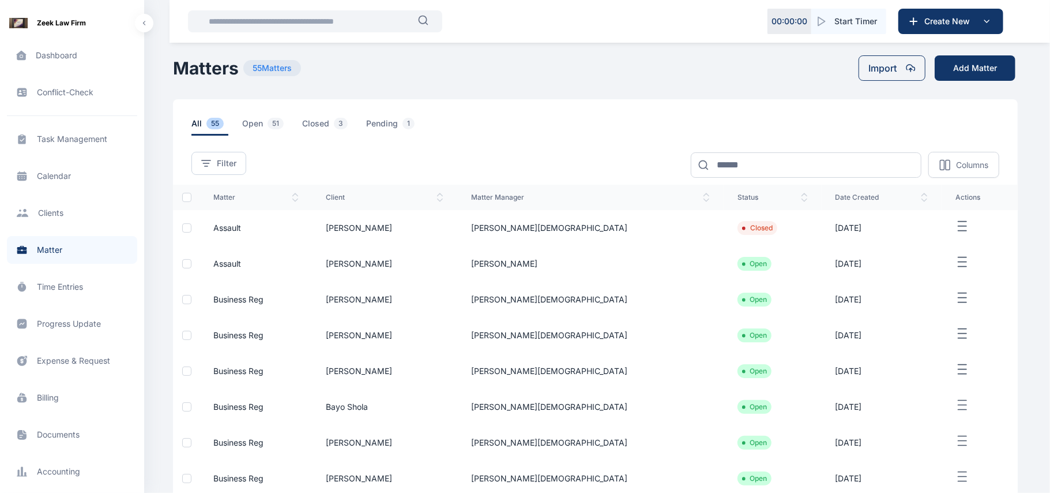
click at [956, 232] on icon "button" at bounding box center [963, 226] width 14 height 14
click at [949, 241] on span "Edit" at bounding box center [955, 240] width 14 height 12
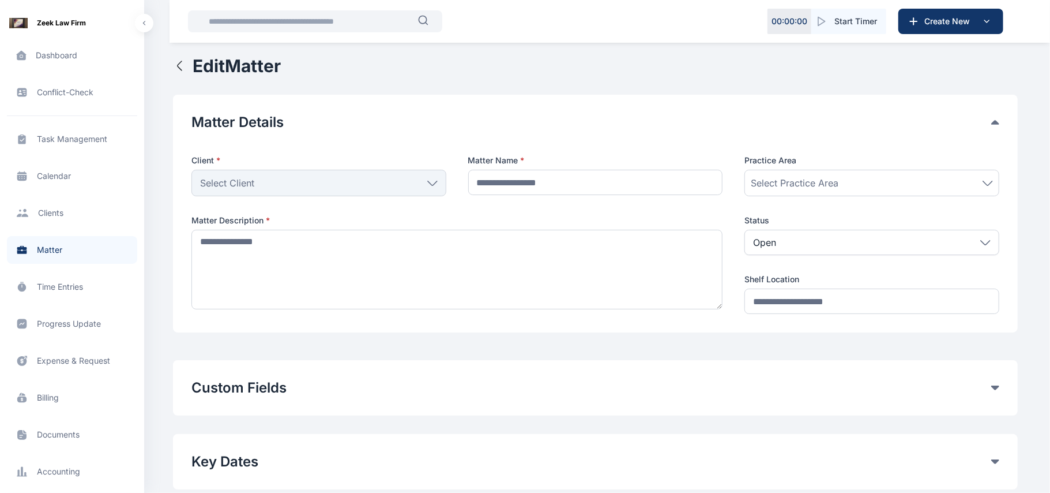
type input "*******"
type textarea "**********"
type input "*******"
click at [997, 384] on div "Custom Fields" at bounding box center [596, 387] width 808 height 18
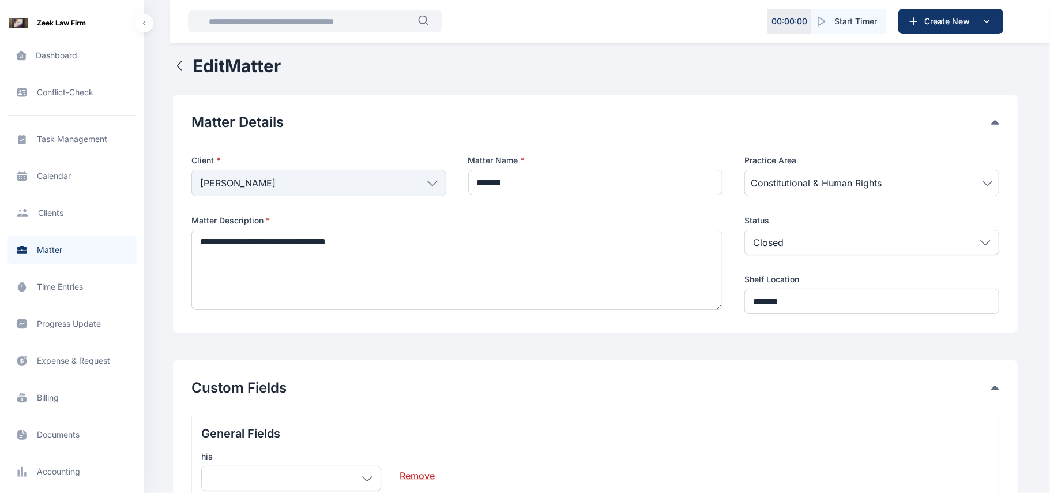
click at [414, 478] on link "Remove" at bounding box center [417, 470] width 35 height 23
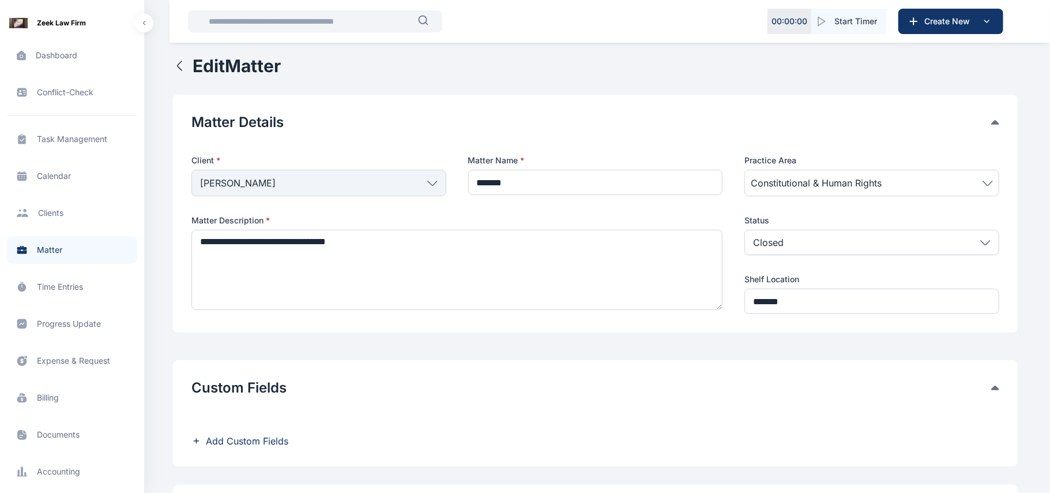
click at [283, 437] on span "Add Custom Fields" at bounding box center [247, 441] width 82 height 14
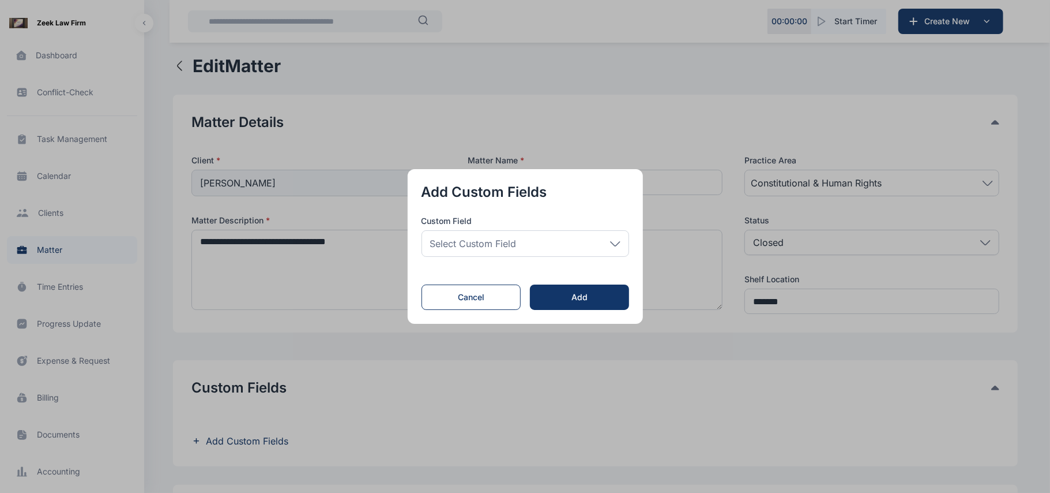
click at [621, 239] on div "Select Custom Field" at bounding box center [526, 243] width 208 height 27
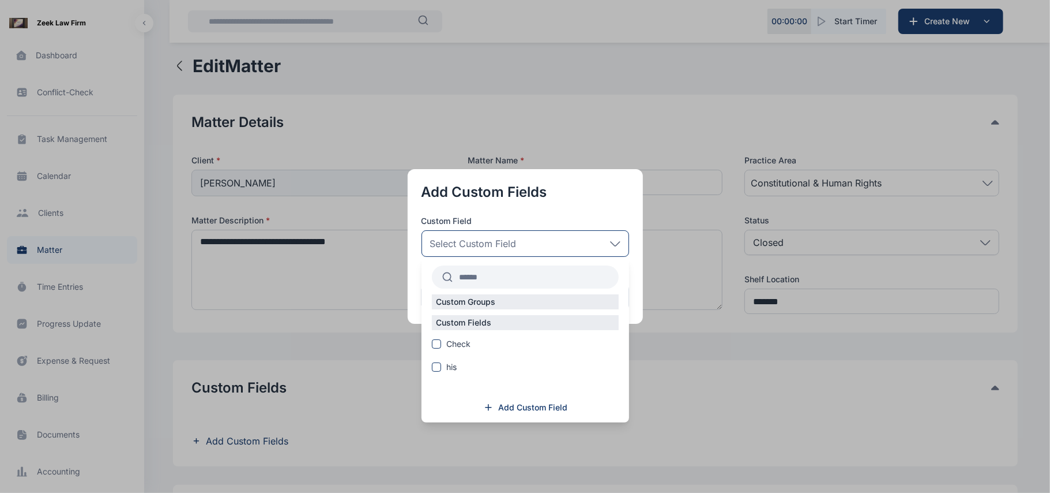
click at [652, 91] on button "button" at bounding box center [525, 246] width 1050 height 493
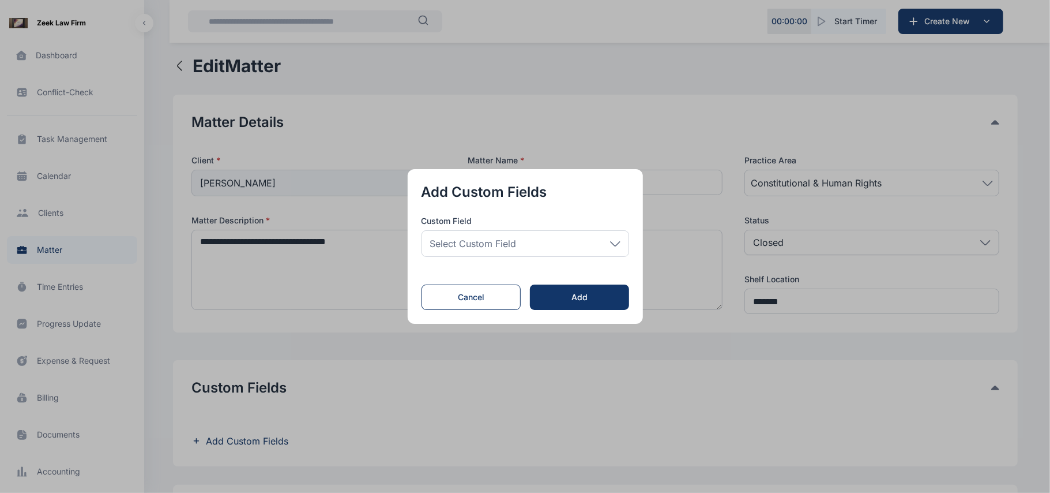
click at [636, 111] on button "button" at bounding box center [525, 246] width 1050 height 493
drag, startPoint x: 509, startPoint y: 77, endPoint x: 494, endPoint y: 310, distance: 233.5
click at [494, 310] on div "Add Custom Fields Custom Field Select Custom Field Custom Groups Custom Fields …" at bounding box center [525, 246] width 1050 height 493
click at [494, 310] on button "Cancel" at bounding box center [472, 296] width 100 height 25
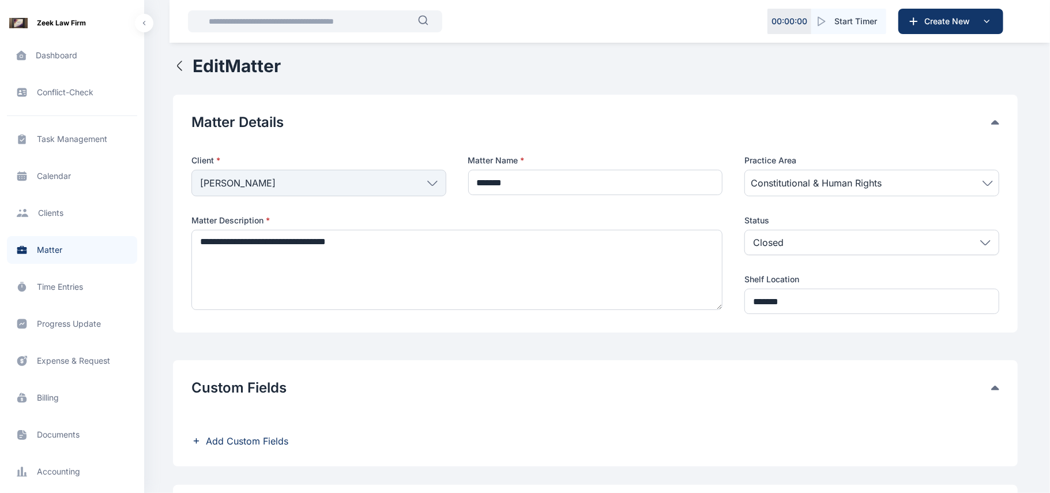
click at [182, 61] on icon "button" at bounding box center [180, 66] width 14 height 14
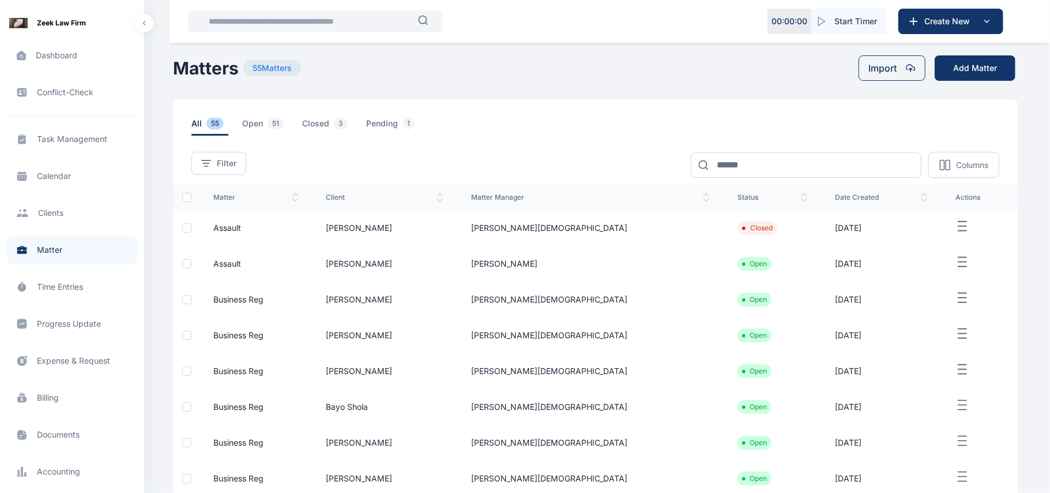
click at [238, 230] on span "Assault" at bounding box center [227, 228] width 28 height 10
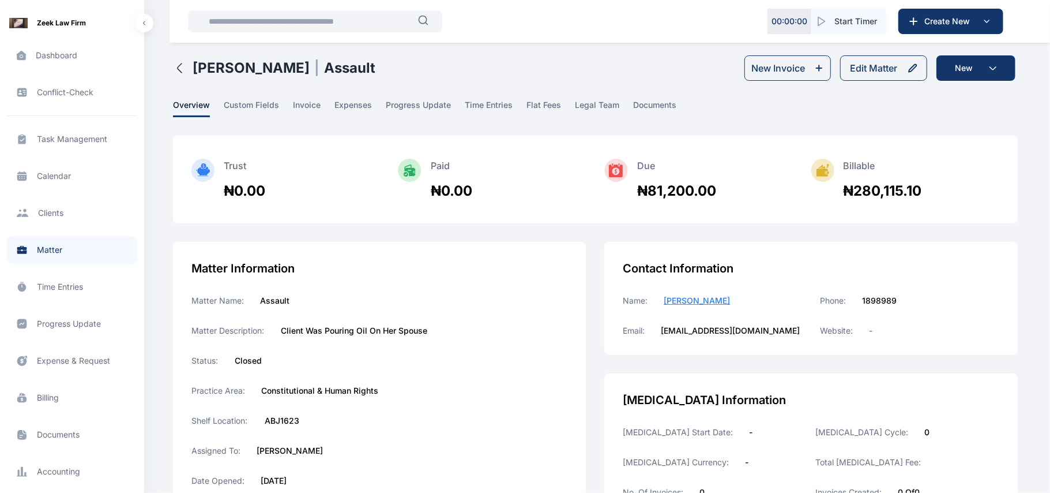
click at [179, 73] on icon "button" at bounding box center [180, 68] width 14 height 14
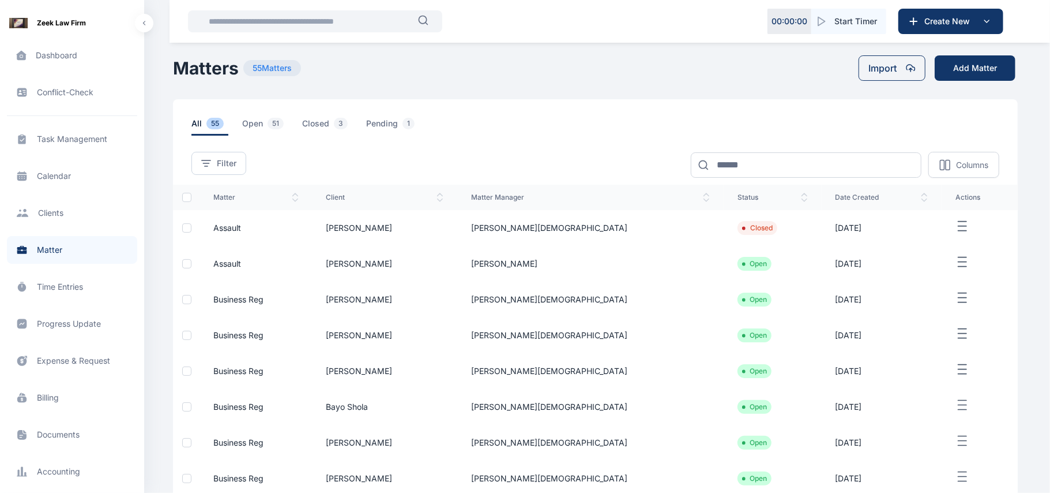
click at [959, 257] on line "button" at bounding box center [963, 257] width 8 height 0
click at [940, 277] on icon "button" at bounding box center [938, 275] width 9 height 9
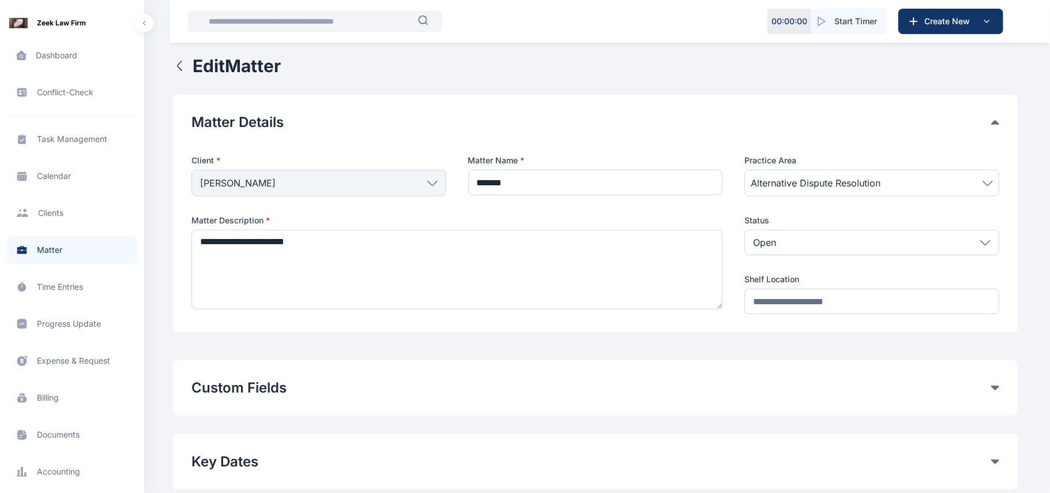
type input "*******"
type textarea "**********"
click at [998, 385] on span at bounding box center [996, 387] width 8 height 5
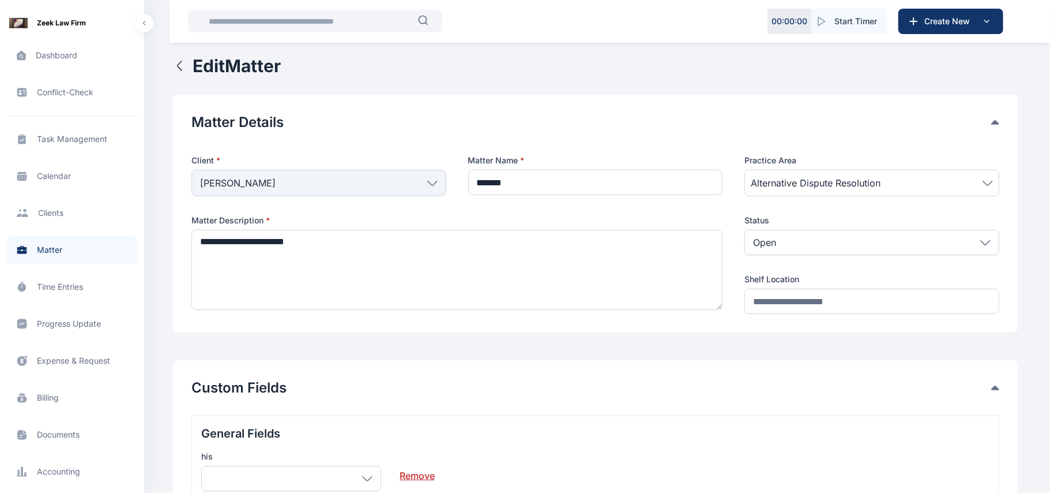
scroll to position [135, 0]
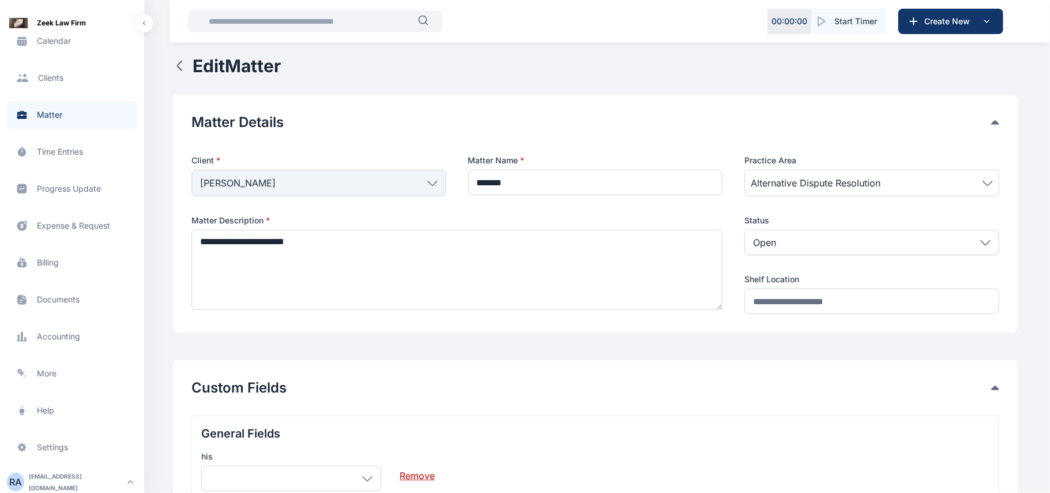
click at [384, 375] on div "Custom Fields General Fields his Remove Add Custom Fields" at bounding box center [595, 460] width 845 height 201
click at [474, 409] on div "Custom Fields General Fields his Remove Add Custom Fields" at bounding box center [596, 460] width 808 height 164
click at [180, 65] on icon "button" at bounding box center [180, 66] width 14 height 14
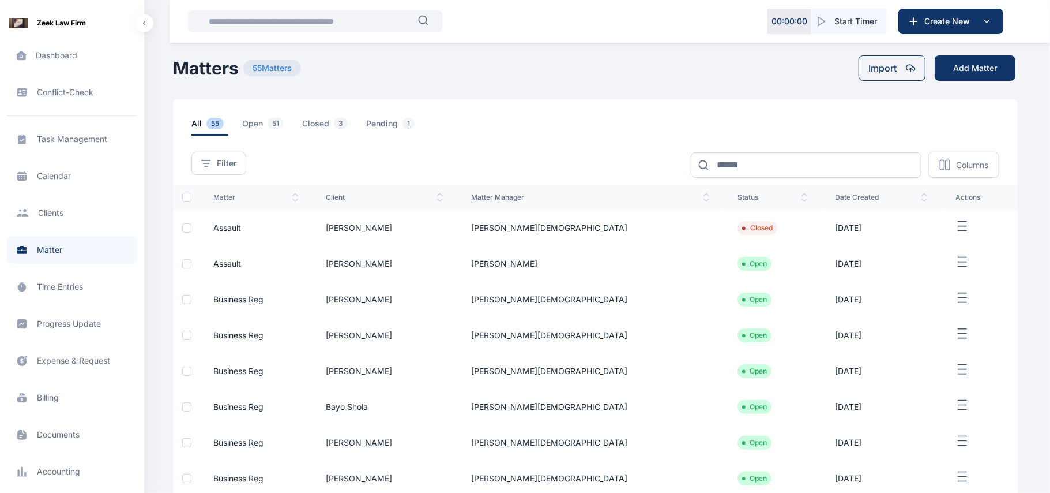
click at [964, 95] on main "[PERSON_NAME] [PERSON_NAME] Law Firm Dashboard dashboard Conflict-Check conflic…" at bounding box center [596, 334] width 847 height 669
click at [967, 67] on button "Add Matter" at bounding box center [975, 67] width 81 height 25
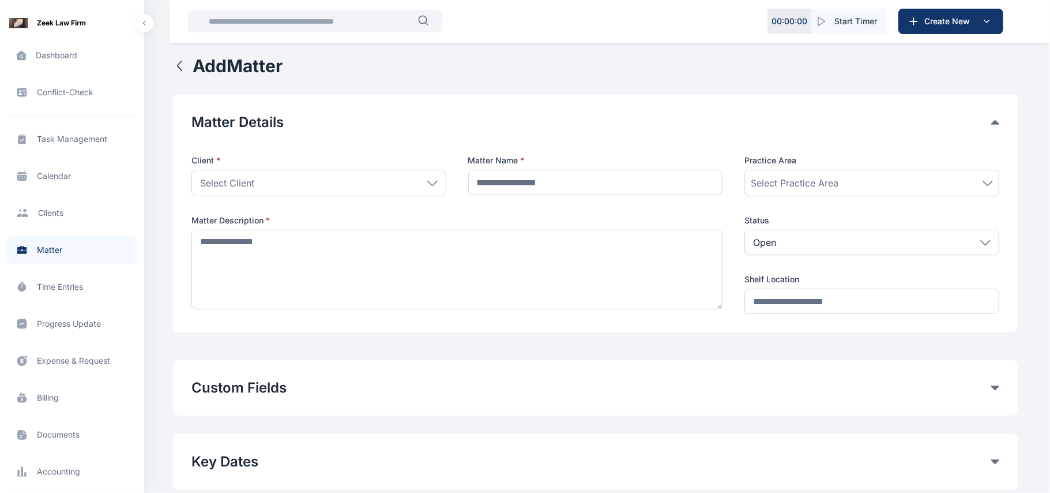
click at [831, 187] on span "Select Practice Area" at bounding box center [795, 183] width 88 height 14
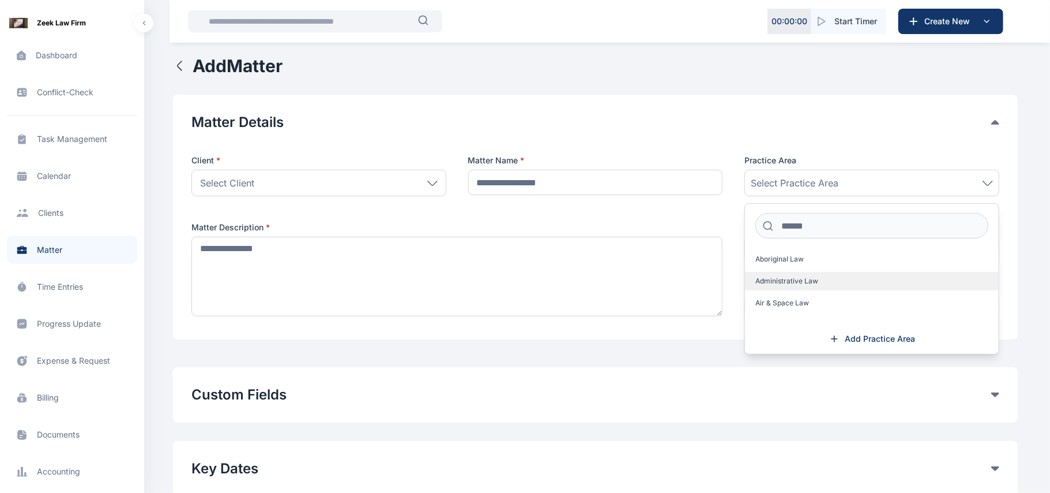
click at [804, 287] on label "Administrative Law" at bounding box center [872, 281] width 254 height 18
click at [695, 119] on button "Matter Details" at bounding box center [592, 122] width 800 height 18
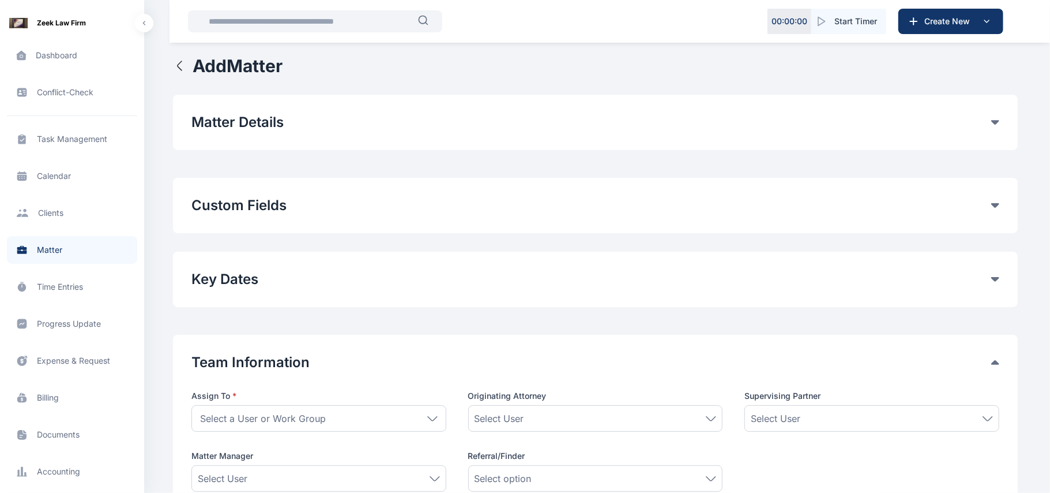
click at [74, 213] on span "Client clients clients" at bounding box center [72, 213] width 130 height 28
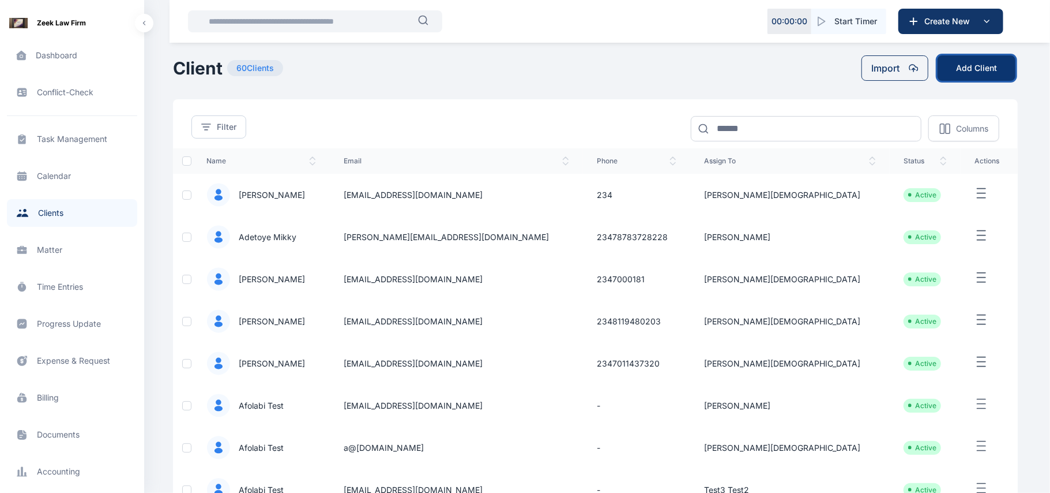
click at [969, 57] on button "Add Client" at bounding box center [977, 67] width 78 height 25
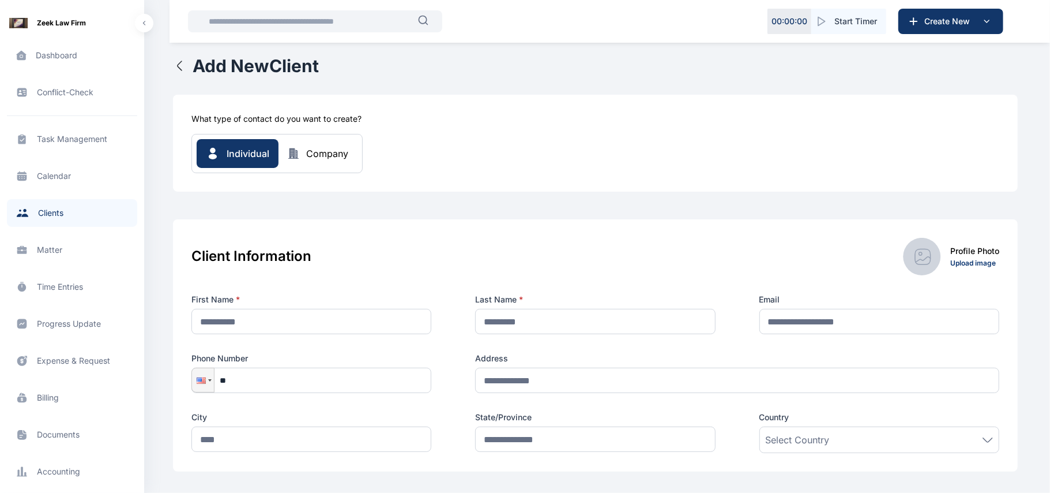
click at [183, 67] on icon "button" at bounding box center [180, 66] width 14 height 14
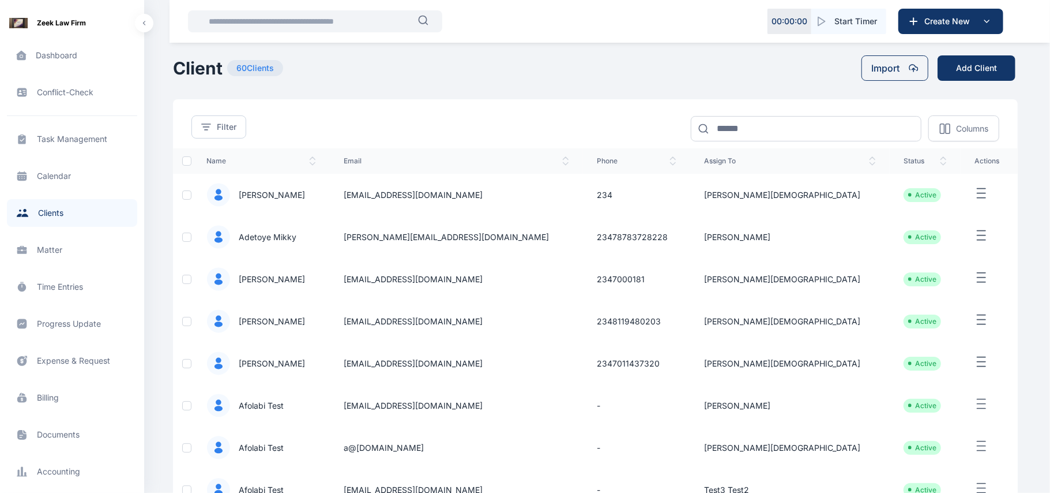
click at [982, 197] on button "button" at bounding box center [989, 193] width 29 height 14
click at [947, 211] on span "Edit" at bounding box center [946, 207] width 14 height 12
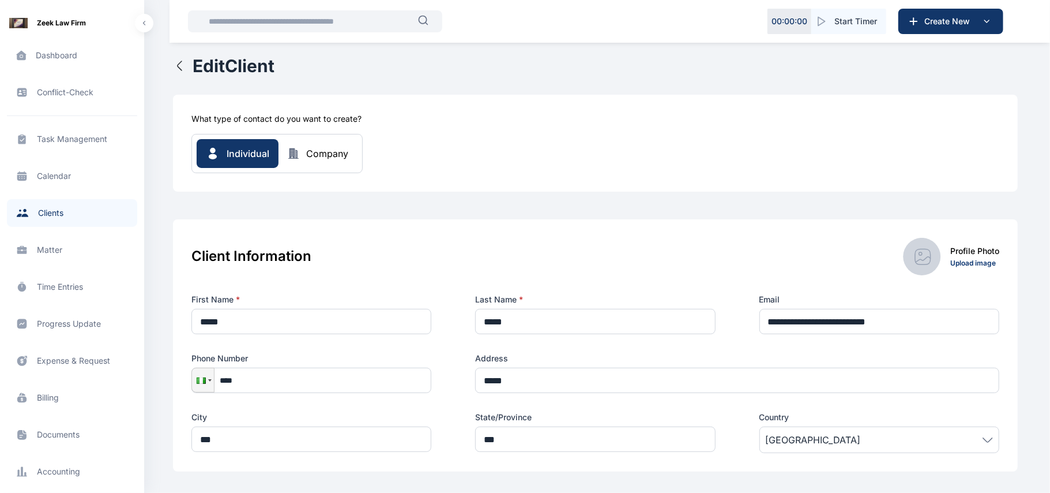
click at [74, 251] on span "Matter matter matter" at bounding box center [72, 250] width 130 height 28
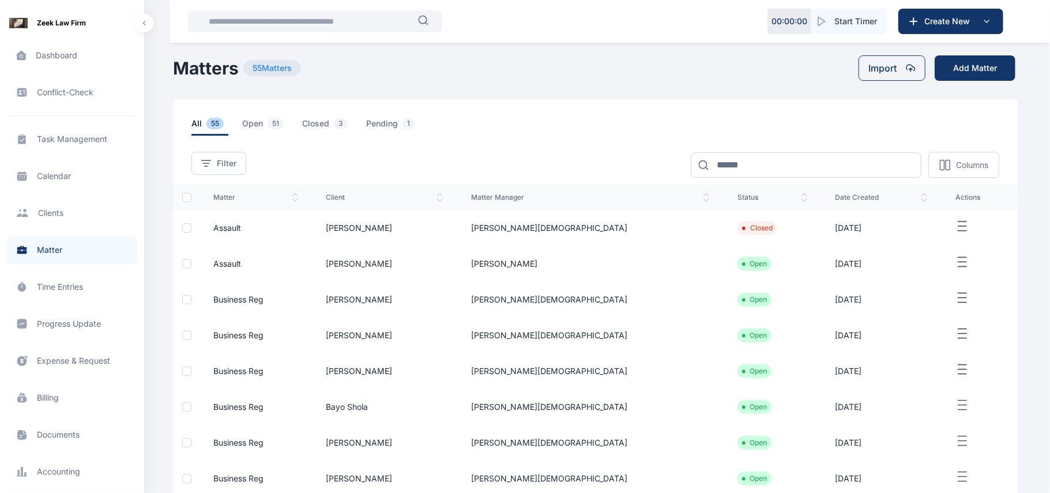
click at [956, 223] on icon "button" at bounding box center [963, 226] width 14 height 14
click at [948, 241] on span "Edit" at bounding box center [955, 240] width 14 height 12
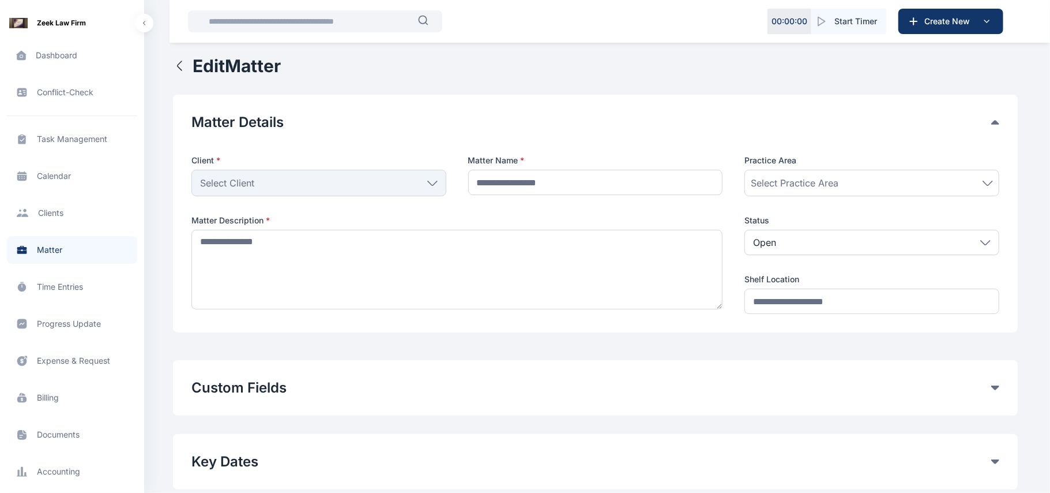
type input "*******"
type textarea "**********"
type input "*******"
click at [704, 102] on div "Matter Details Client * [PERSON_NAME] Individual [PERSON_NAME] Folawe Grundy [P…" at bounding box center [595, 214] width 845 height 238
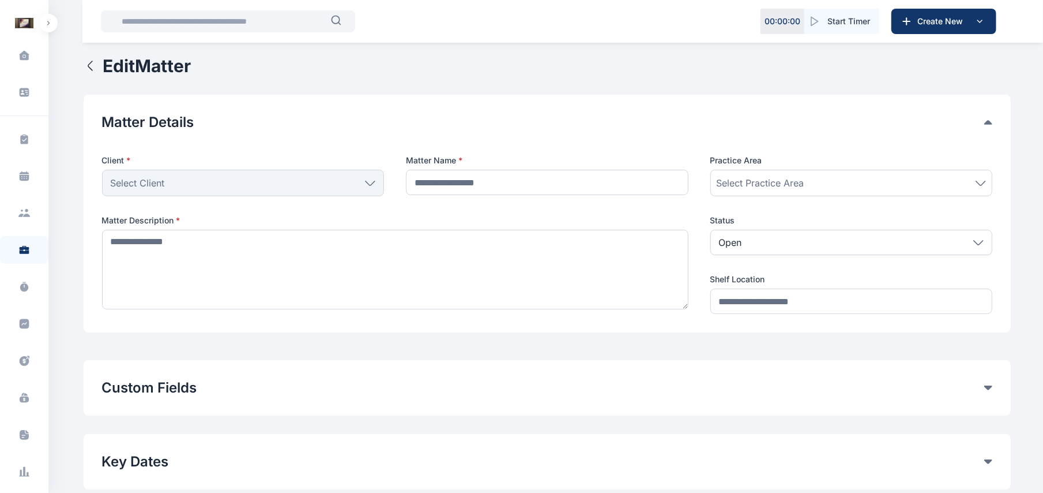
type input "*******"
type textarea "**********"
type input "*******"
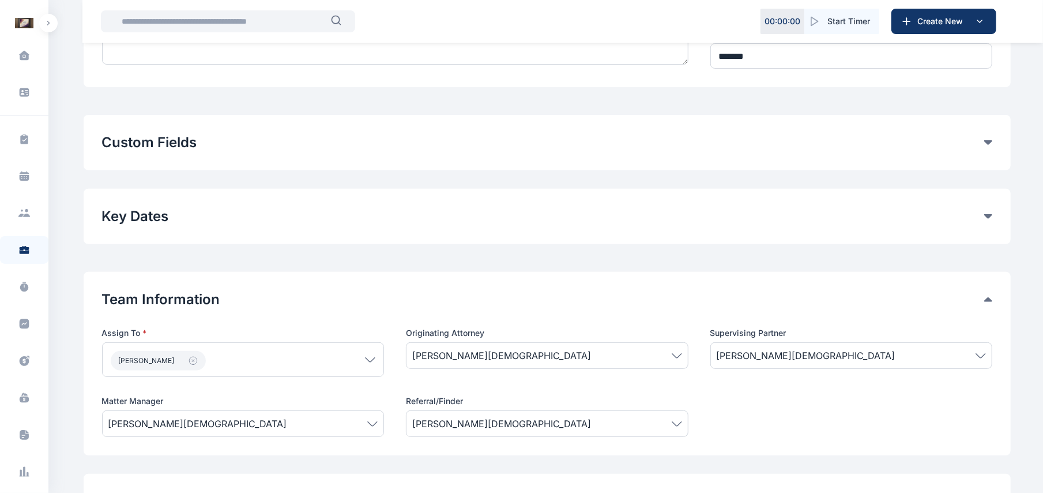
scroll to position [269, 0]
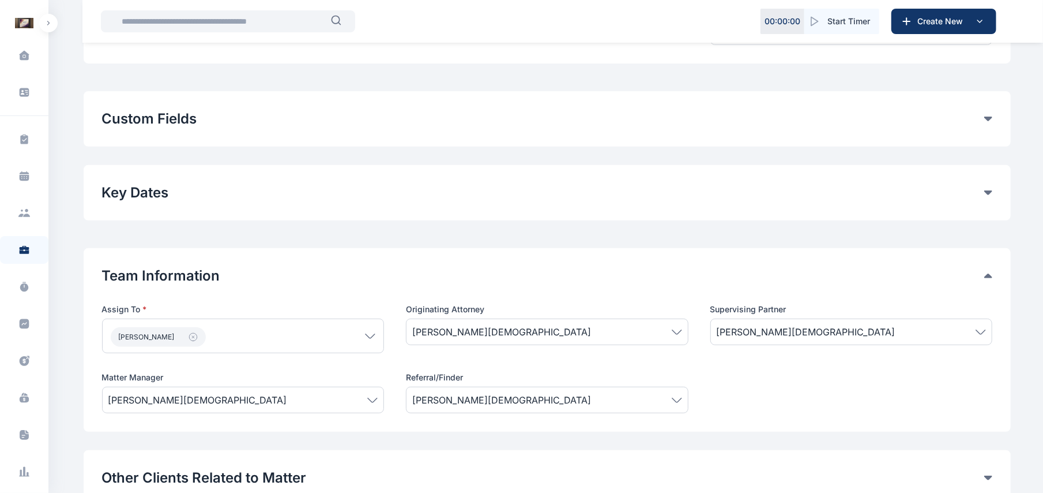
click at [992, 132] on div "Custom Fields General Fields his Remove Add Custom Fields" at bounding box center [548, 118] width 928 height 55
click at [985, 125] on div "Custom Fields" at bounding box center [547, 119] width 891 height 18
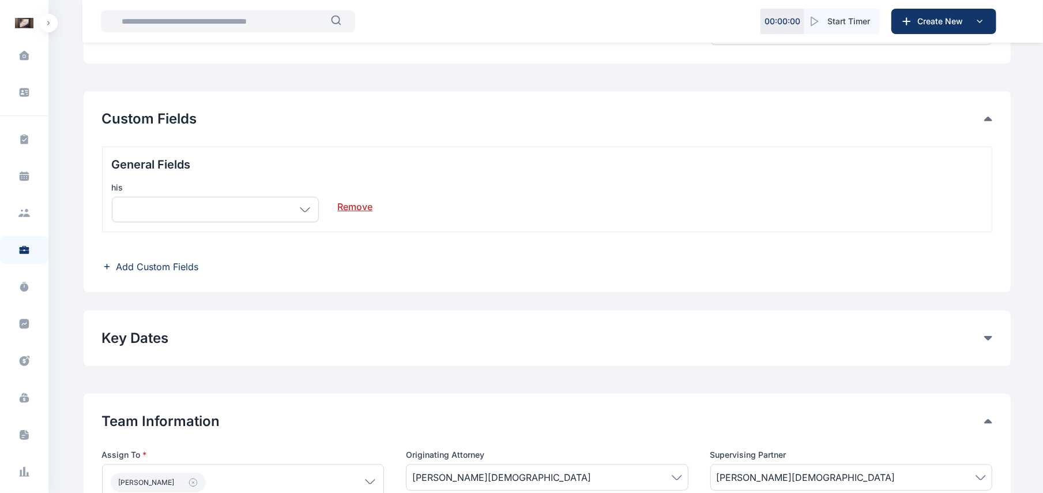
click at [311, 212] on div at bounding box center [216, 209] width 208 height 25
click at [179, 268] on span "Add Custom Fields" at bounding box center [158, 267] width 82 height 14
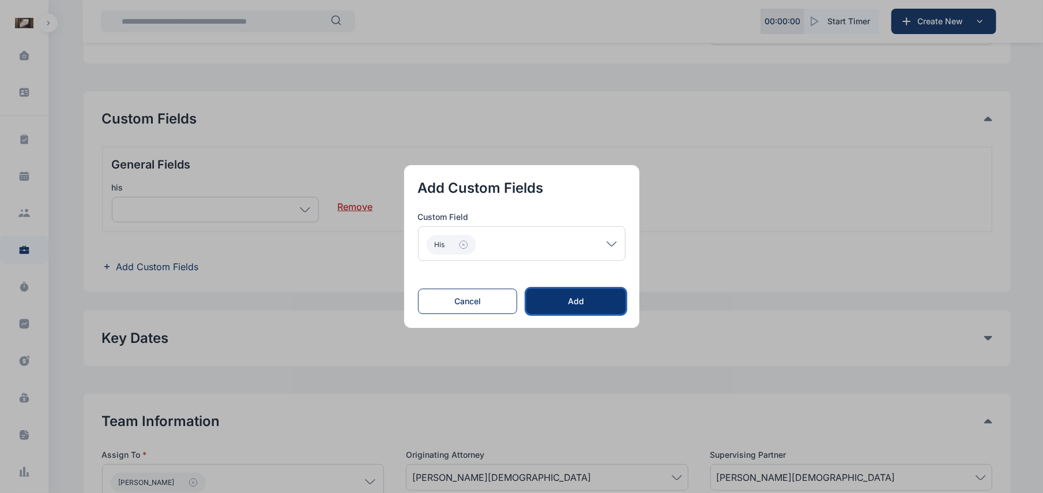
click at [553, 310] on button "Add" at bounding box center [576, 300] width 99 height 25
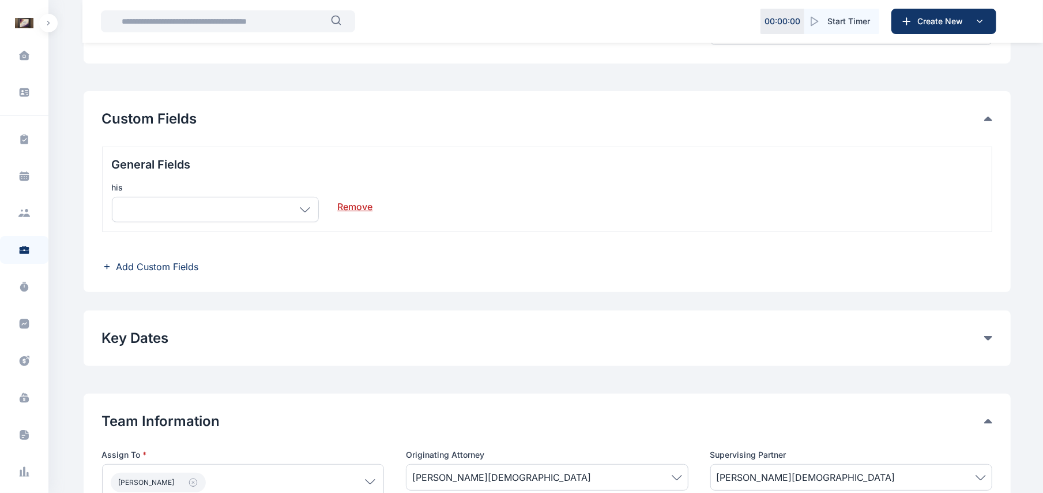
click at [178, 266] on span "Add Custom Fields" at bounding box center [158, 267] width 82 height 14
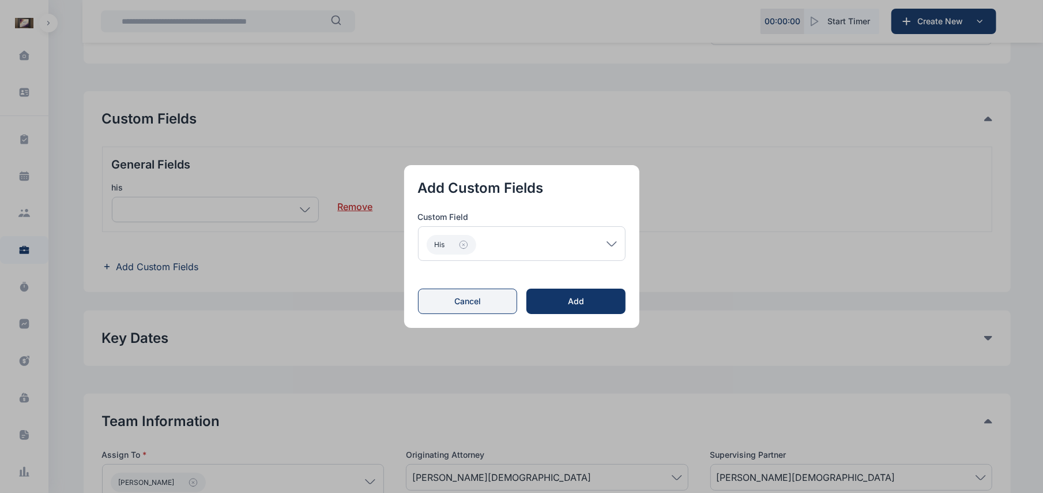
click at [504, 303] on button "Cancel" at bounding box center [468, 300] width 100 height 25
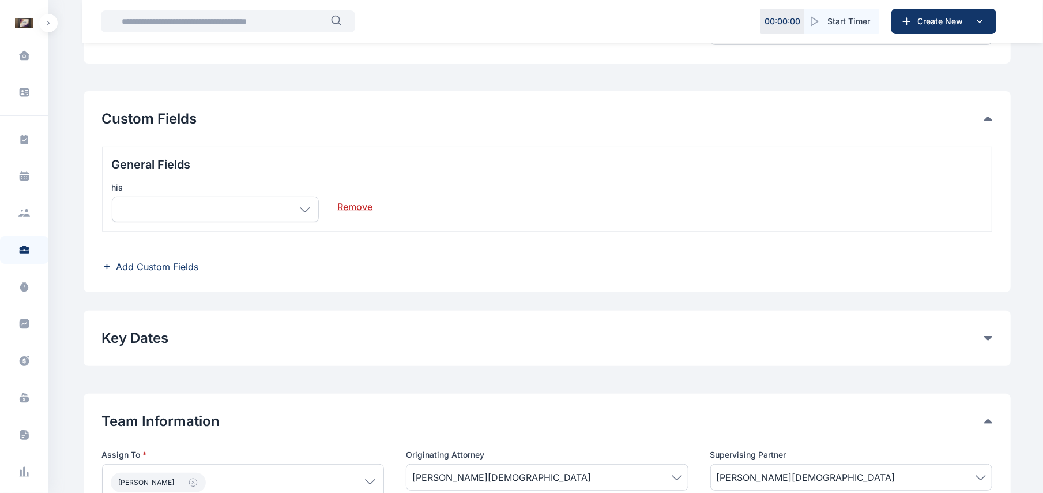
click at [186, 269] on span "Add Custom Fields" at bounding box center [158, 267] width 82 height 14
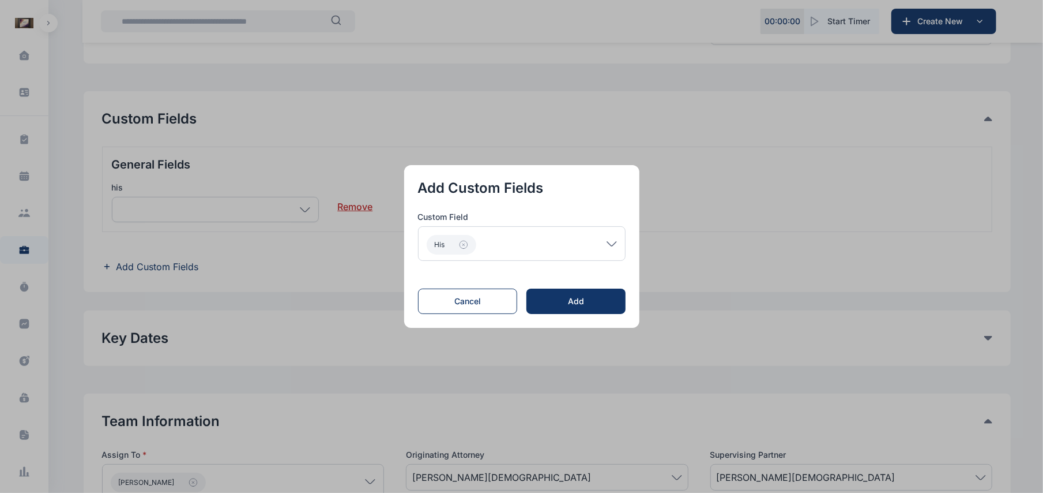
click at [638, 89] on button "button" at bounding box center [521, 246] width 1043 height 493
click at [476, 305] on button "Cancel" at bounding box center [468, 300] width 100 height 25
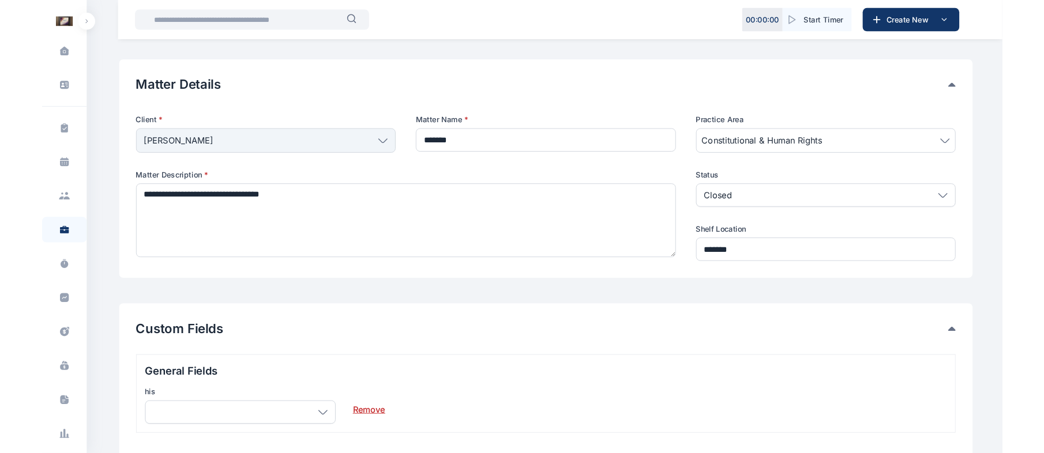
scroll to position [0, 0]
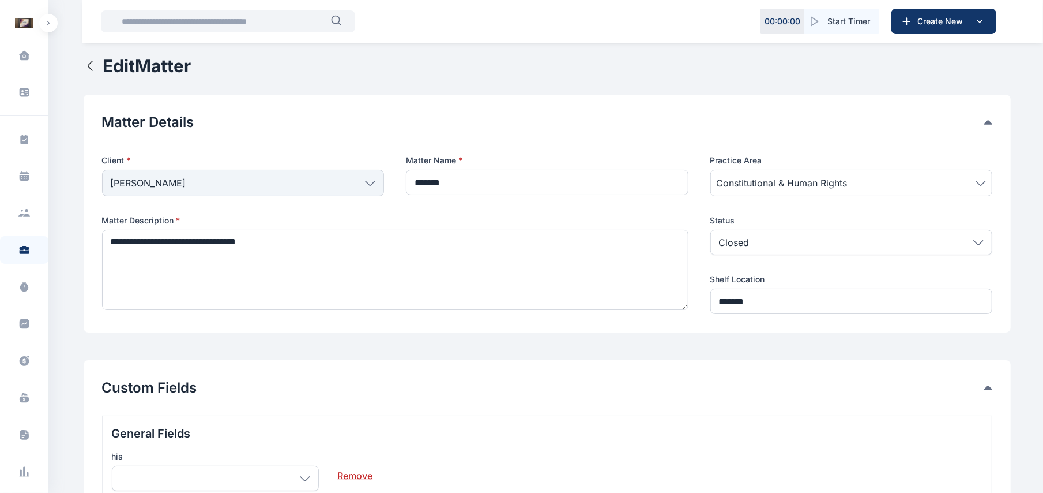
click at [91, 63] on icon "button" at bounding box center [91, 66] width 14 height 14
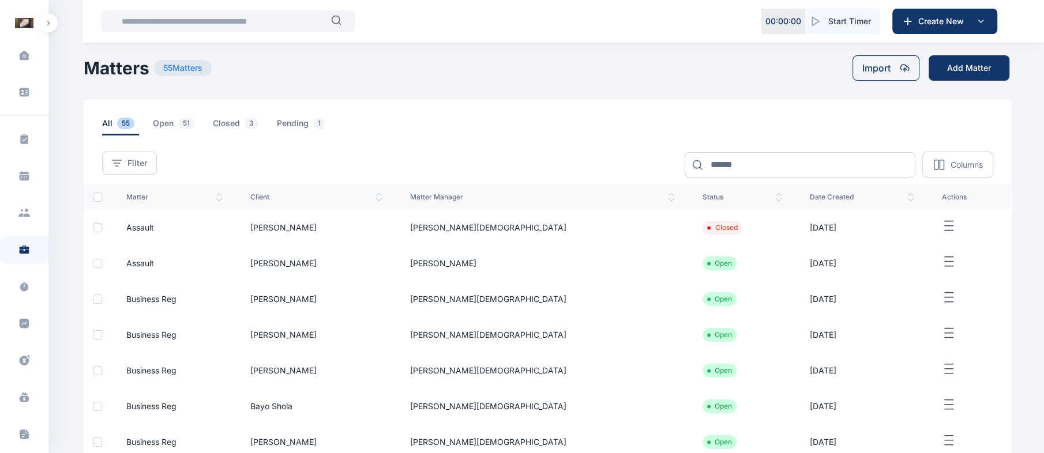
click at [617, 185] on th "matter manager" at bounding box center [542, 197] width 292 height 25
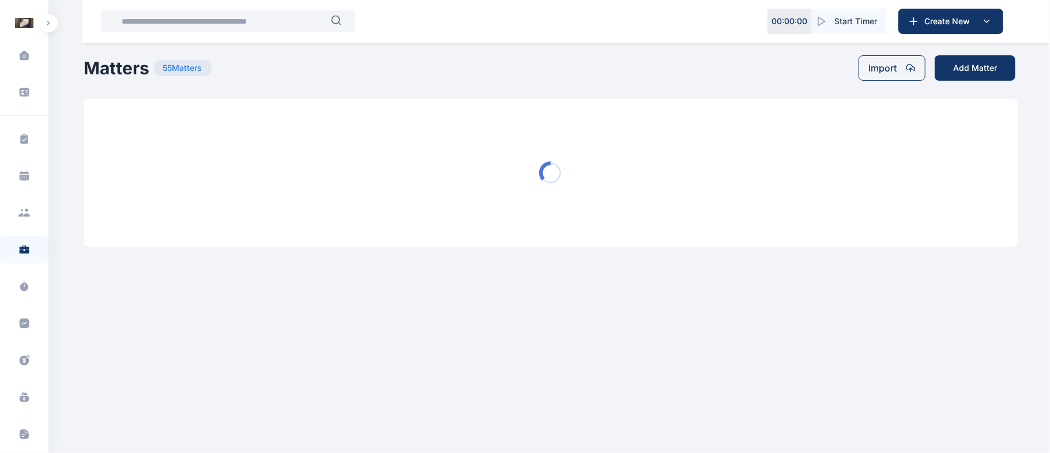
click at [617, 185] on div at bounding box center [551, 173] width 934 height 148
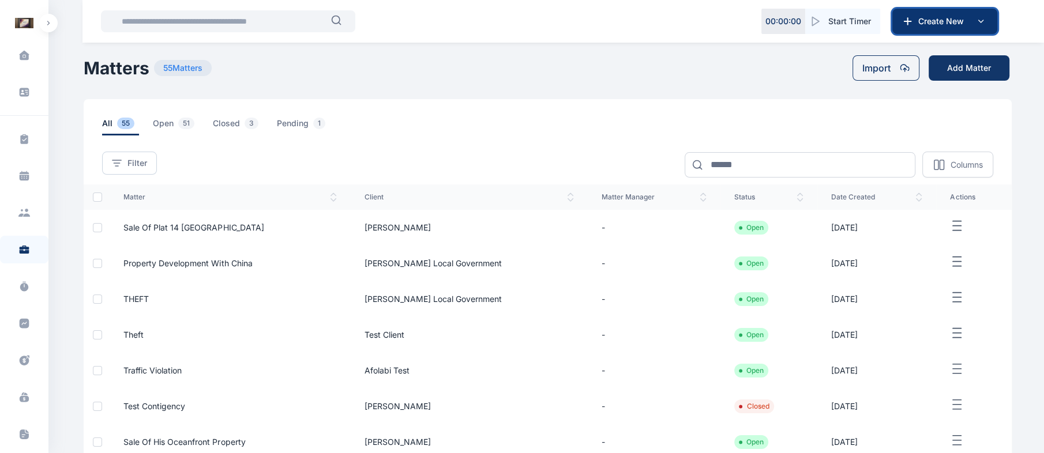
click at [974, 20] on icon at bounding box center [981, 21] width 14 height 14
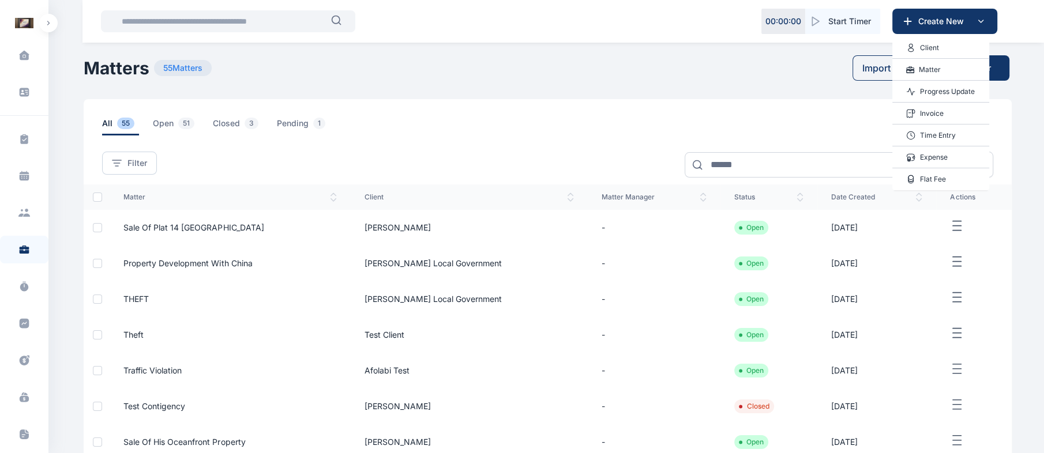
click at [858, 84] on main "Roseline Aguda Zeek Law Firm Dashboard dashboard Conflict-Check conflict check …" at bounding box center [549, 334] width 930 height 669
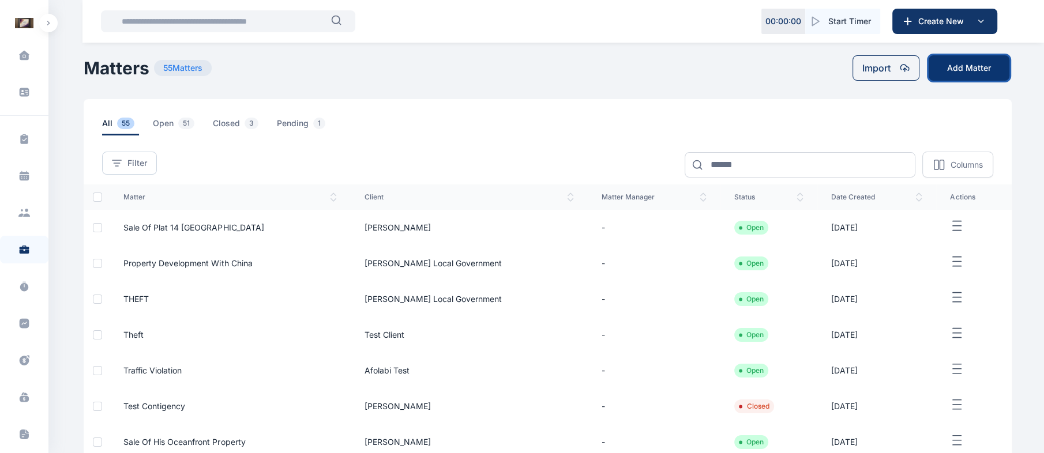
click at [988, 56] on button "Add Matter" at bounding box center [969, 67] width 81 height 25
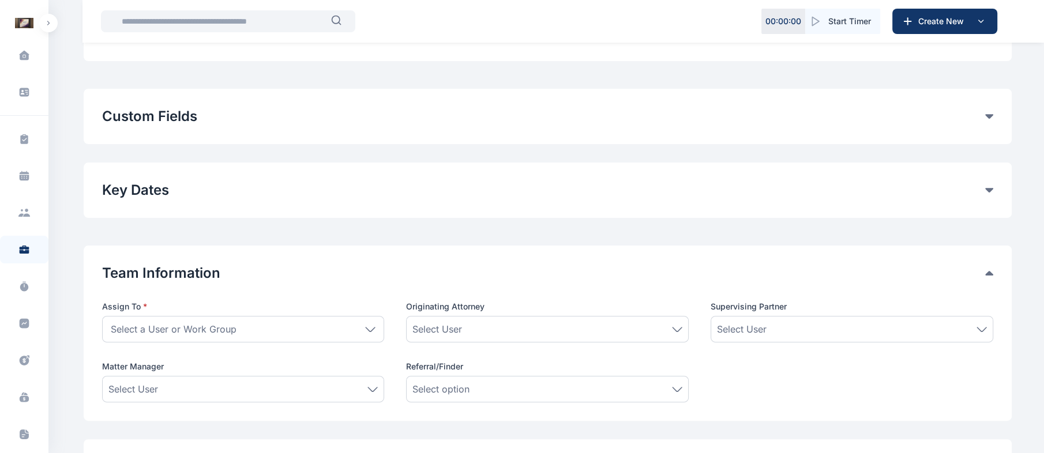
scroll to position [269, 0]
click at [990, 119] on icon at bounding box center [989, 119] width 8 height 5
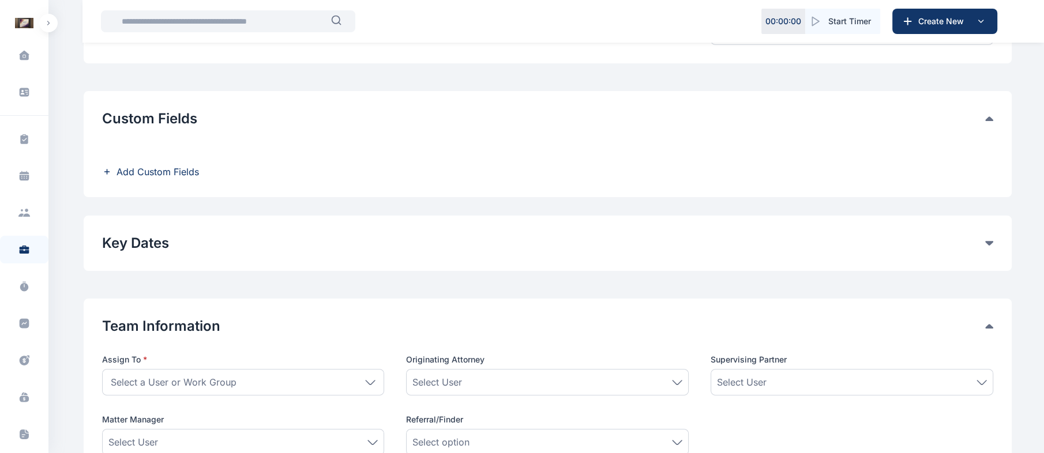
click at [190, 176] on span "Add Custom Fields" at bounding box center [158, 172] width 82 height 14
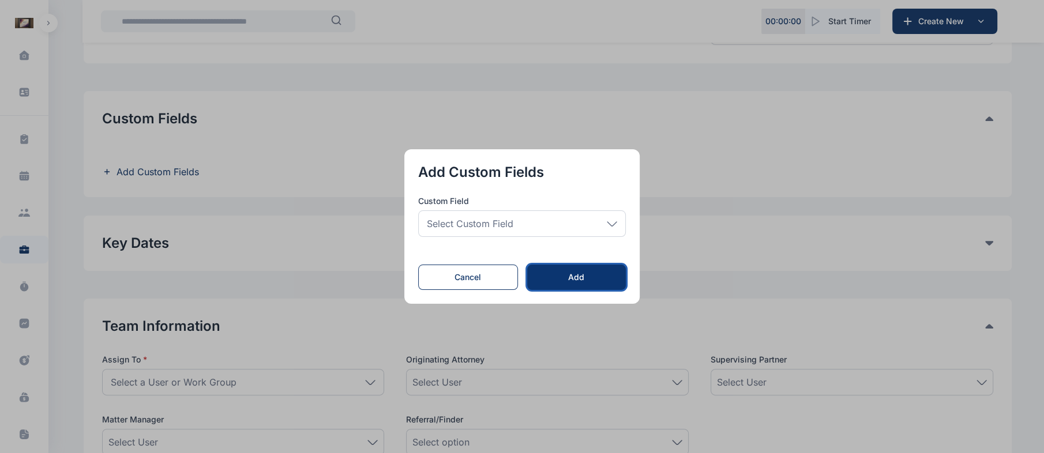
click at [555, 266] on button "Add" at bounding box center [576, 277] width 99 height 25
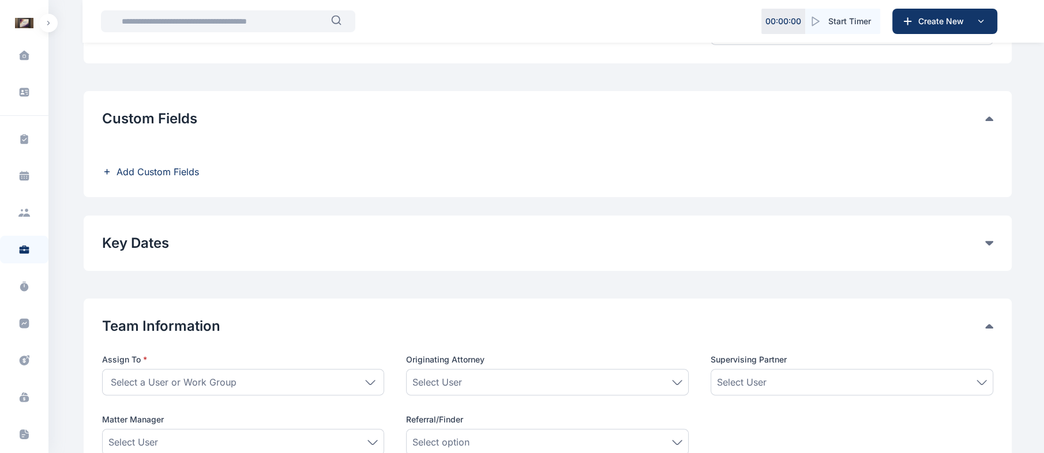
click at [192, 174] on span "Add Custom Fields" at bounding box center [158, 172] width 82 height 14
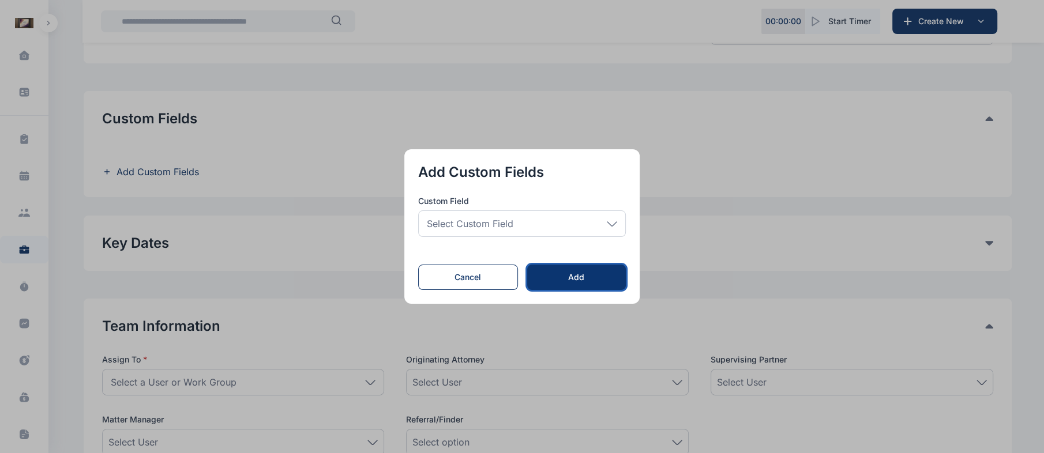
click at [568, 273] on div "Add" at bounding box center [577, 278] width 62 height 12
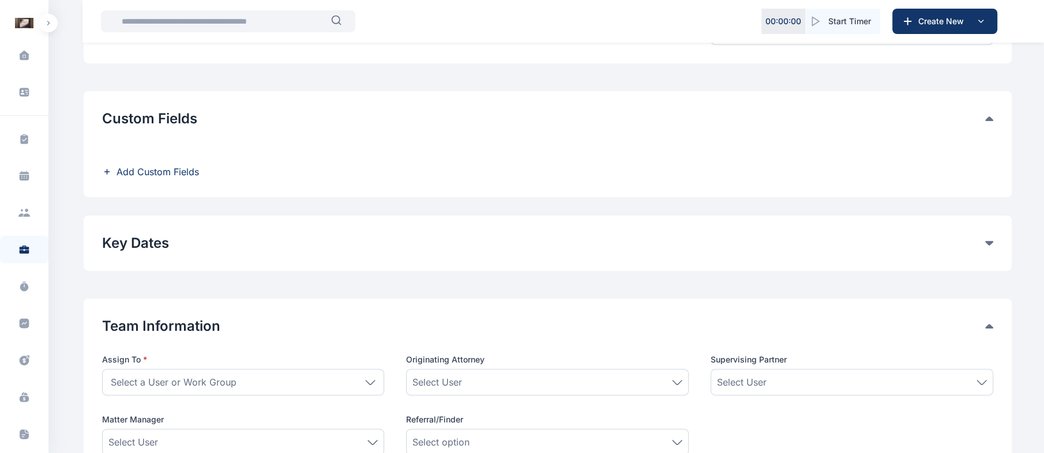
click at [188, 178] on span "Add Custom Fields" at bounding box center [158, 172] width 82 height 14
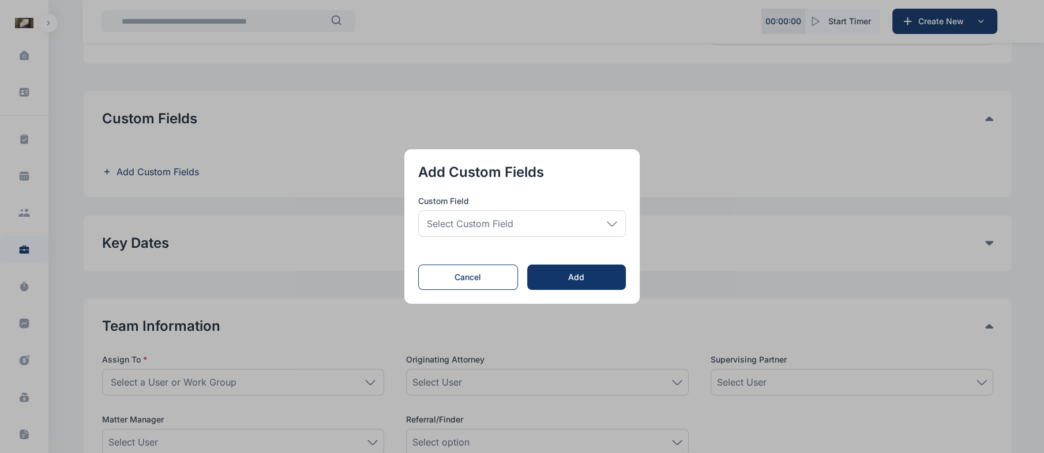
click at [610, 227] on div "Select Custom Field" at bounding box center [522, 224] width 208 height 27
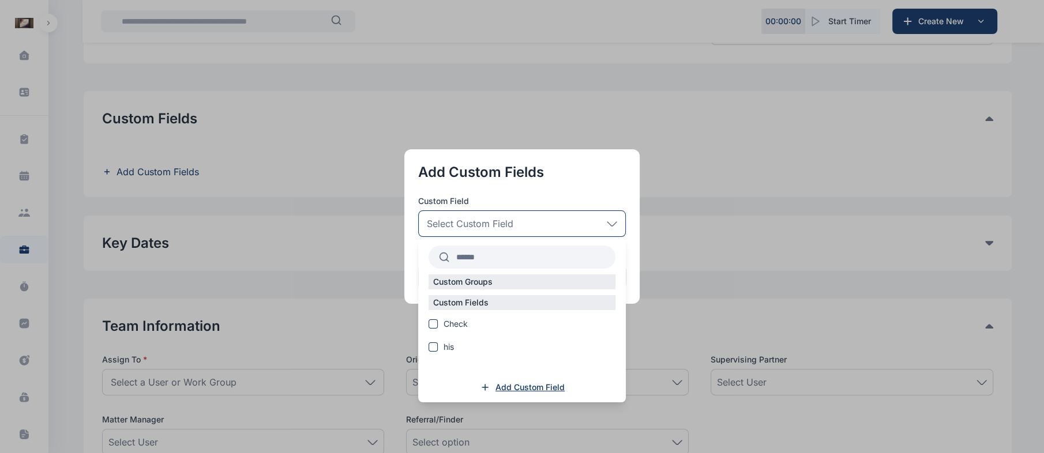
click at [519, 385] on span "Add Custom Field" at bounding box center [529, 388] width 69 height 12
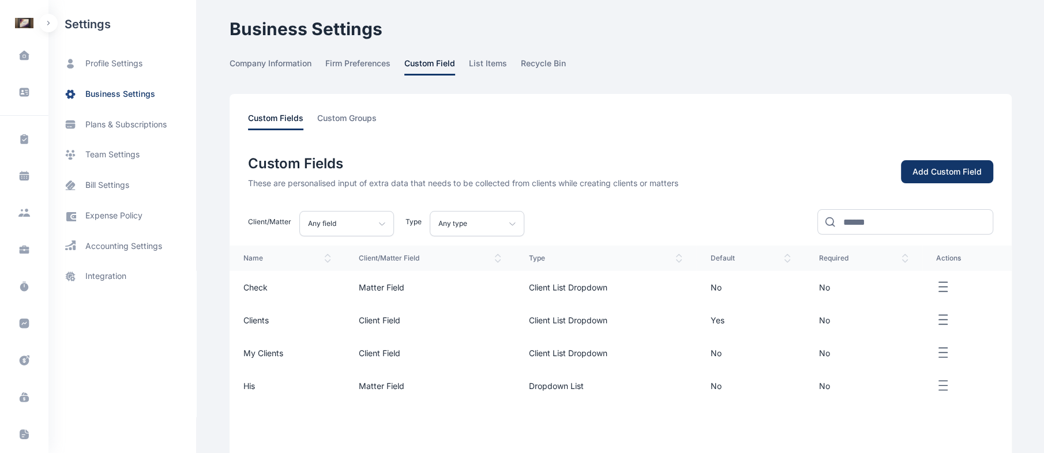
click at [941, 173] on div "Add Custom Field" at bounding box center [947, 172] width 69 height 12
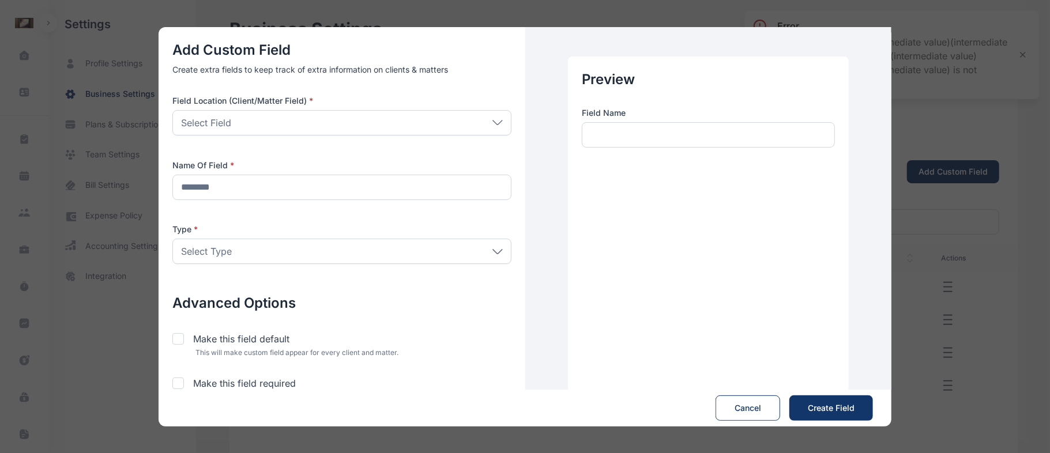
click at [443, 115] on div "Select Field" at bounding box center [341, 122] width 339 height 25
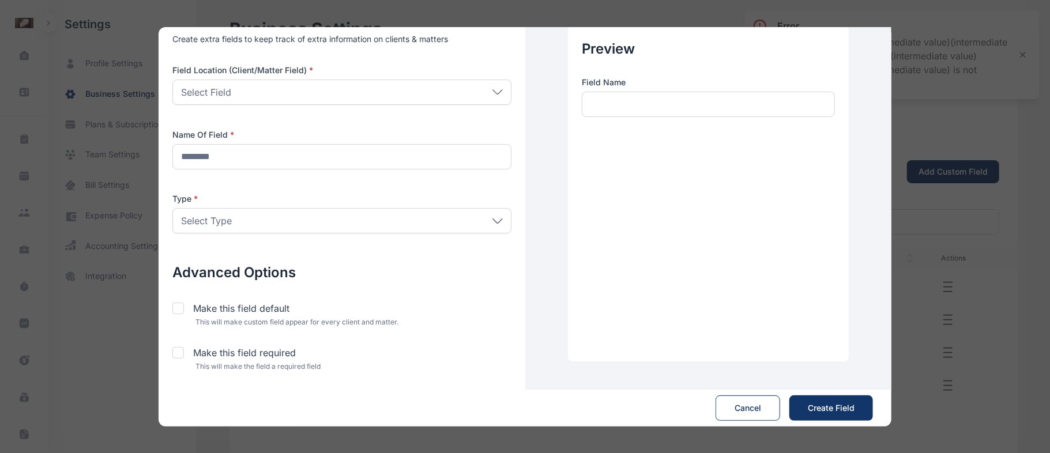
scroll to position [32, 0]
click at [485, 97] on div "Select Field" at bounding box center [341, 90] width 339 height 25
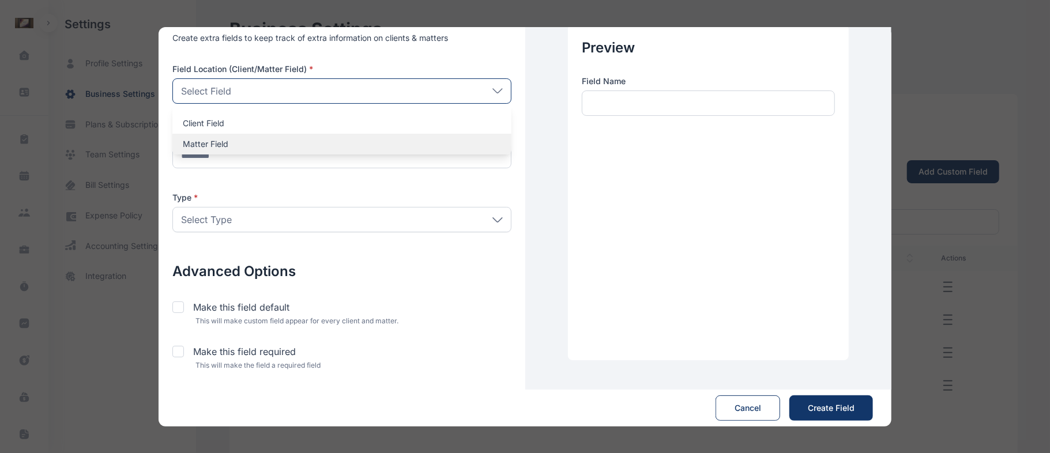
click at [335, 139] on p "Matter Field" at bounding box center [342, 144] width 318 height 12
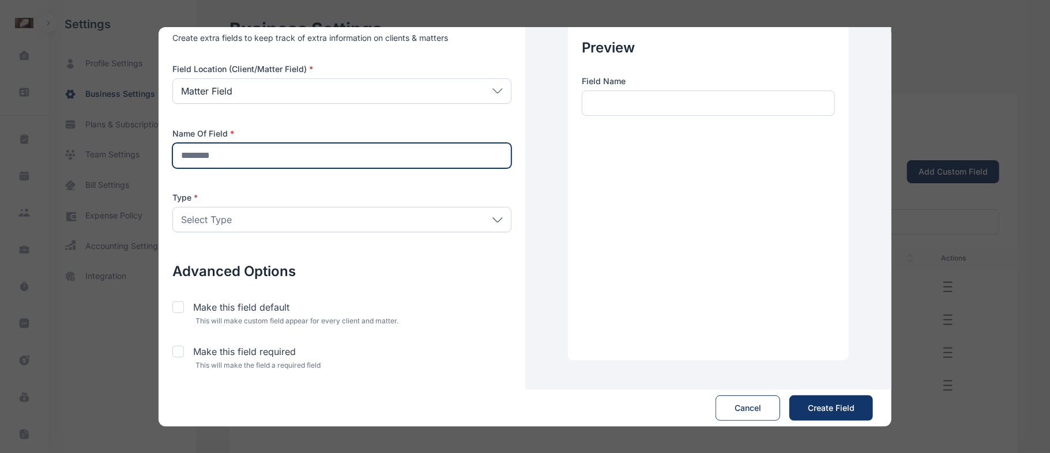
click at [317, 165] on input "text" at bounding box center [341, 155] width 339 height 25
type input "**********"
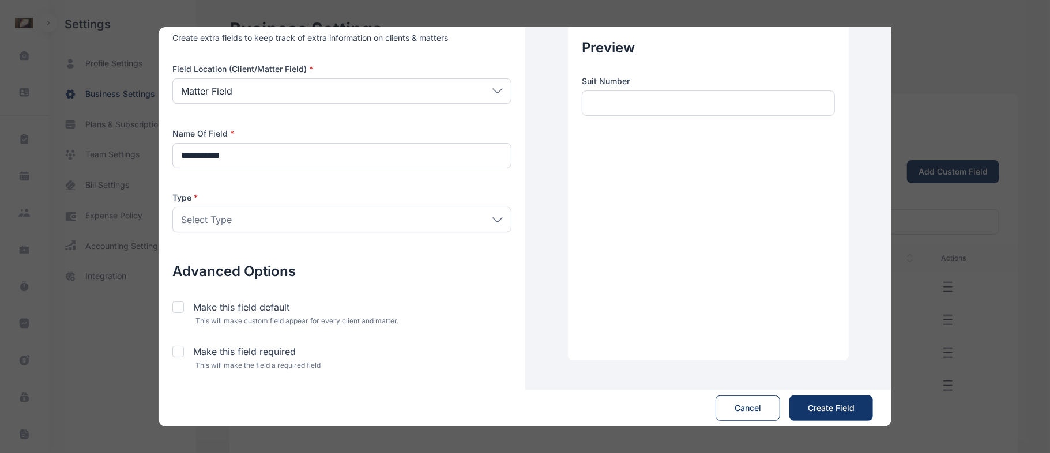
click at [321, 233] on div "Type * Select Type Client List Dropdown Date Dropdown List Email Matter List Dr…" at bounding box center [341, 215] width 339 height 46
click at [344, 226] on div "Select Type" at bounding box center [341, 219] width 339 height 25
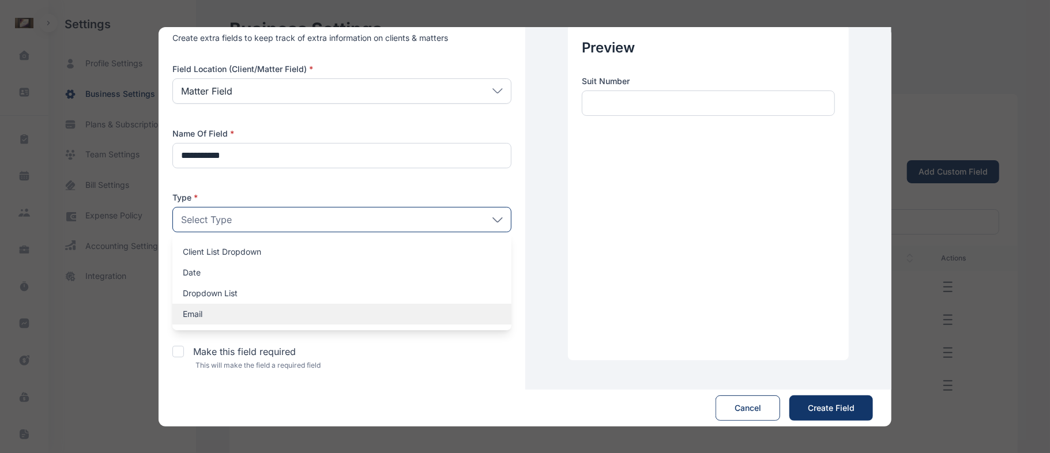
click at [277, 324] on div "Email" at bounding box center [341, 314] width 339 height 21
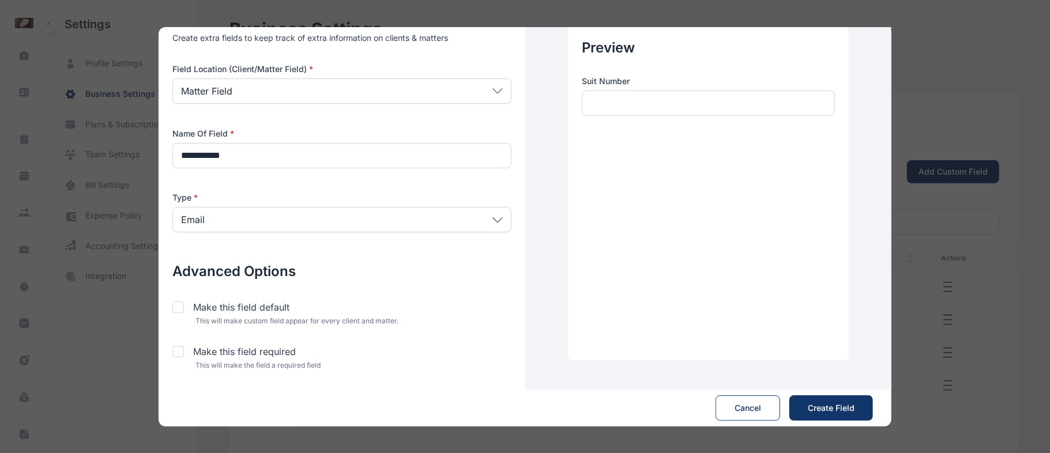
click at [502, 225] on div "Email" at bounding box center [341, 219] width 339 height 25
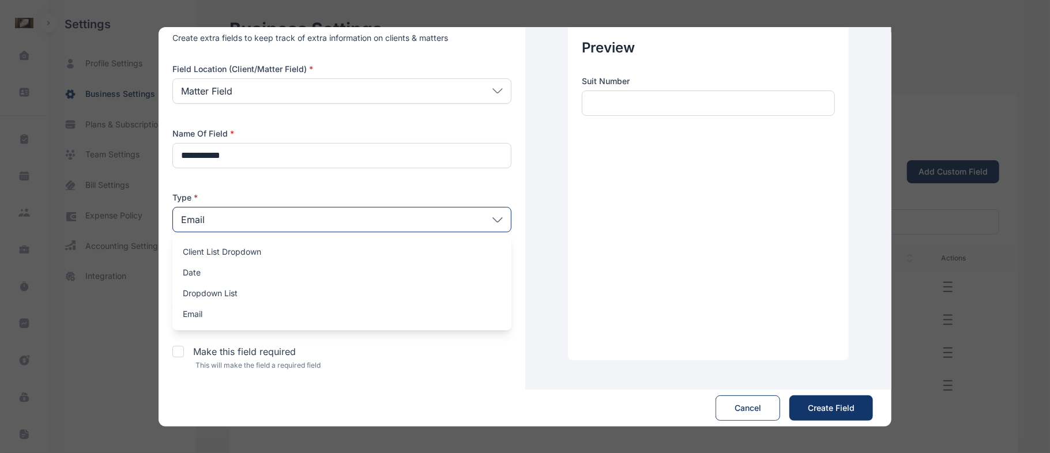
click at [502, 225] on div "Email" at bounding box center [341, 219] width 339 height 25
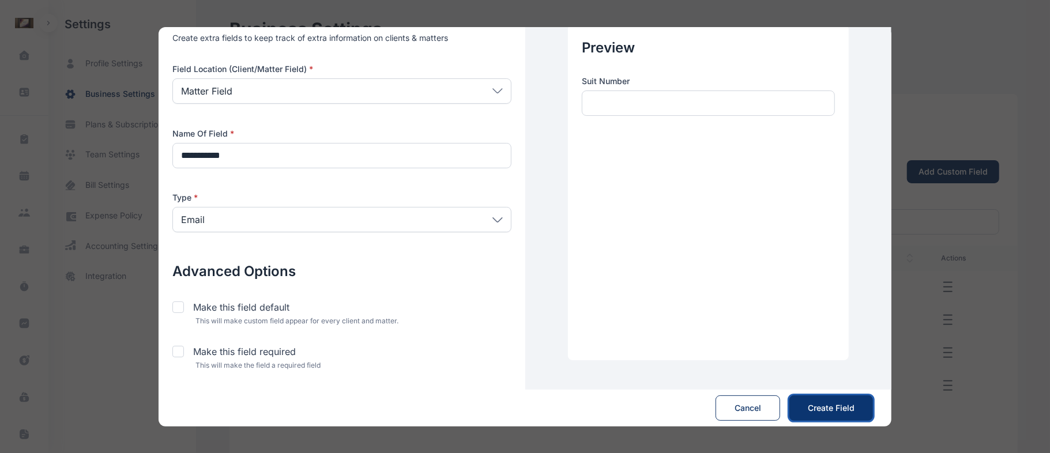
click at [831, 399] on button "Create Field Save" at bounding box center [832, 408] width 84 height 25
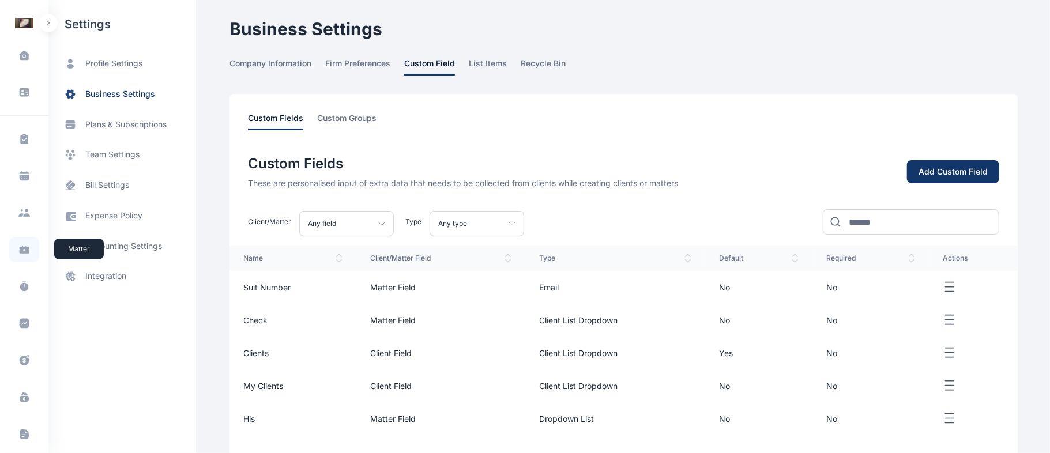
click at [22, 257] on span at bounding box center [24, 249] width 30 height 25
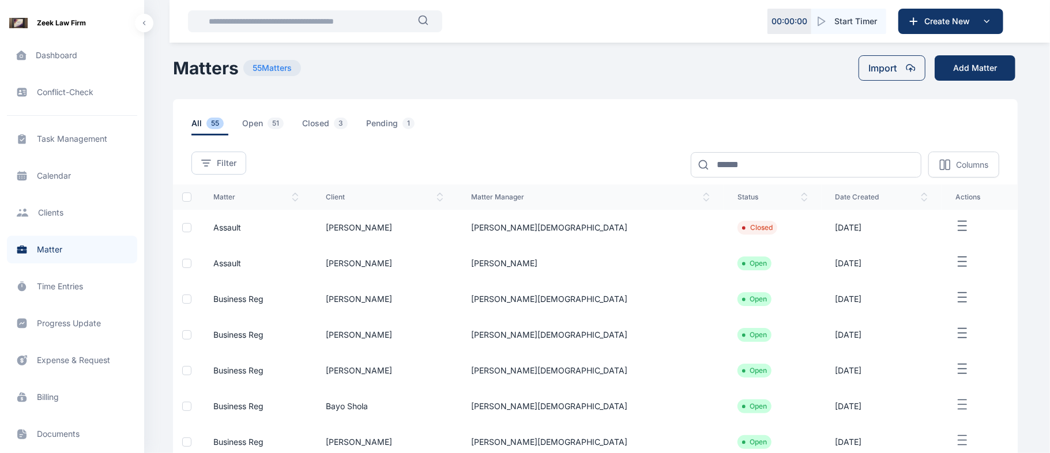
click at [956, 266] on icon "button" at bounding box center [963, 262] width 14 height 14
click at [940, 279] on icon "button" at bounding box center [939, 279] width 7 height 0
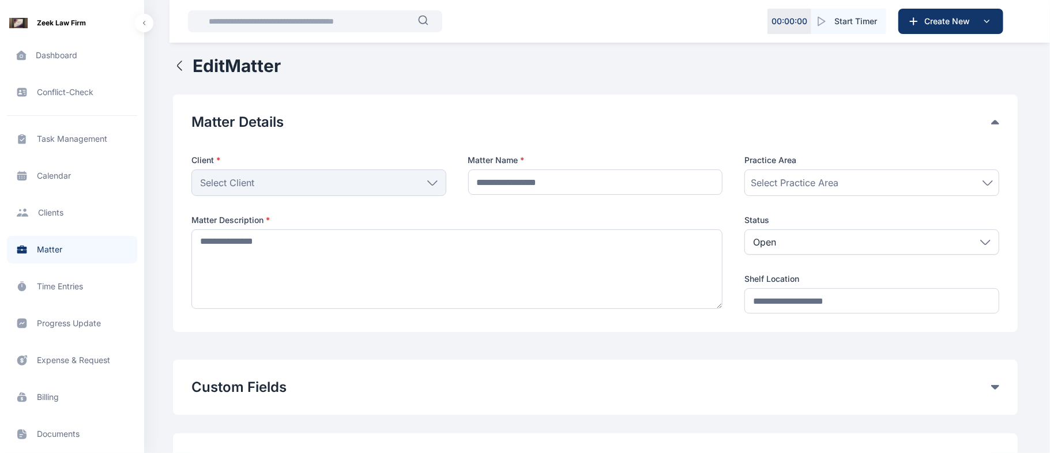
type input "*******"
type textarea "**********"
click at [682, 317] on div "Matter Details Client * Abdul Abdul Individual Ogundipe Folawe Grundy Solomon O…" at bounding box center [595, 214] width 845 height 238
click at [623, 112] on div "Matter Details Client * Abdul Abdul Individual Ogundipe Folawe Grundy Solomon O…" at bounding box center [595, 214] width 845 height 238
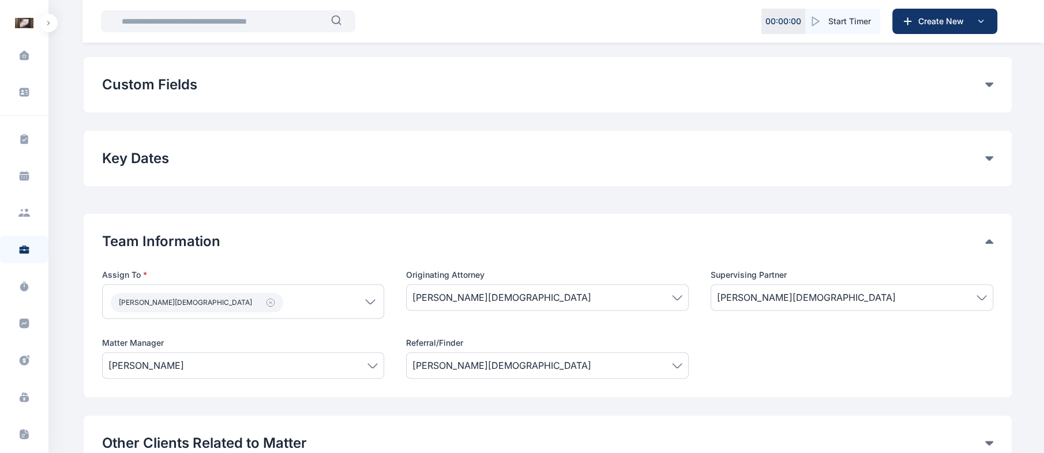
scroll to position [291, 0]
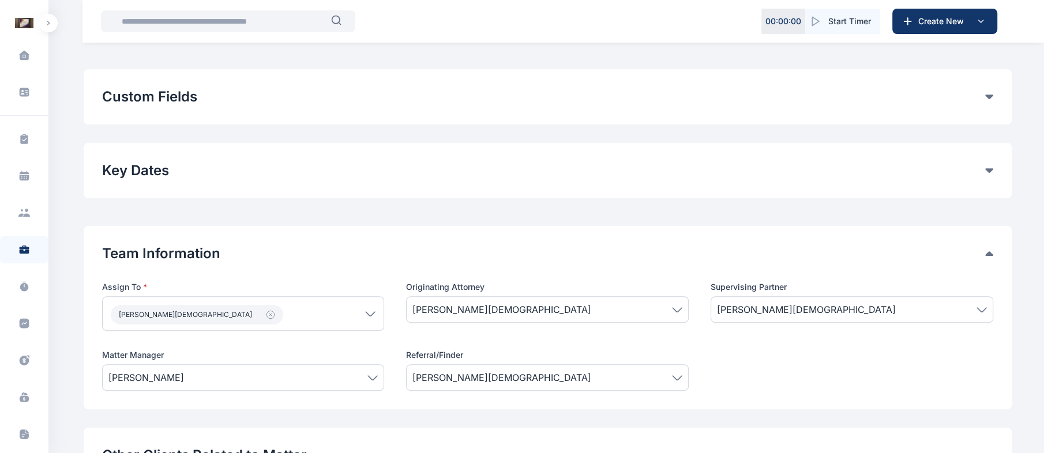
click at [986, 100] on div "Custom Fields" at bounding box center [547, 97] width 891 height 18
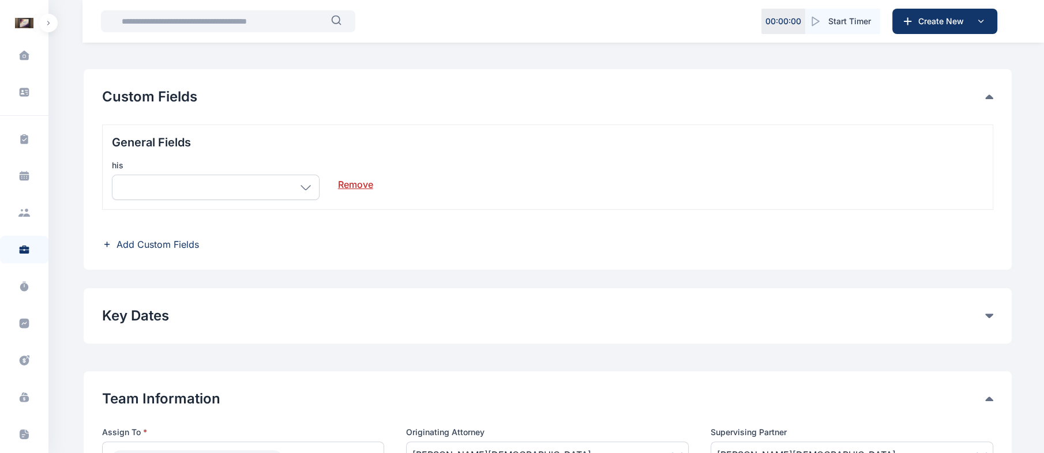
click at [351, 187] on link "Remove" at bounding box center [355, 179] width 35 height 23
click at [351, 187] on div "Edit Matter Matter Details Client * [PERSON_NAME] Individual [PERSON_NAME] Fola…" at bounding box center [548, 275] width 928 height 1021
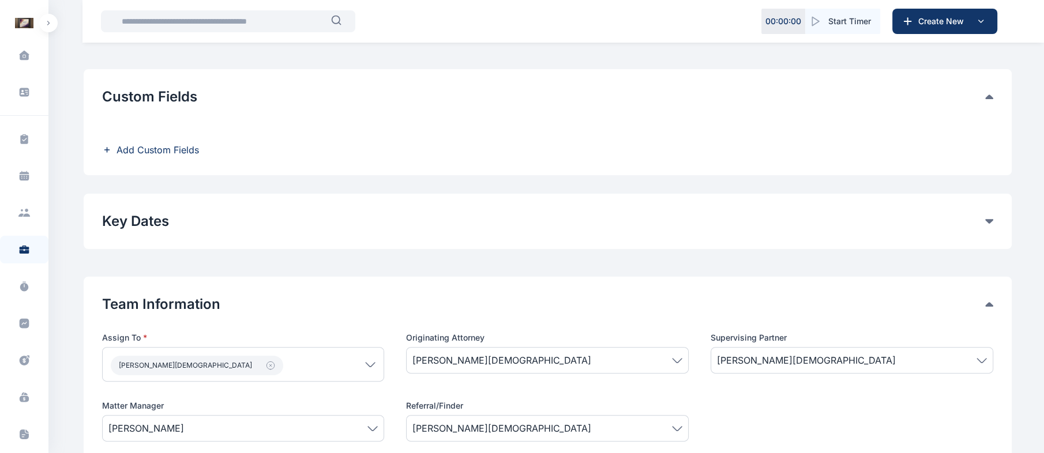
click at [190, 156] on span "Add Custom Fields" at bounding box center [158, 150] width 82 height 14
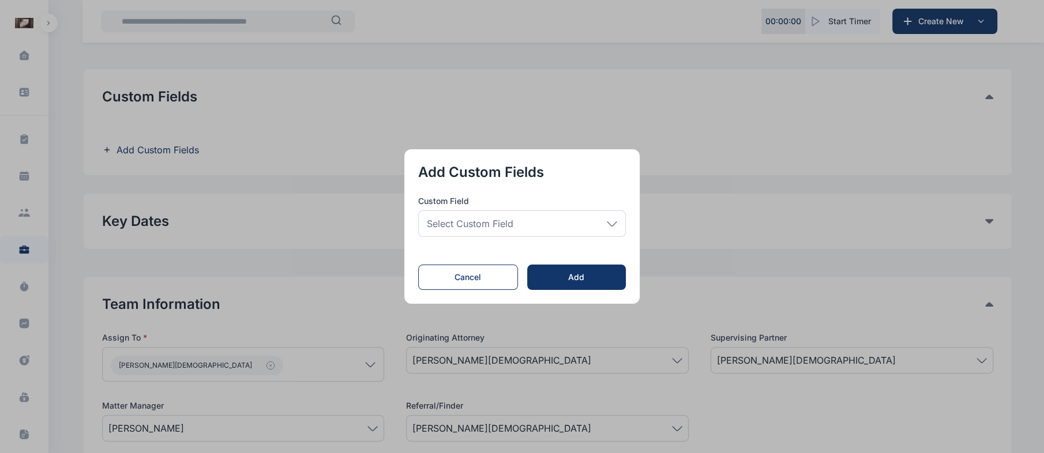
click at [536, 229] on div "Select Custom Field" at bounding box center [522, 224] width 208 height 27
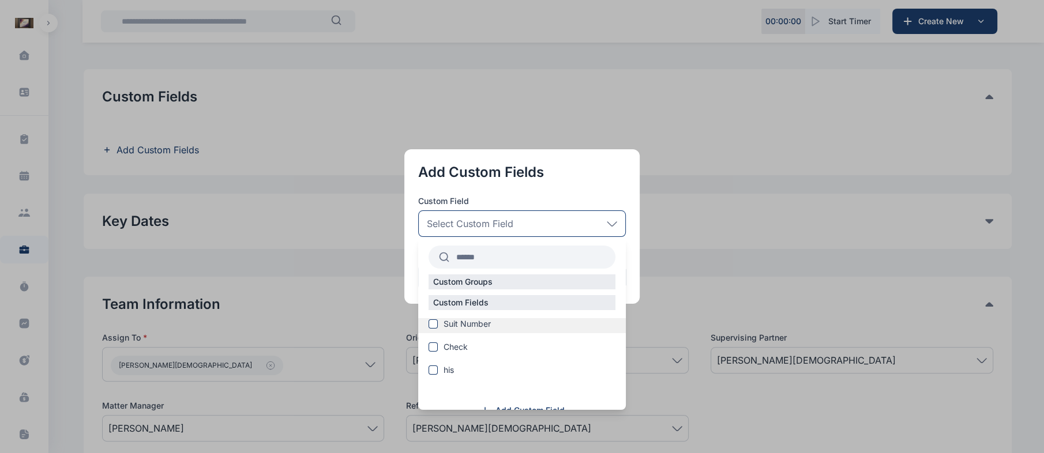
click at [434, 324] on span at bounding box center [433, 324] width 9 height 9
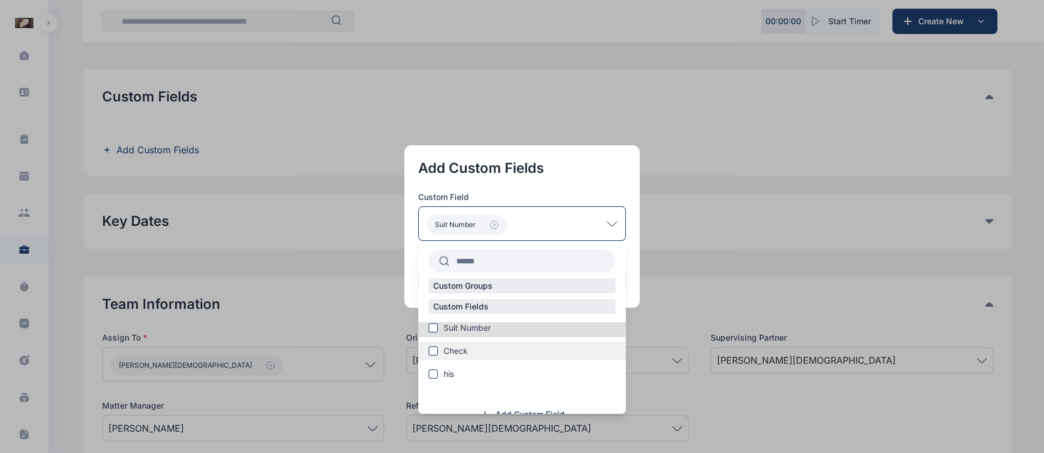
scroll to position [15, 0]
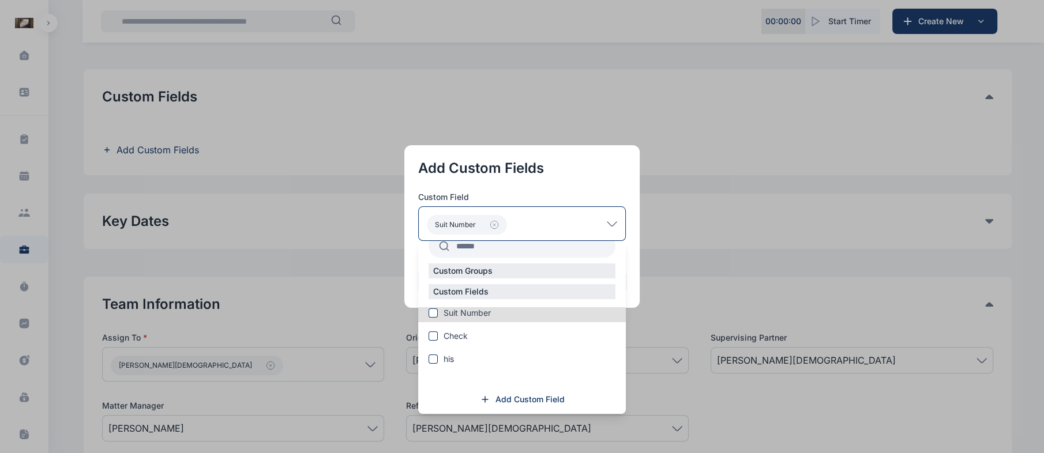
click at [639, 361] on button "button" at bounding box center [522, 226] width 1044 height 453
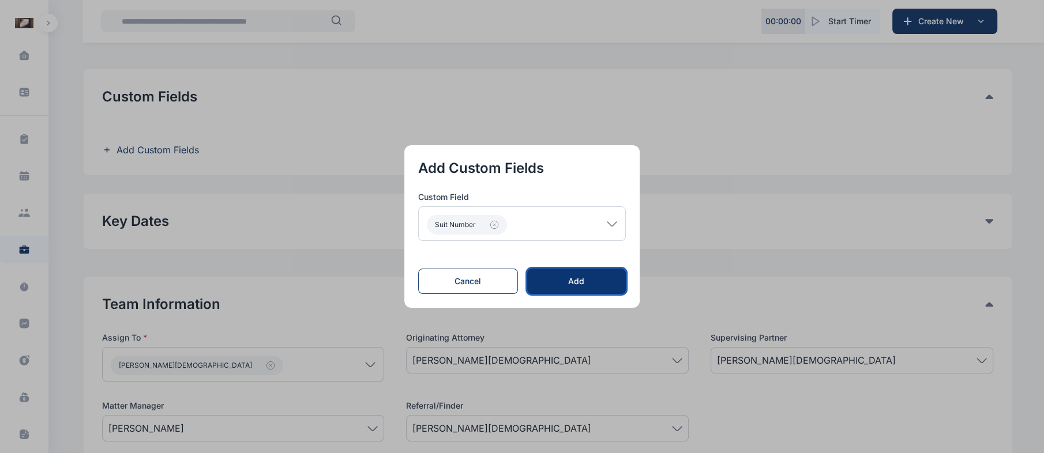
click at [592, 276] on div "Add" at bounding box center [577, 282] width 62 height 12
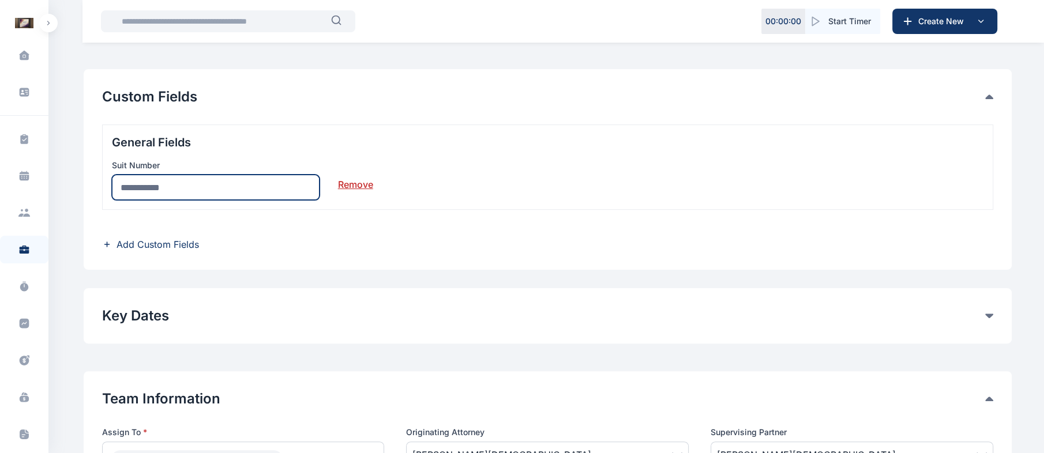
click at [273, 193] on input "text" at bounding box center [216, 187] width 208 height 25
type input "*"
type input "**********"
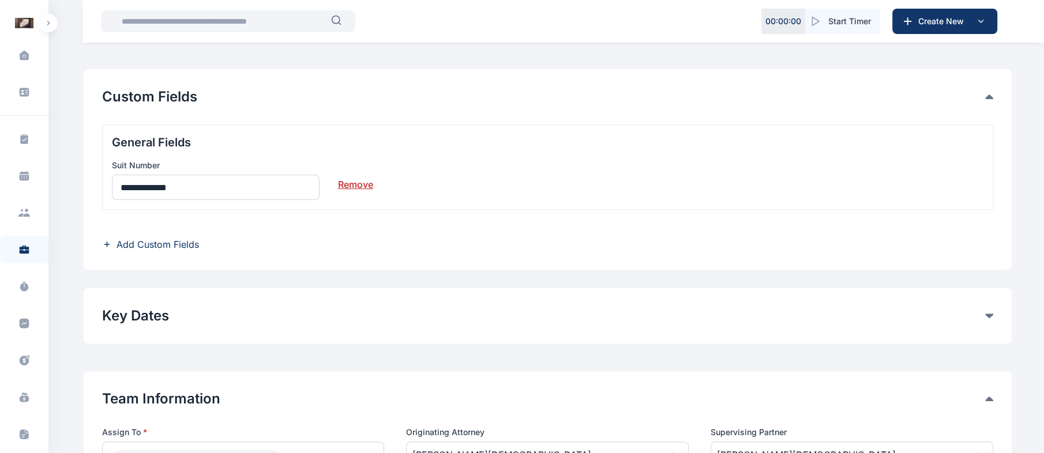
click at [451, 206] on div "**********" at bounding box center [547, 167] width 891 height 85
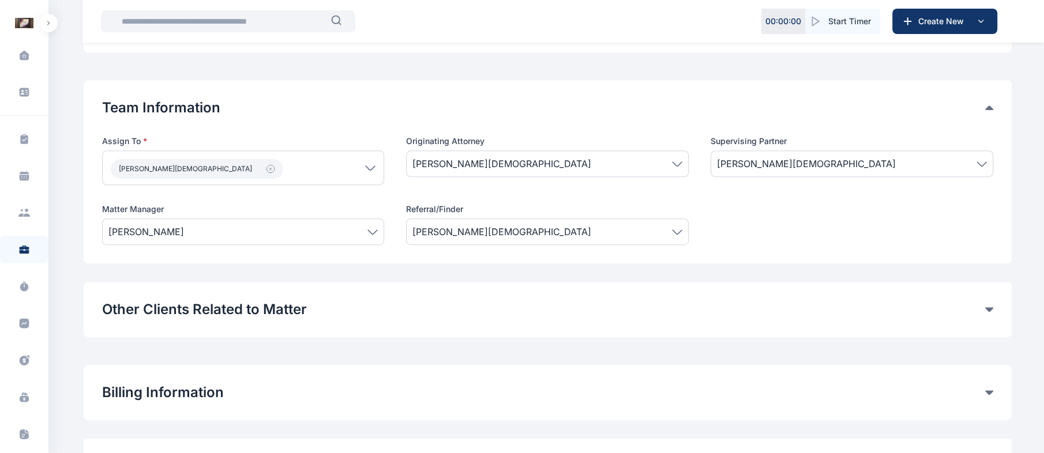
scroll to position [641, 0]
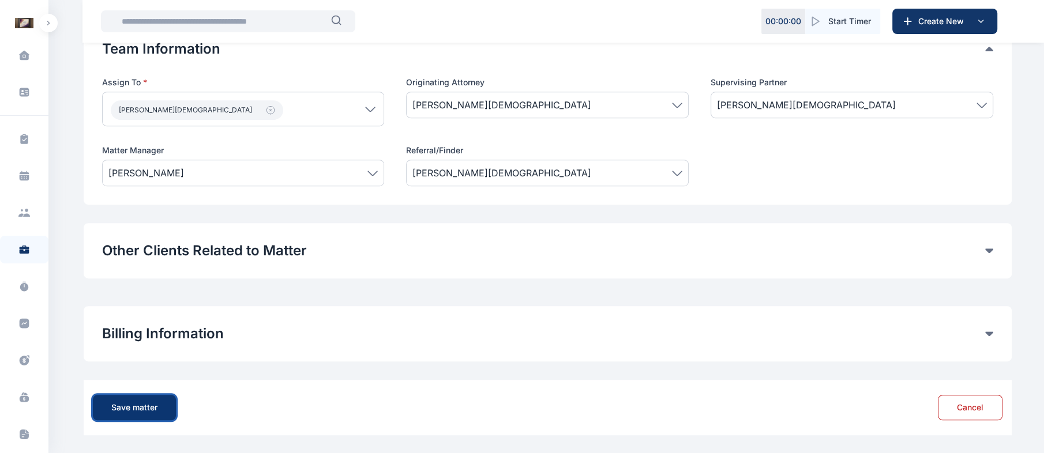
click at [144, 398] on button "Save matter" at bounding box center [134, 407] width 83 height 25
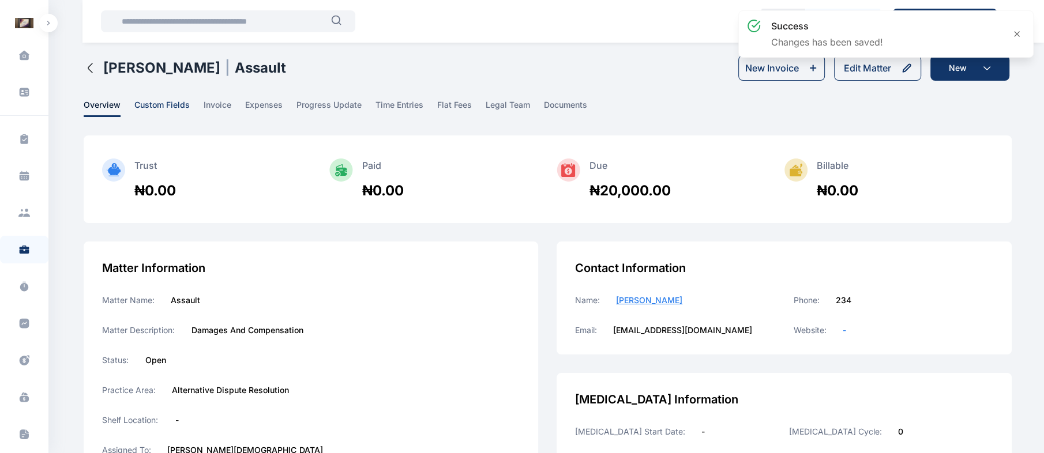
click at [166, 106] on span "custom fields" at bounding box center [161, 108] width 55 height 18
